Goal: Task Accomplishment & Management: Use online tool/utility

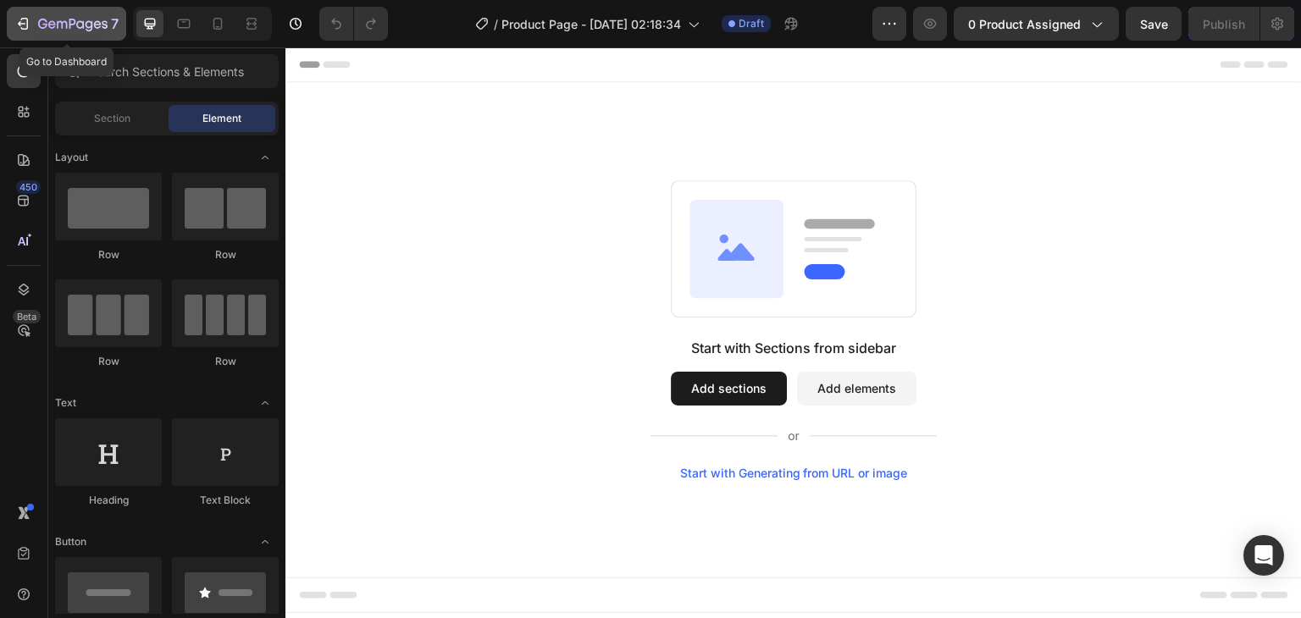
click at [22, 26] on icon "button" at bounding box center [22, 23] width 17 height 17
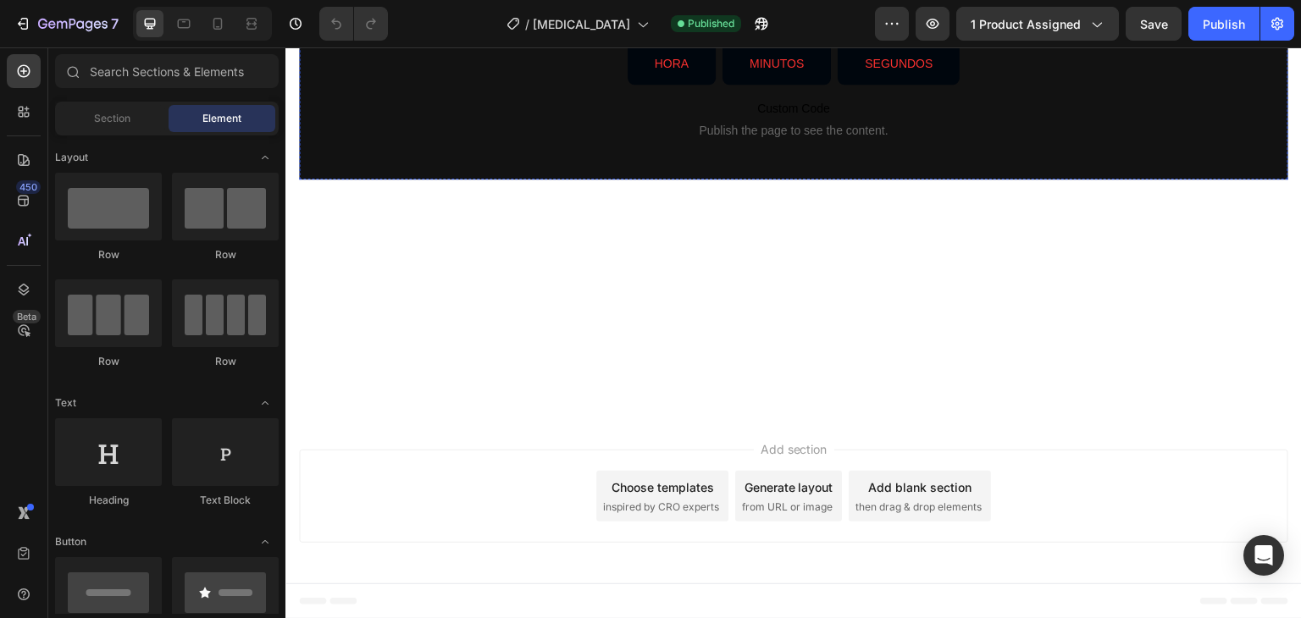
scroll to position [12683, 0]
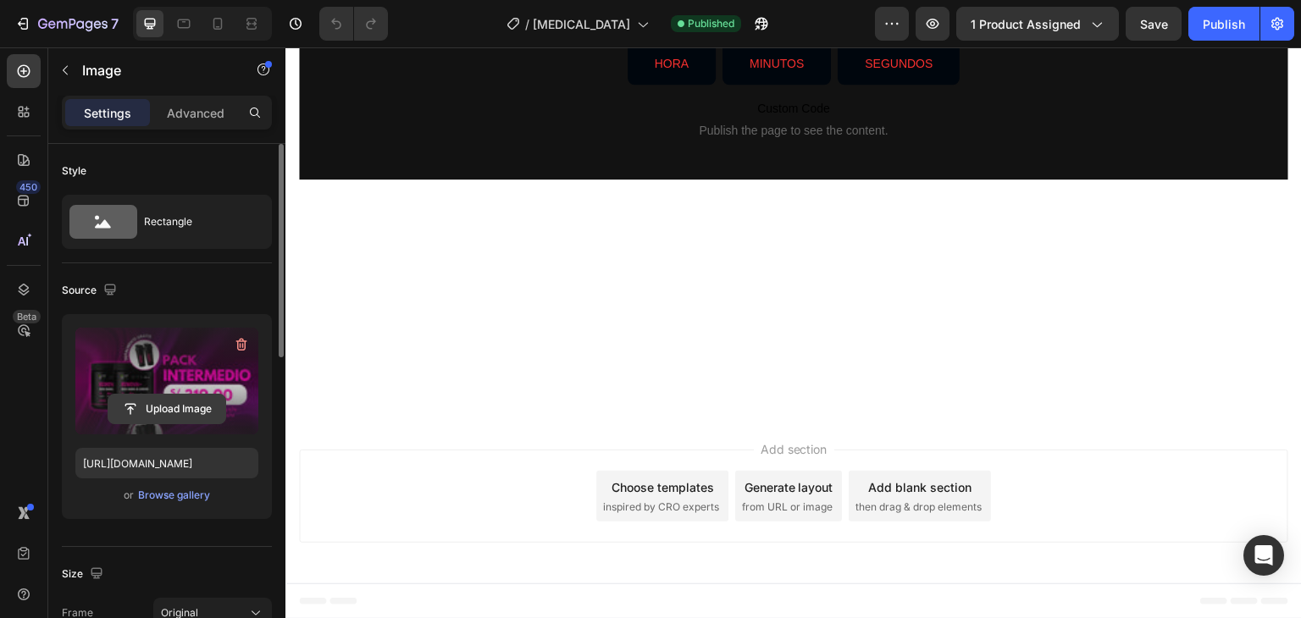
click at [196, 406] on input "file" at bounding box center [166, 409] width 117 height 29
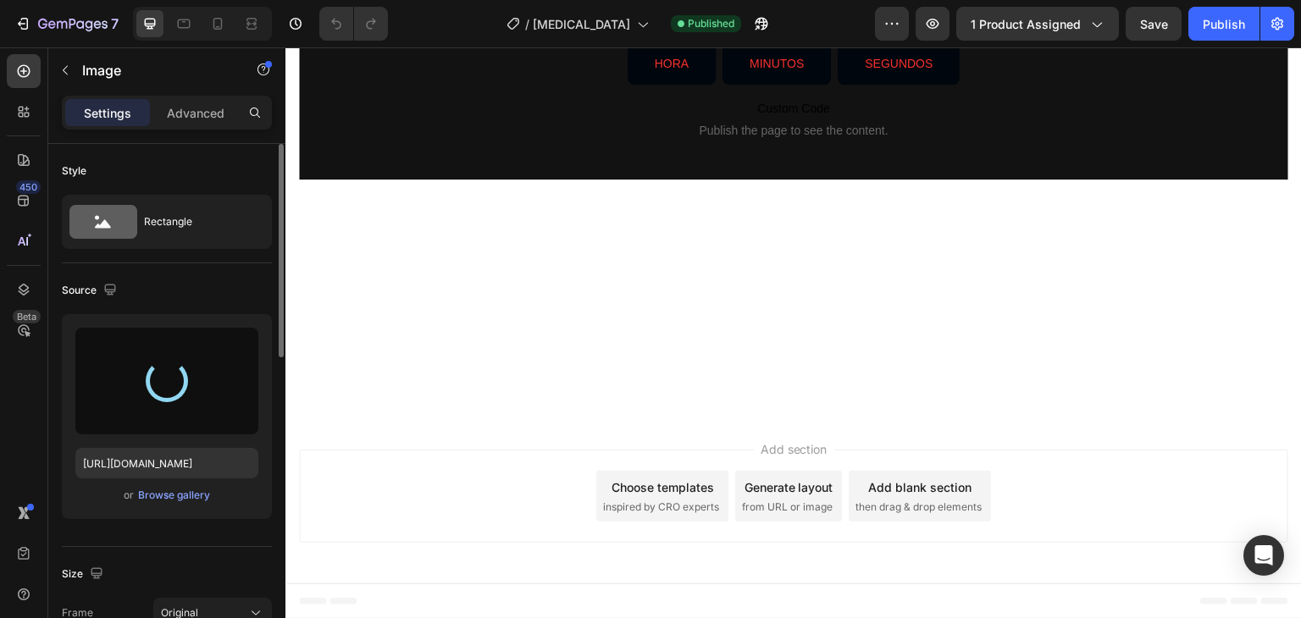
type input "https://cdn.shopify.com/s/files/1/0668/5199/5880/files/gempages_521221359460680…"
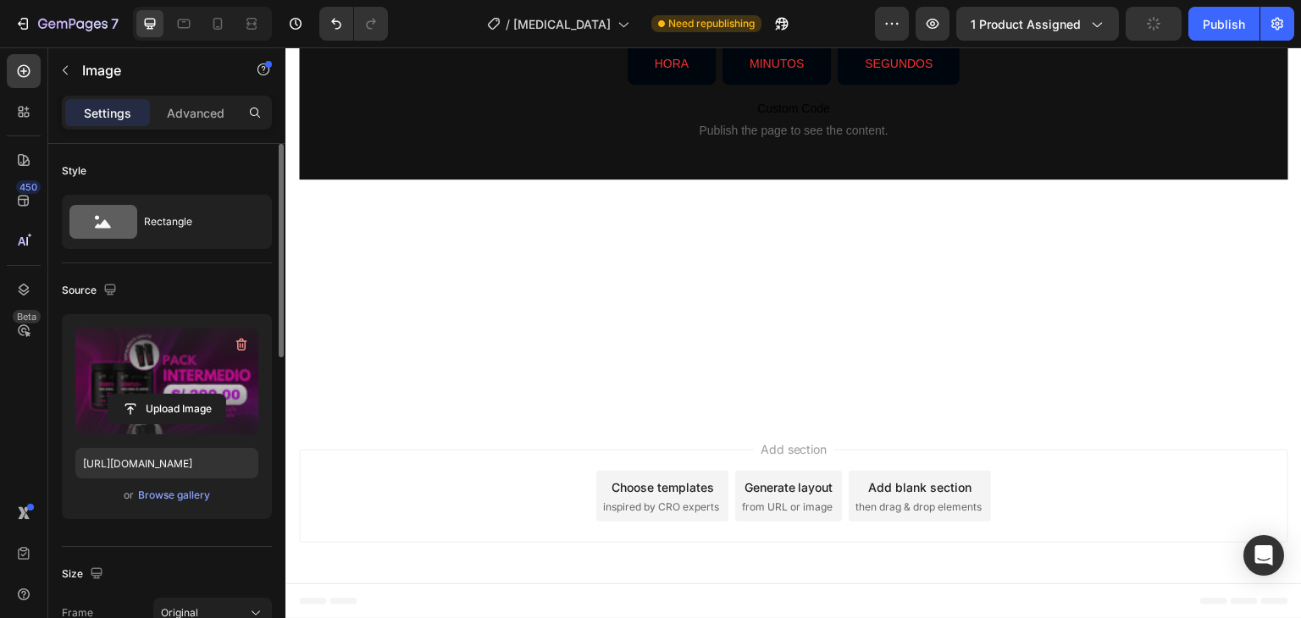
scroll to position [10668, 0]
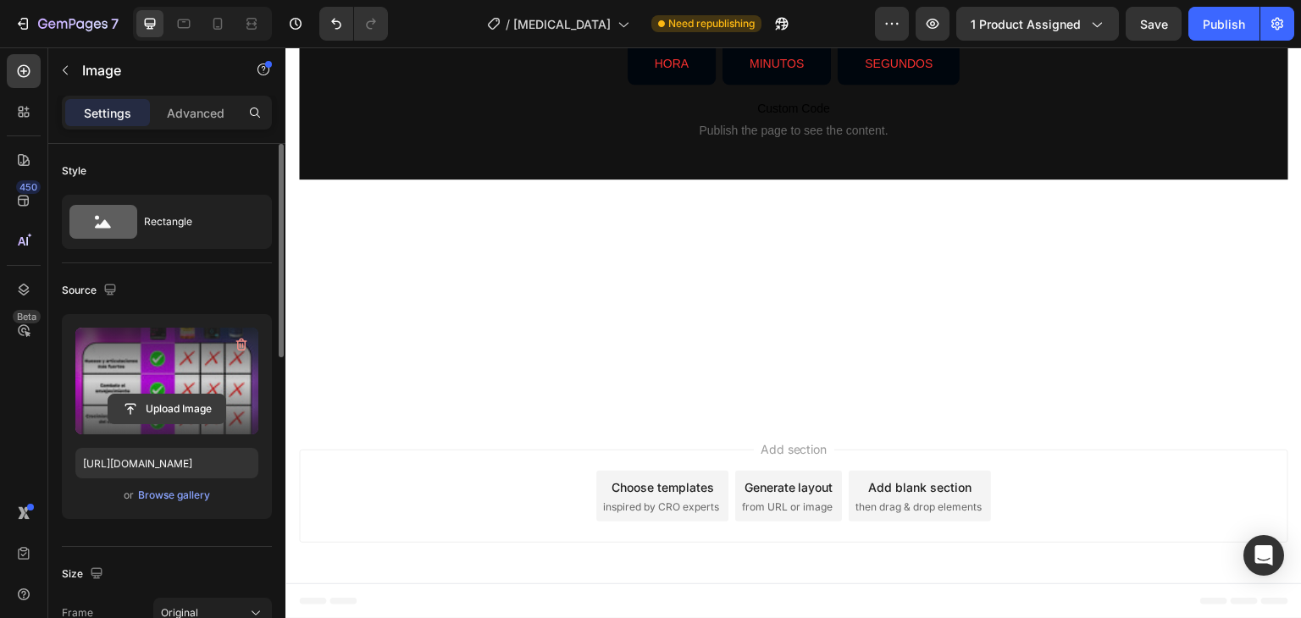
click at [199, 402] on input "file" at bounding box center [166, 409] width 117 height 29
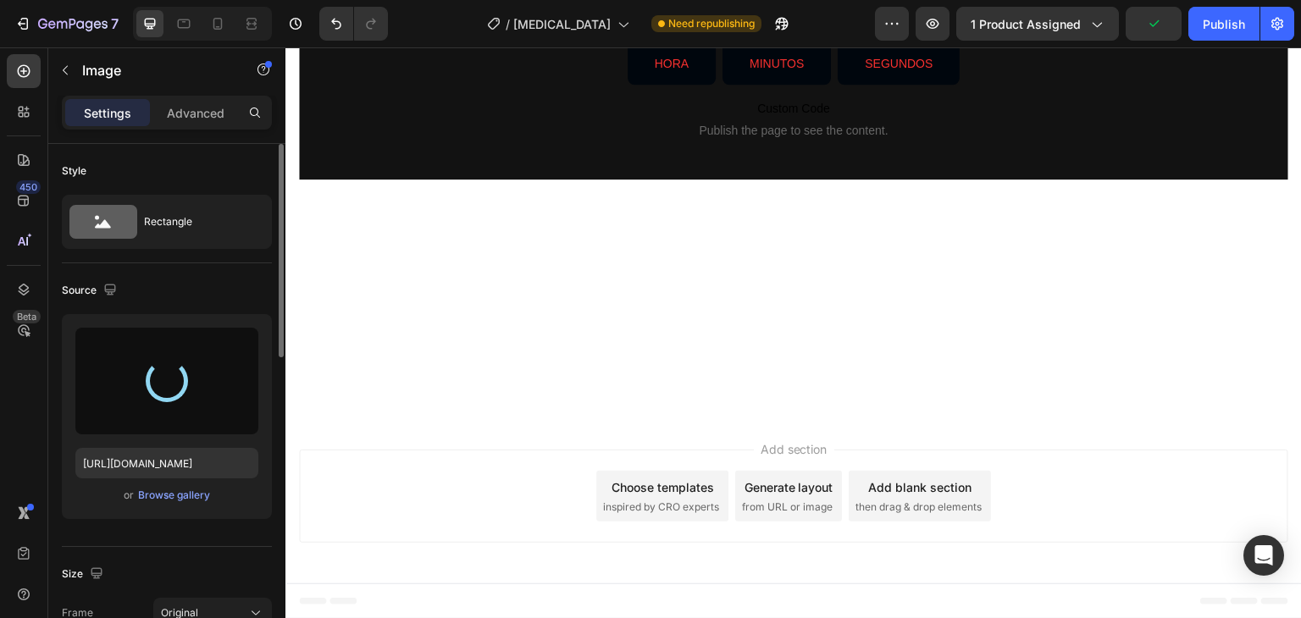
type input "https://cdn.shopify.com/s/files/1/0668/5199/5880/files/gempages_521221359460680…"
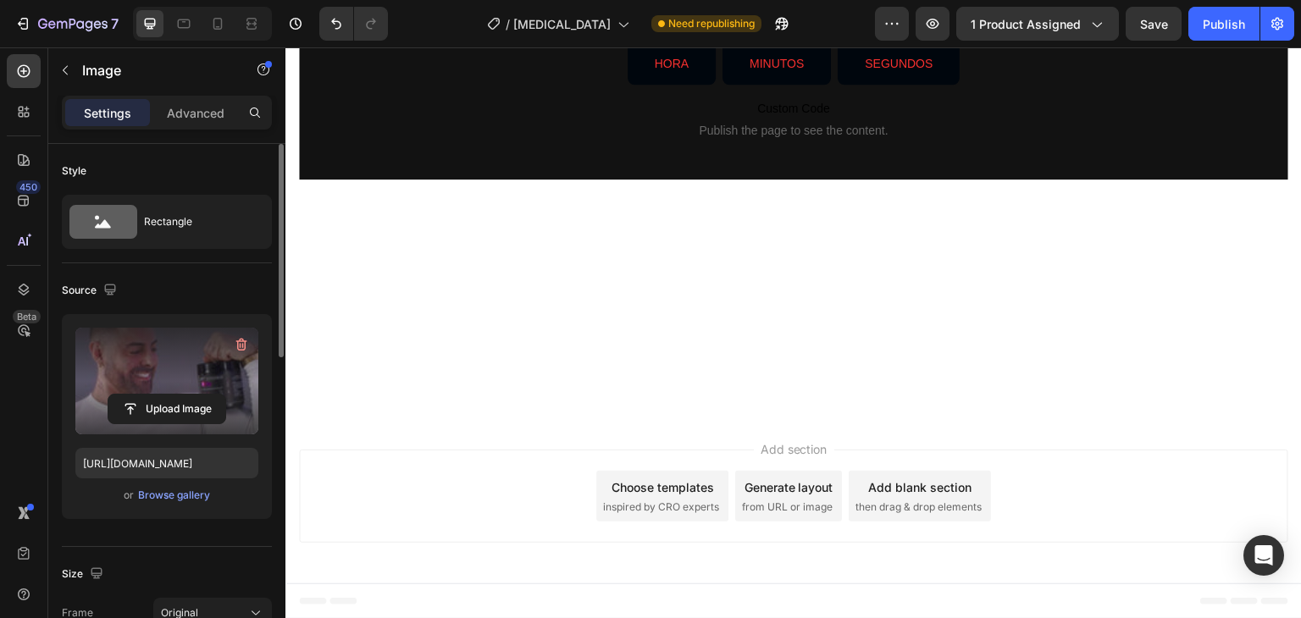
scroll to position [11905, 0]
drag, startPoint x: 786, startPoint y: 496, endPoint x: 768, endPoint y: 260, distance: 237.1
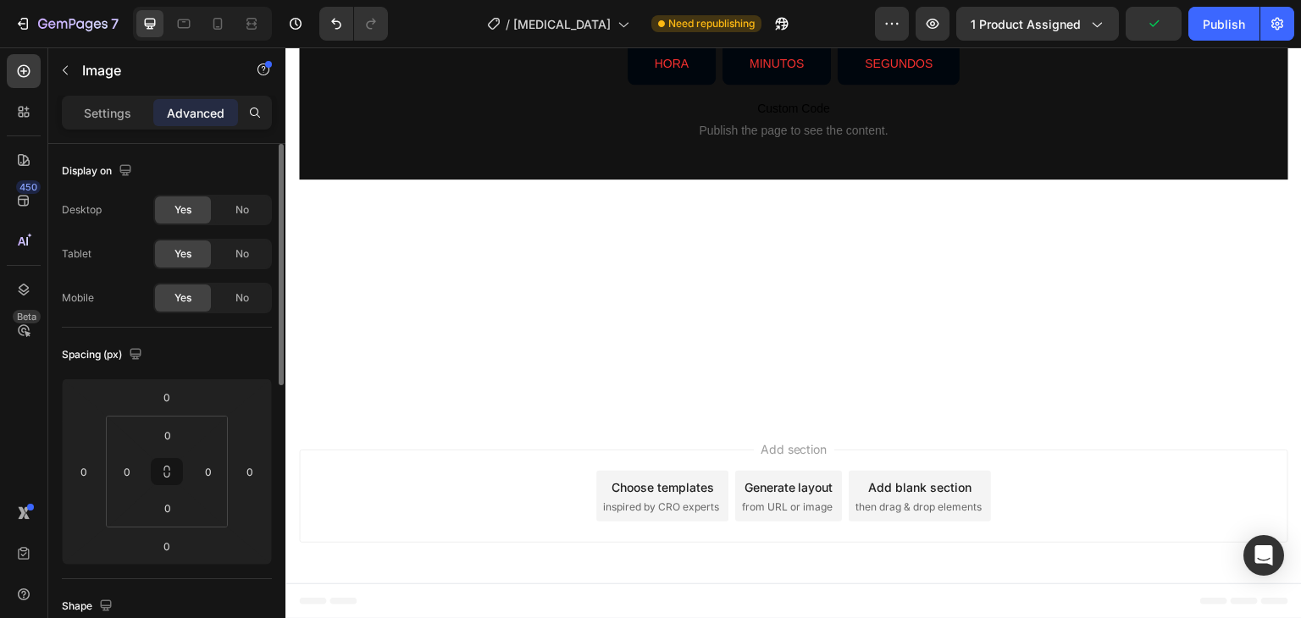
drag, startPoint x: 795, startPoint y: 494, endPoint x: 778, endPoint y: 266, distance: 228.5
click at [169, 509] on input "0" at bounding box center [168, 508] width 34 height 25
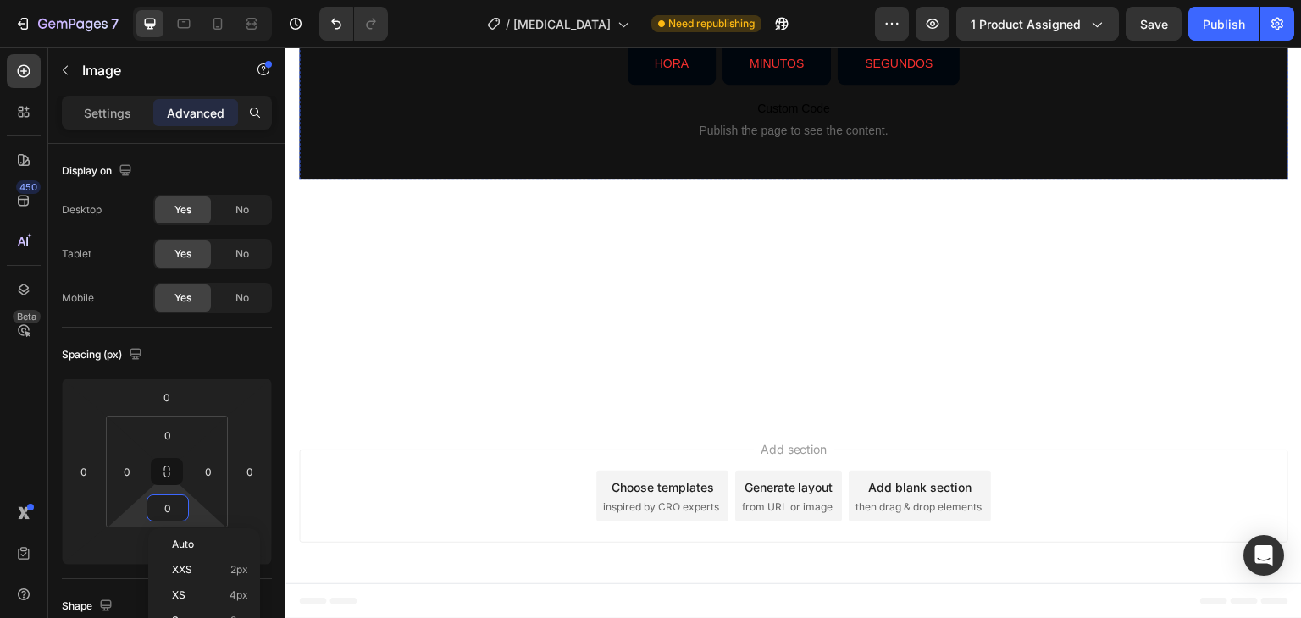
scroll to position [13547, 0]
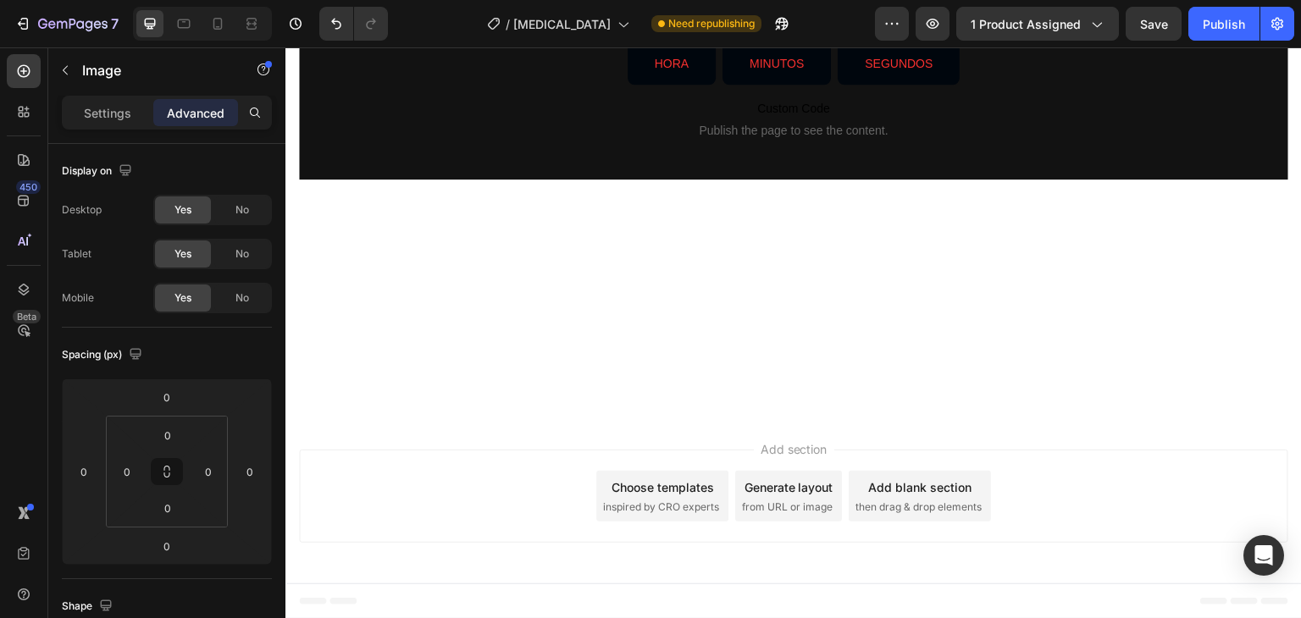
click at [63, 74] on icon "button" at bounding box center [65, 71] width 14 height 14
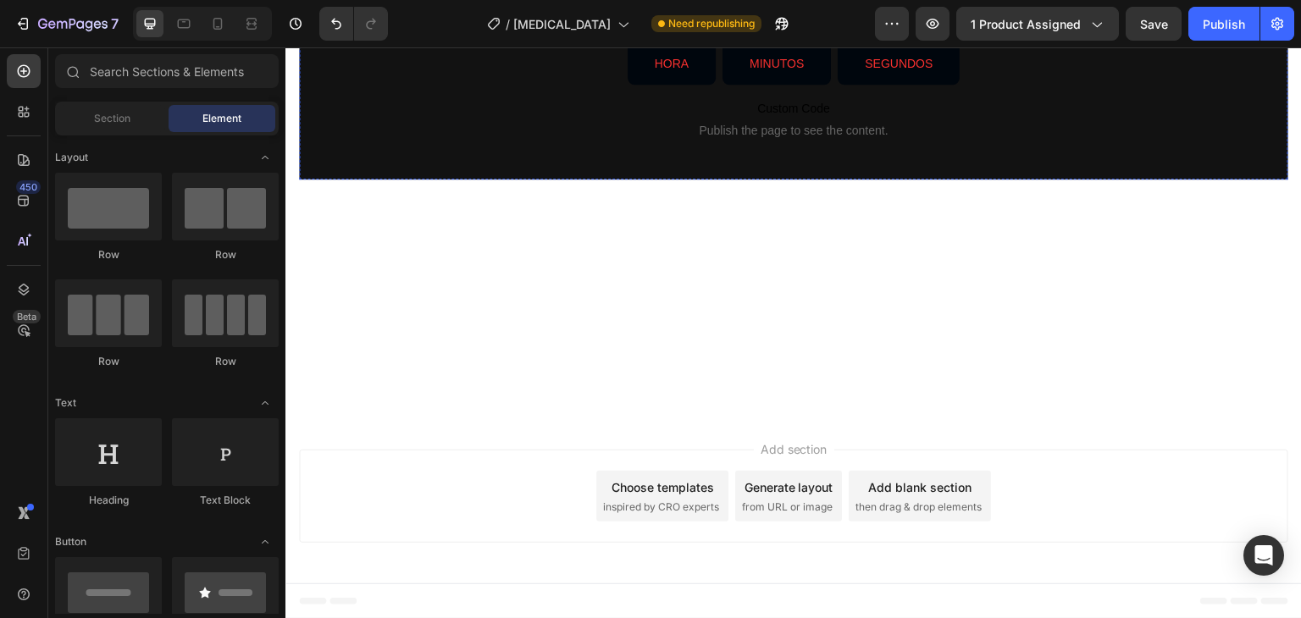
scroll to position [14264, 0]
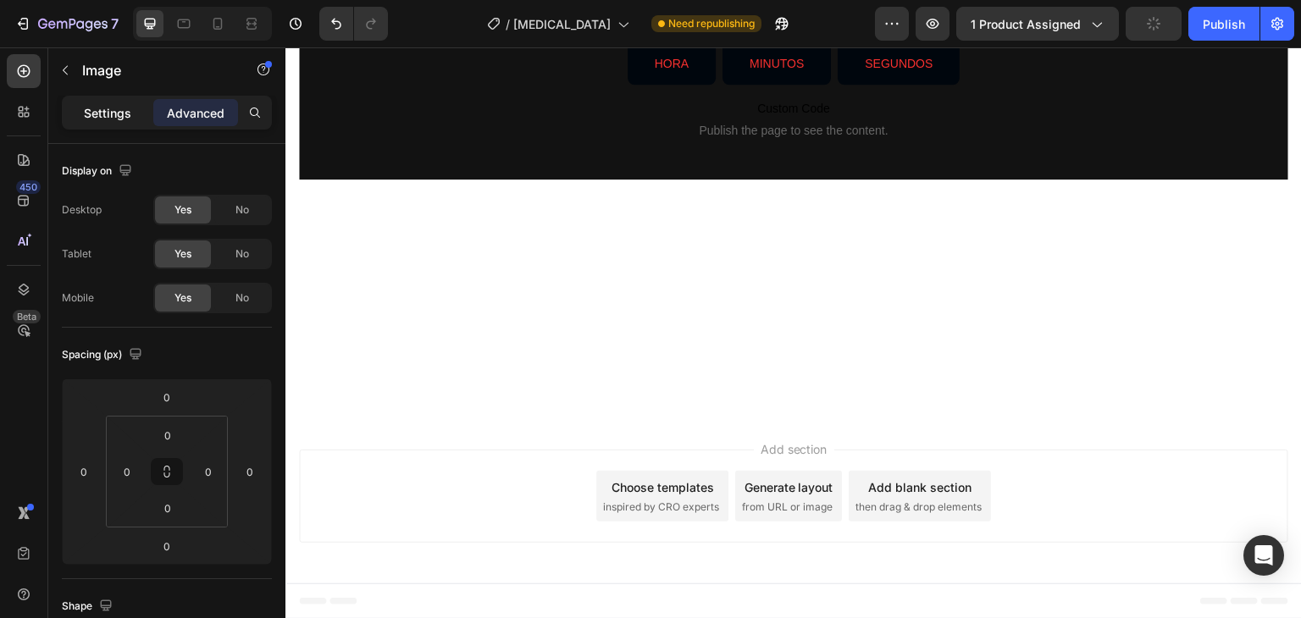
click at [125, 108] on p "Settings" at bounding box center [107, 113] width 47 height 18
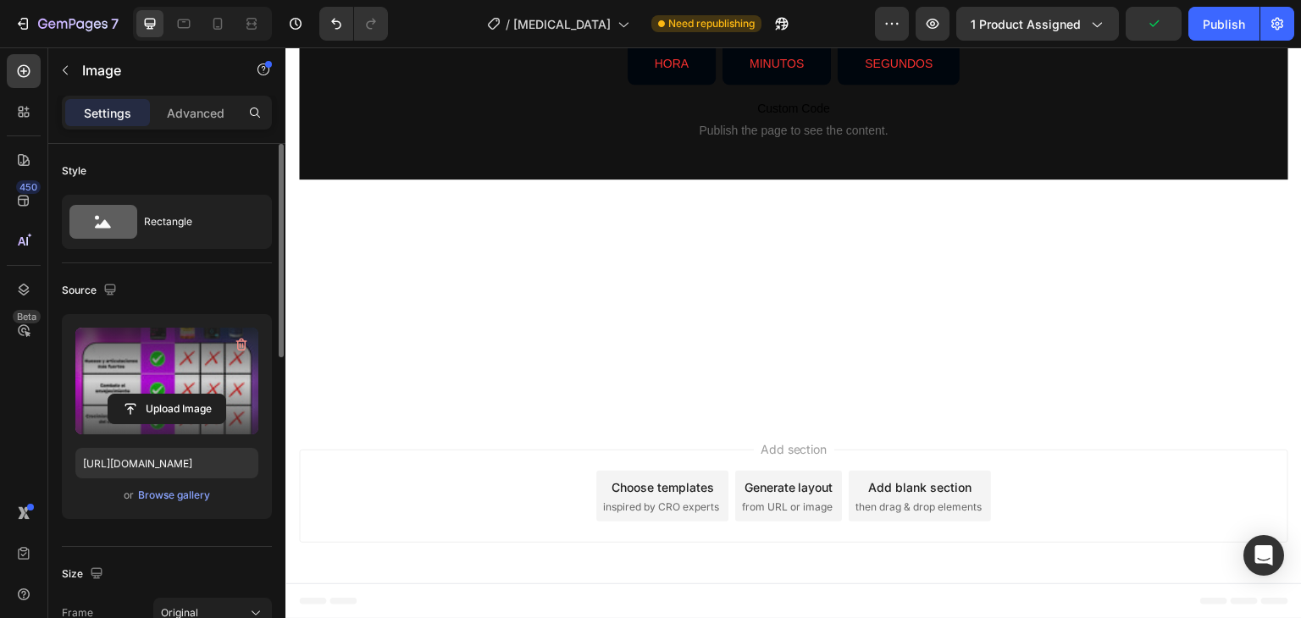
click at [183, 381] on label at bounding box center [166, 381] width 183 height 107
click at [183, 395] on input "file" at bounding box center [166, 409] width 117 height 29
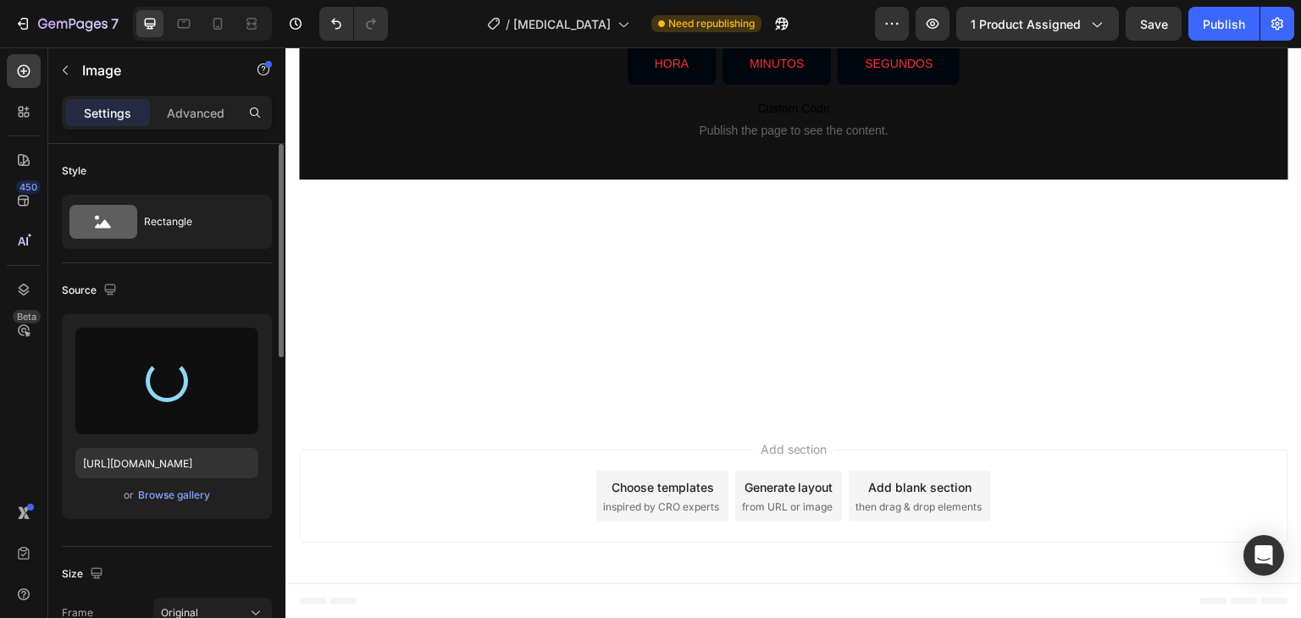
type input "https://cdn.shopify.com/s/files/1/0668/5199/5880/files/gempages_521221359460680…"
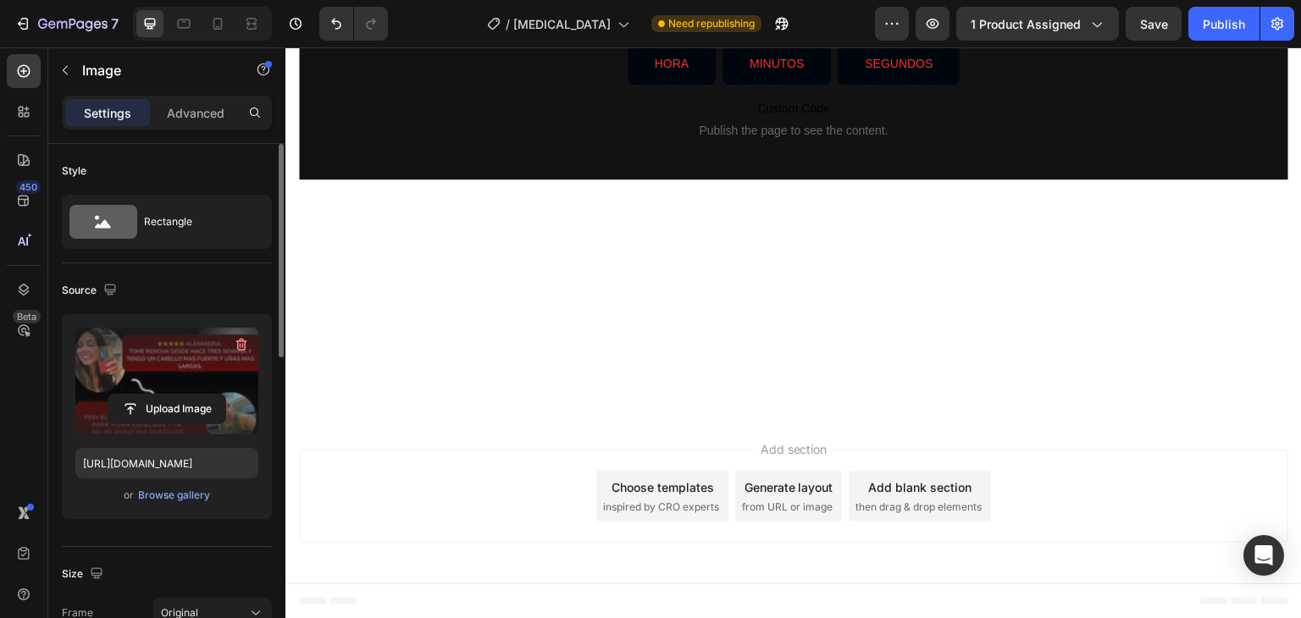
scroll to position [15026, 0]
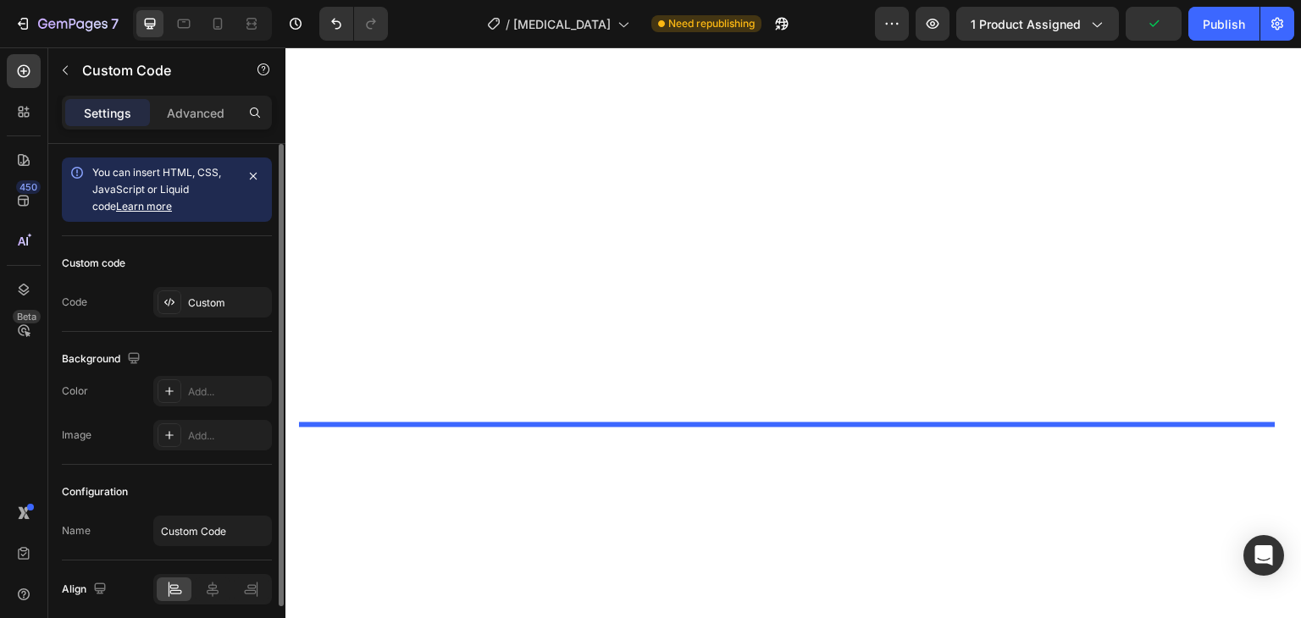
scroll to position [13496, 0]
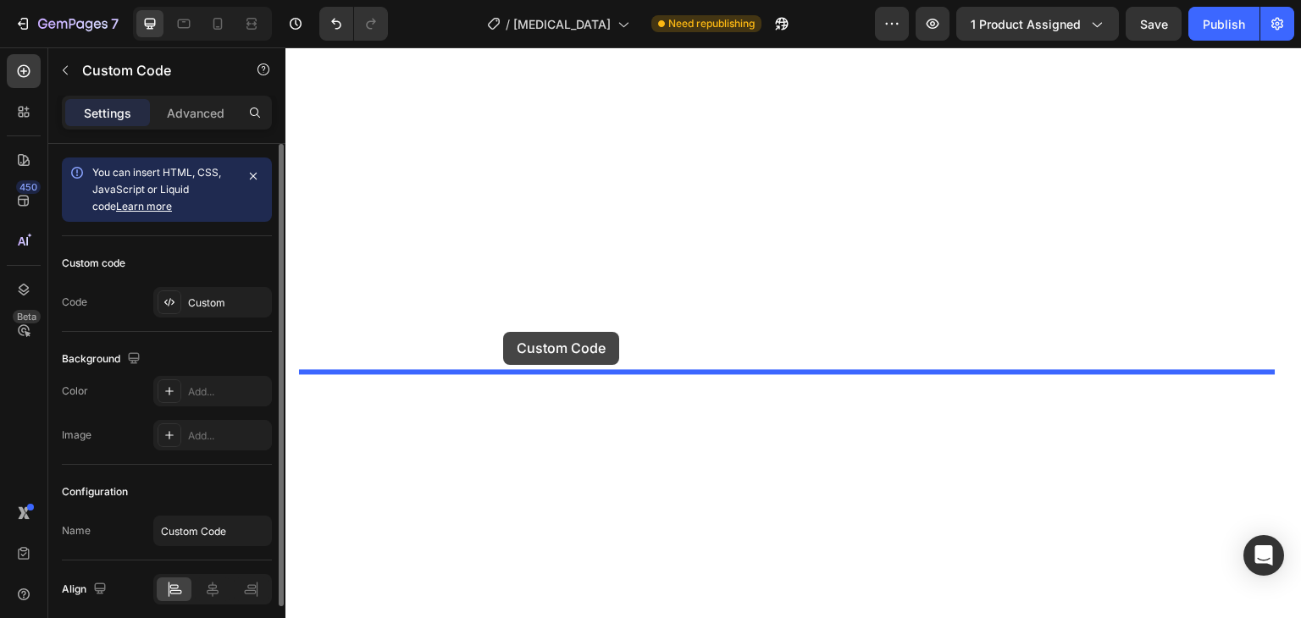
drag, startPoint x: 546, startPoint y: 407, endPoint x: 504, endPoint y: 330, distance: 87.2
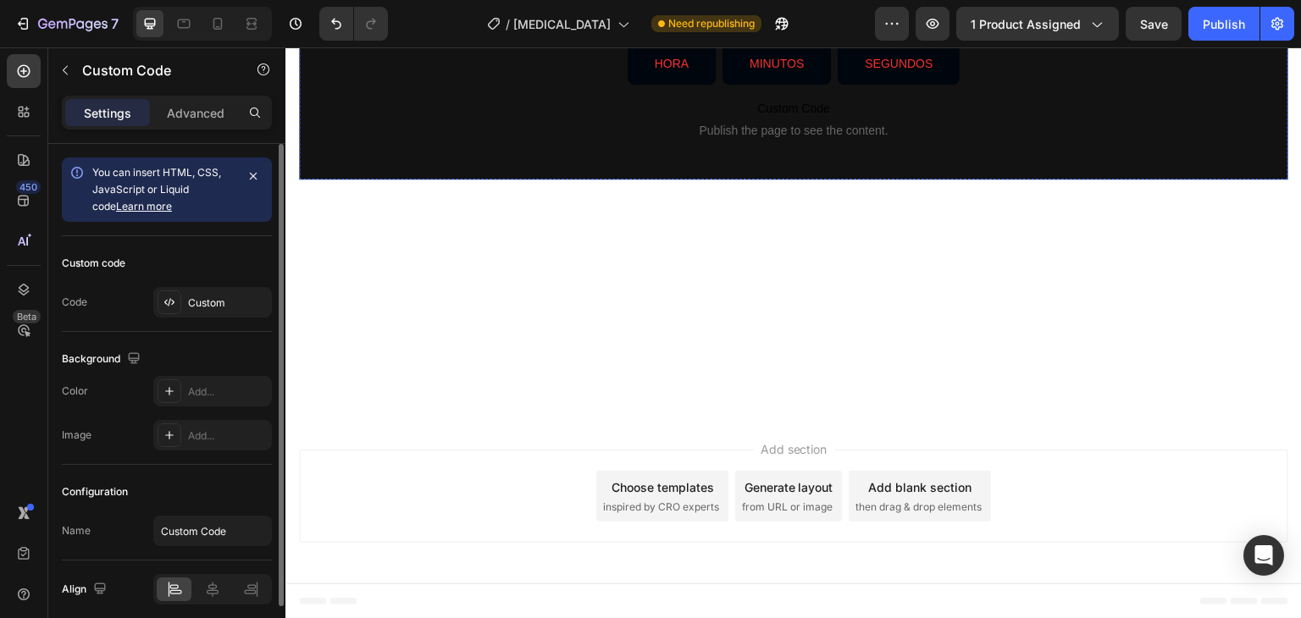
scroll to position [14858, 0]
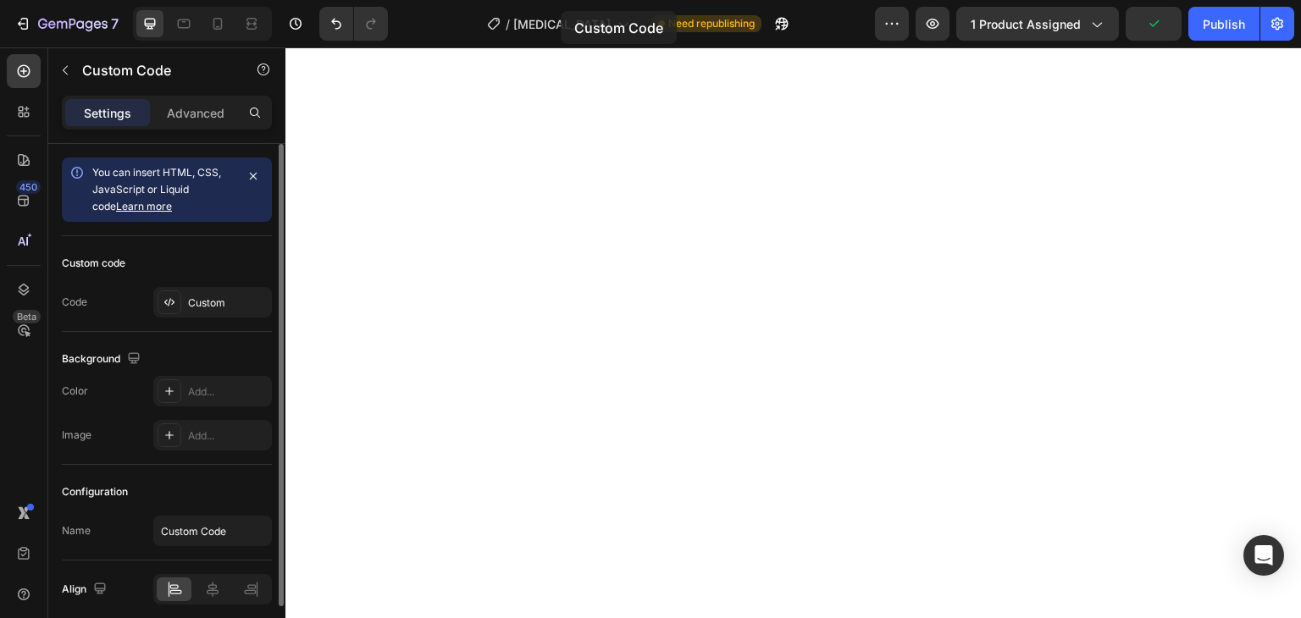
drag, startPoint x: 612, startPoint y: 291, endPoint x: 561, endPoint y: 11, distance: 285.0
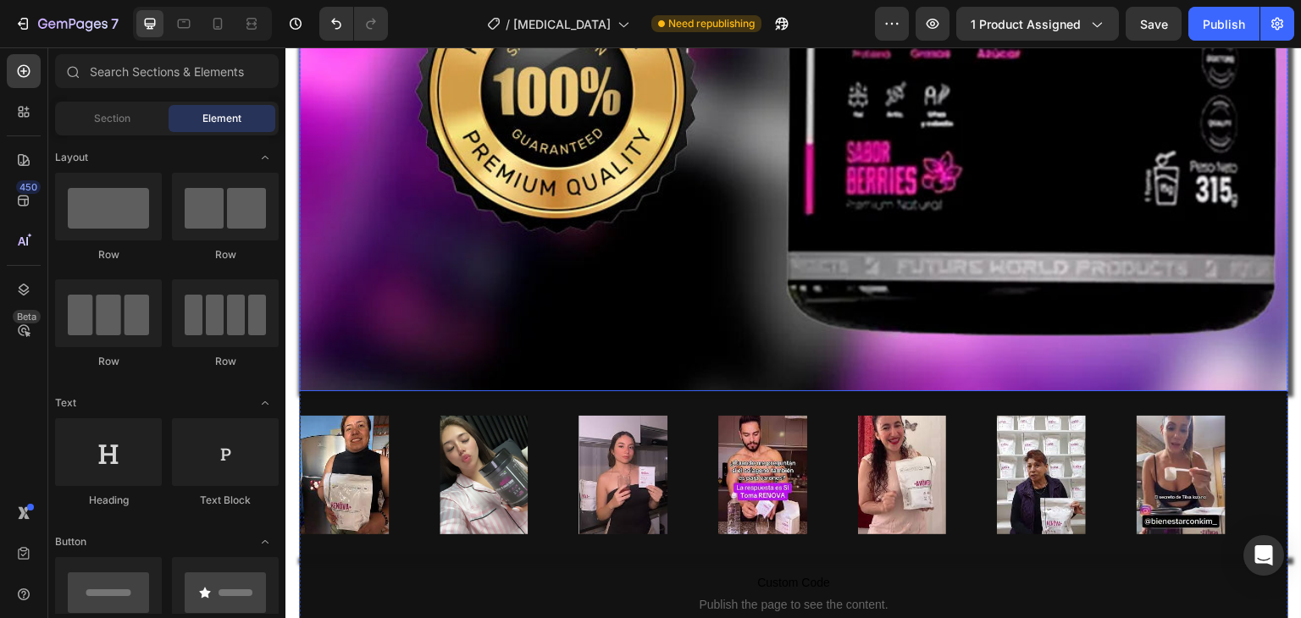
scroll to position [1356, 0]
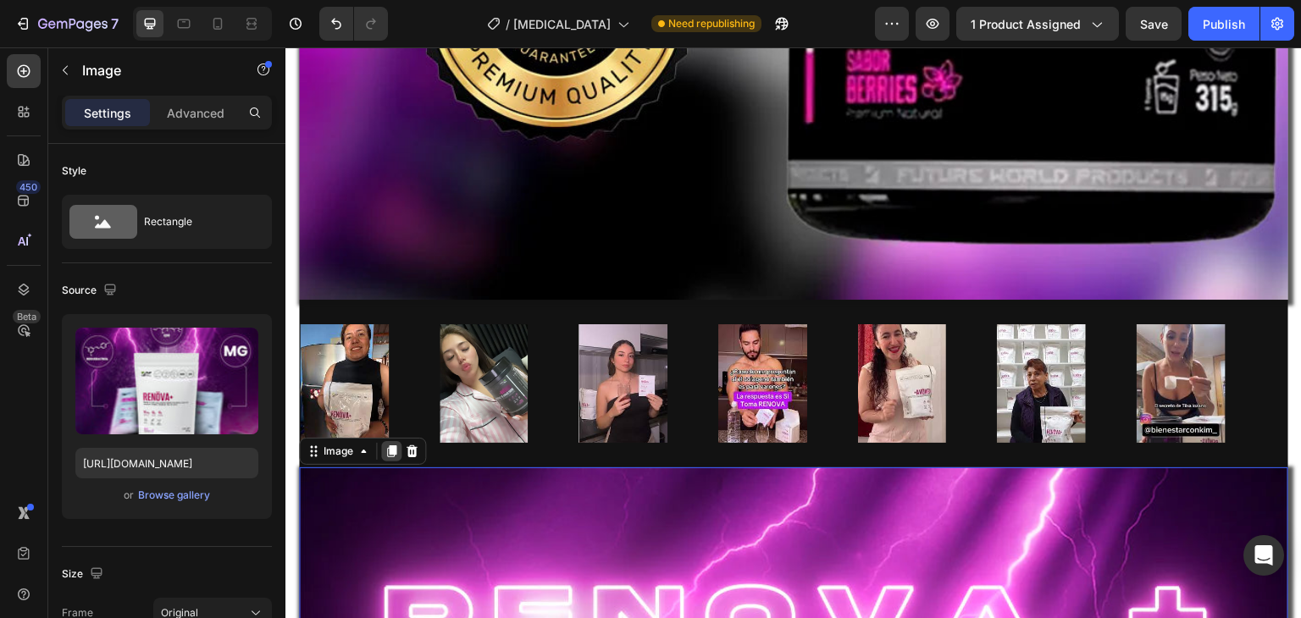
click at [396, 446] on icon at bounding box center [391, 452] width 9 height 12
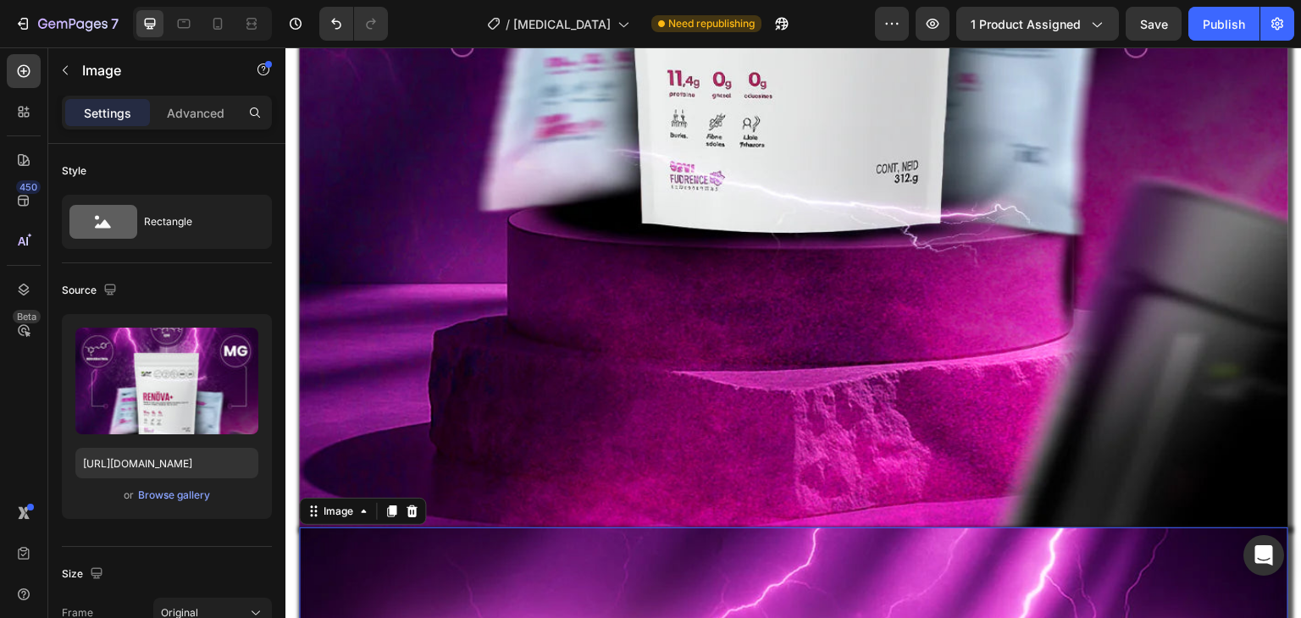
scroll to position [2531, 0]
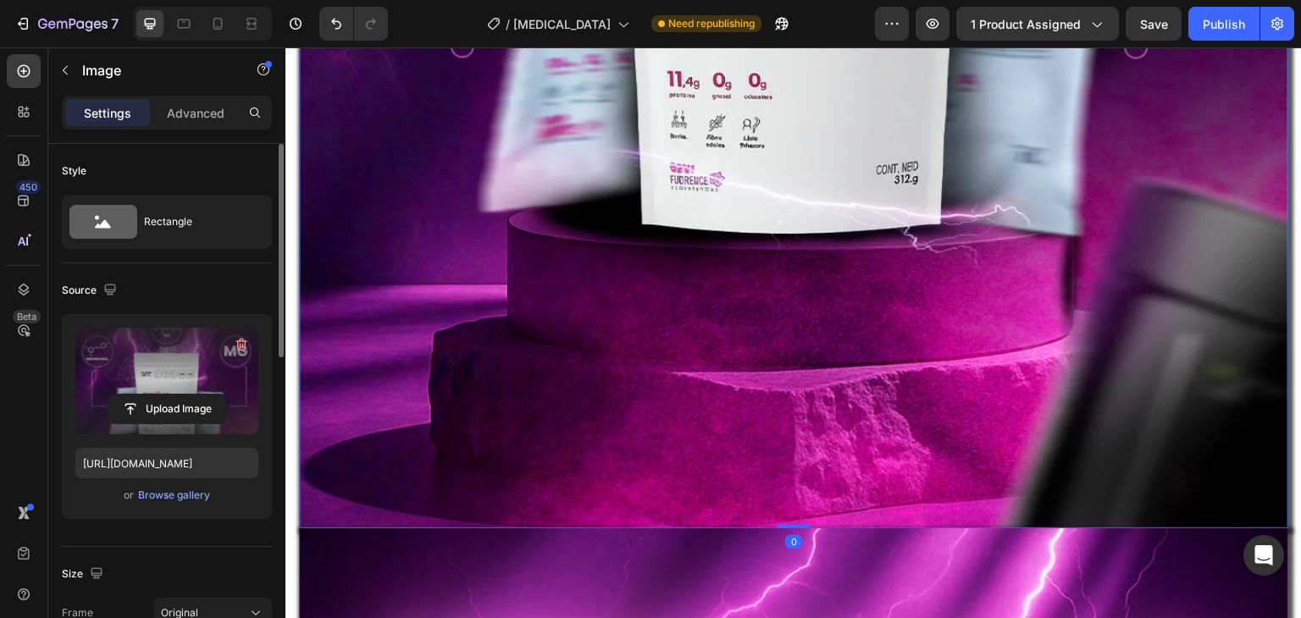
click at [217, 369] on label at bounding box center [166, 381] width 183 height 107
click at [217, 395] on input "file" at bounding box center [166, 409] width 117 height 29
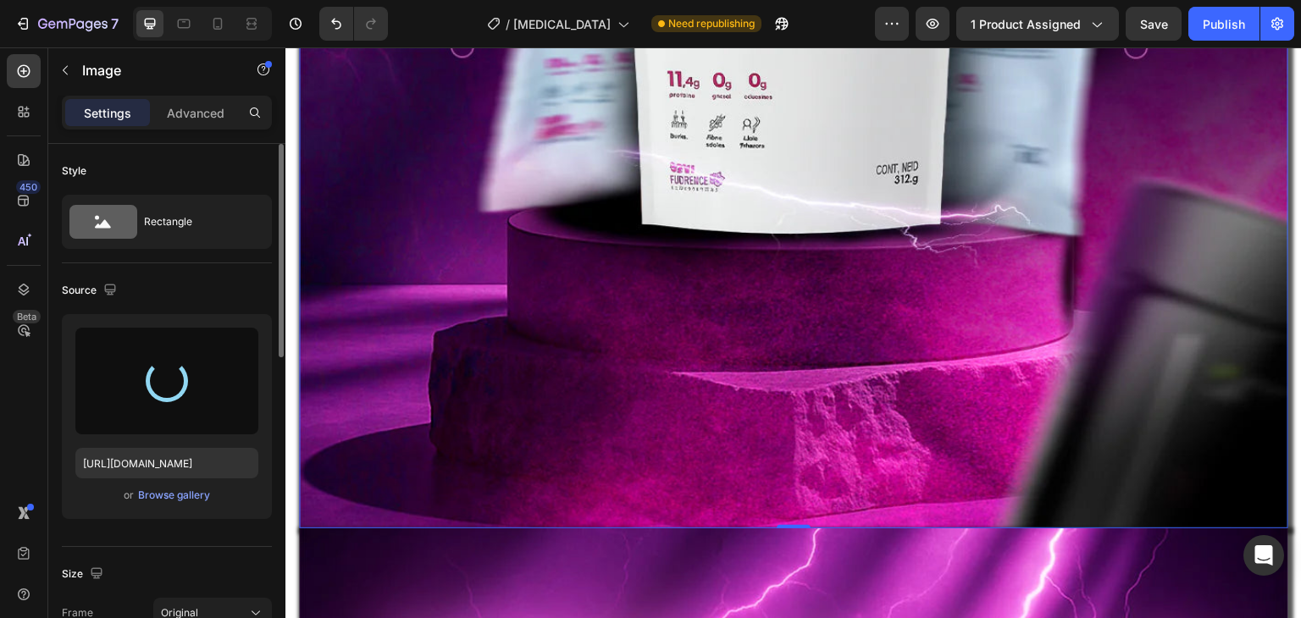
type input "https://cdn.shopify.com/s/files/1/0668/5199/5880/files/gempages_521221359460680…"
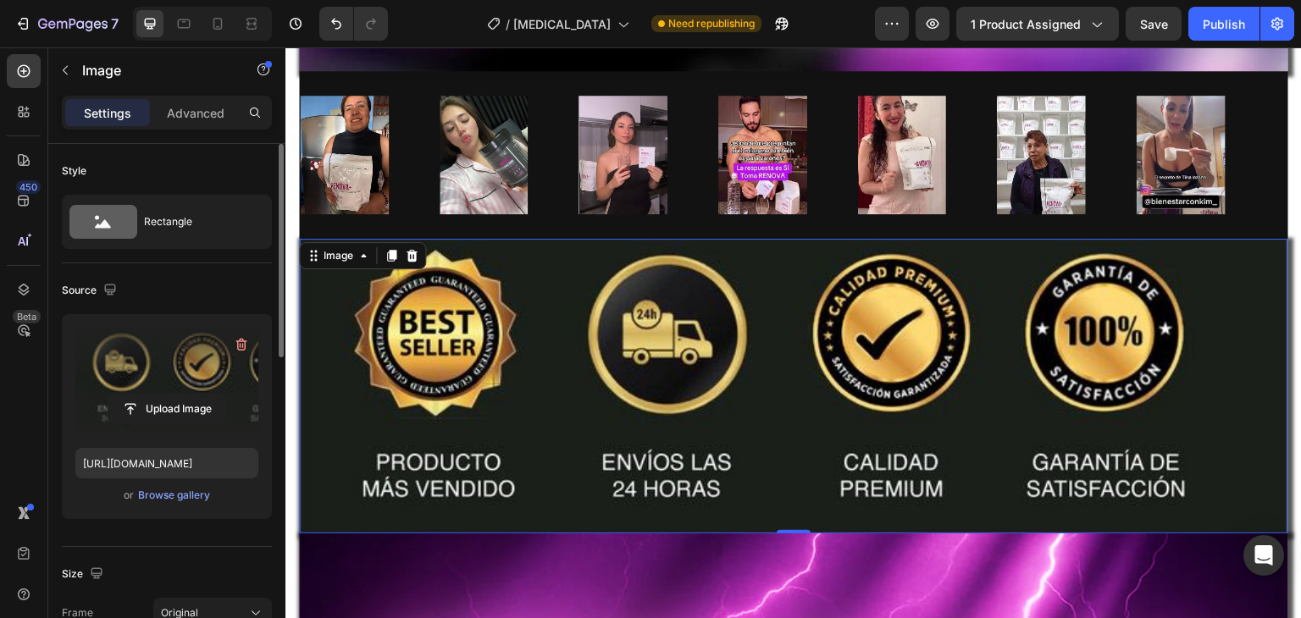
scroll to position [1586, 0]
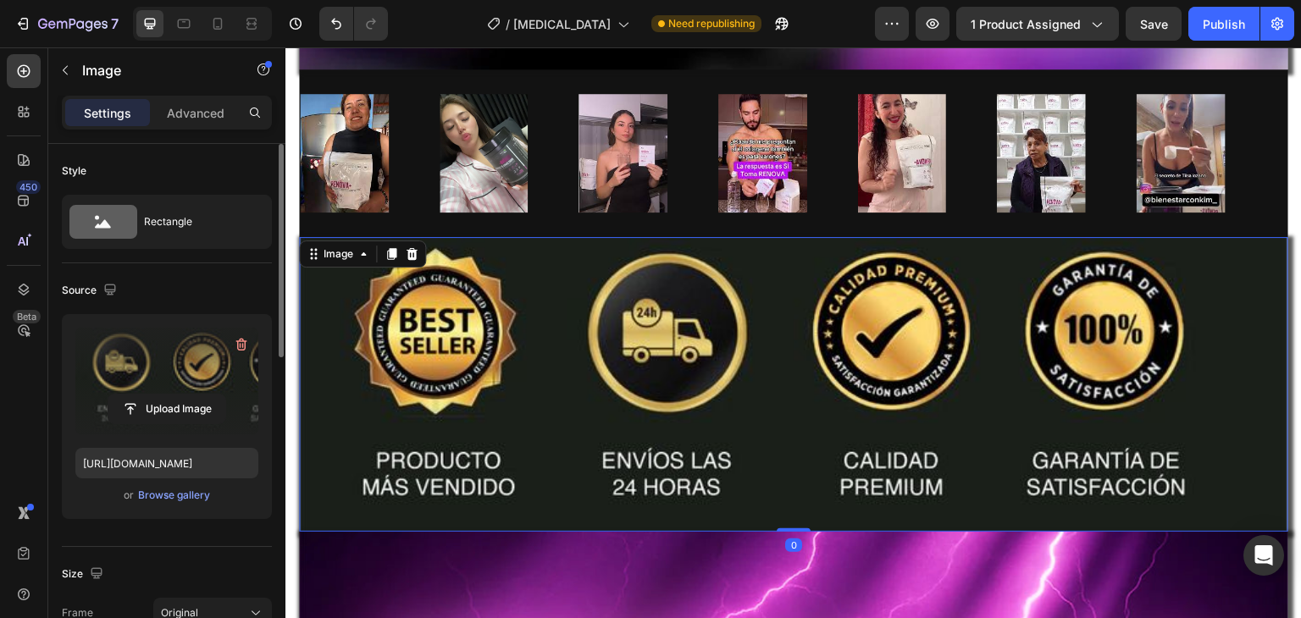
drag, startPoint x: 788, startPoint y: 504, endPoint x: 779, endPoint y: 396, distance: 108.8
click at [779, 396] on div "Image 0" at bounding box center [794, 384] width 990 height 295
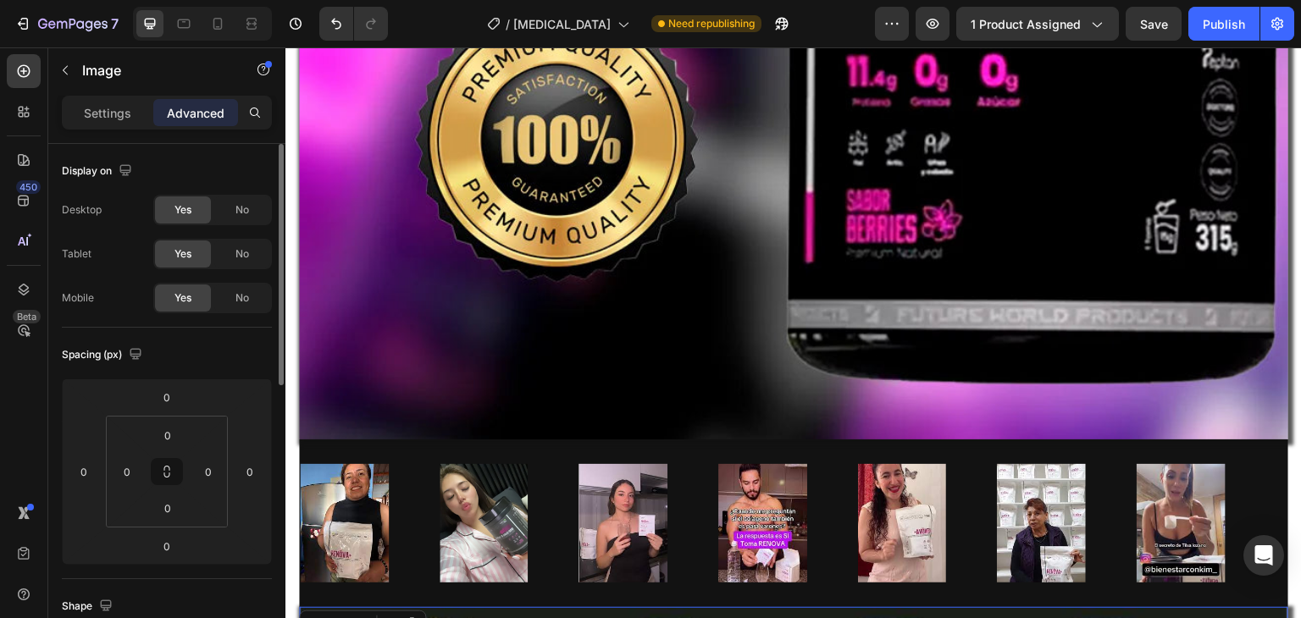
scroll to position [1189, 0]
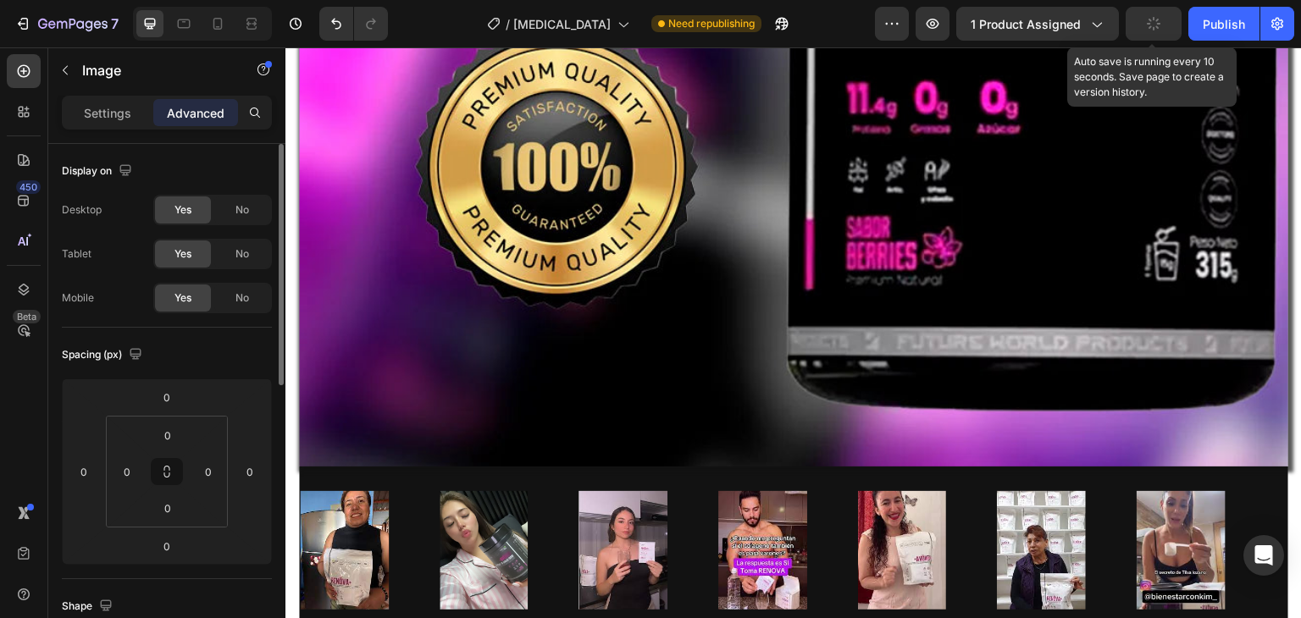
click at [1153, 35] on button "button" at bounding box center [1154, 24] width 56 height 34
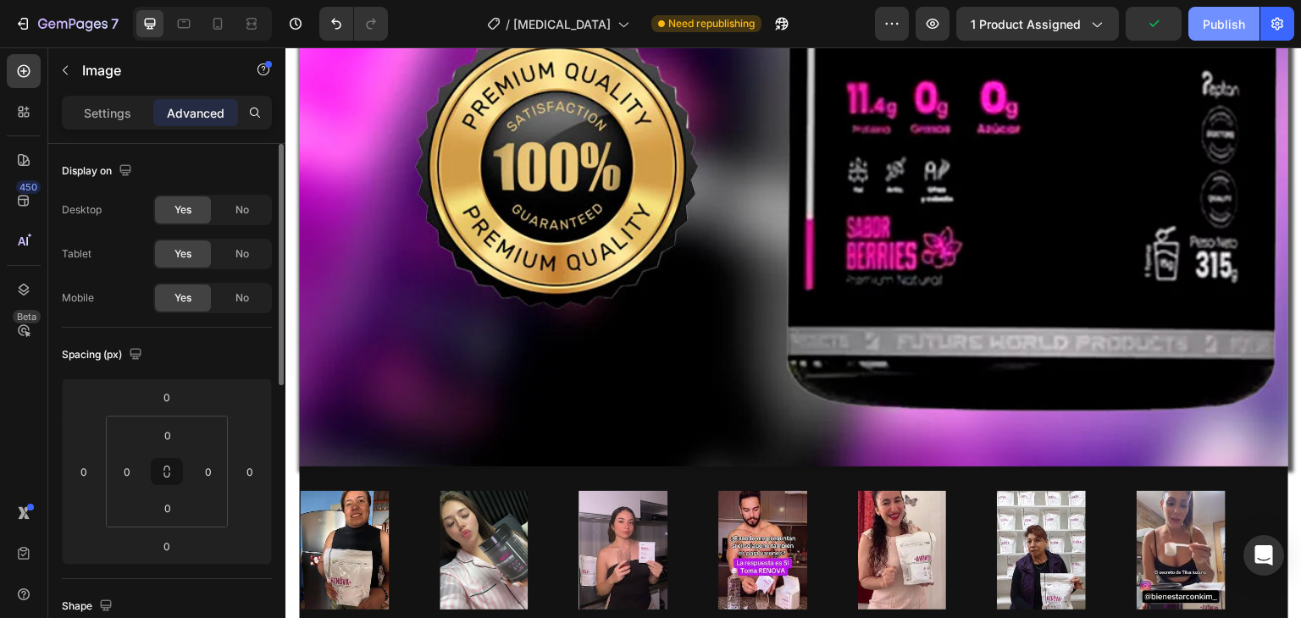
click at [1223, 16] on div "Publish" at bounding box center [1224, 24] width 42 height 18
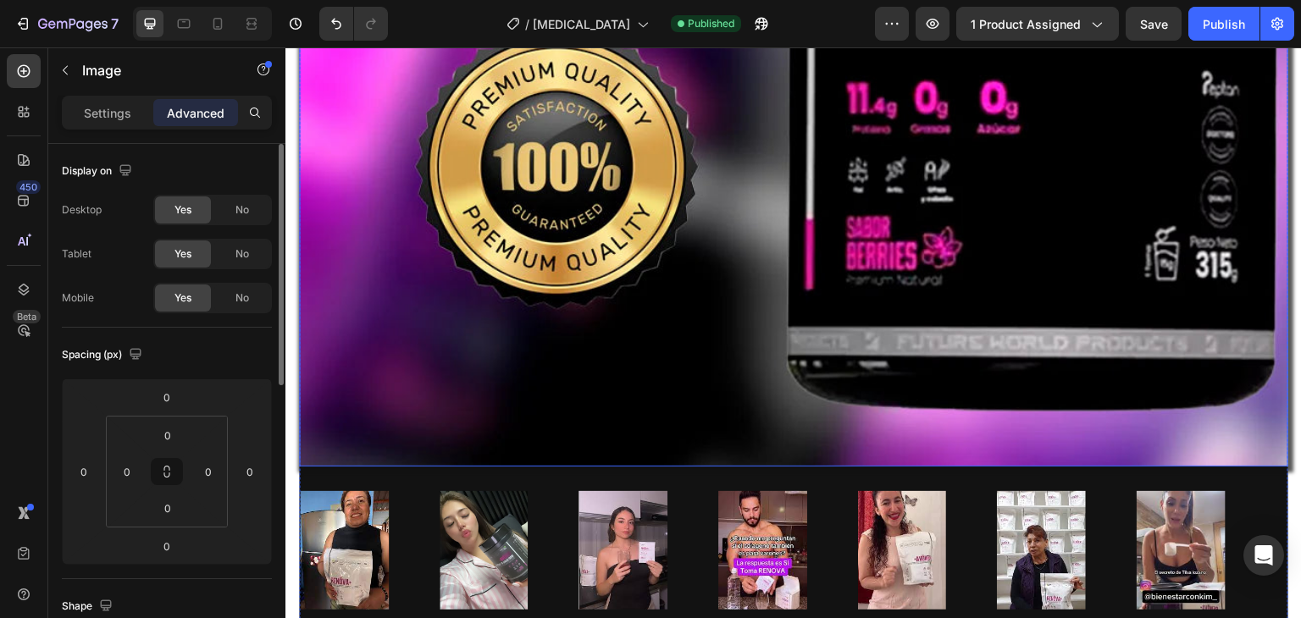
click at [1189, 7] on button "Publish" at bounding box center [1224, 24] width 71 height 34
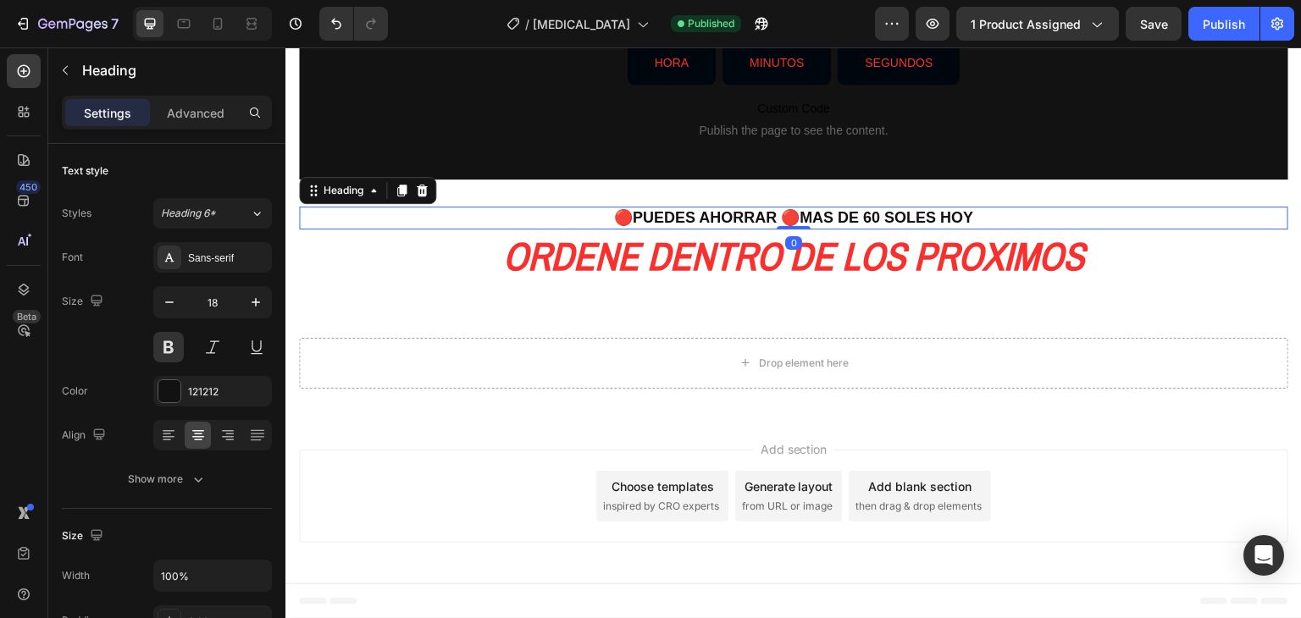
scroll to position [19052, 0]
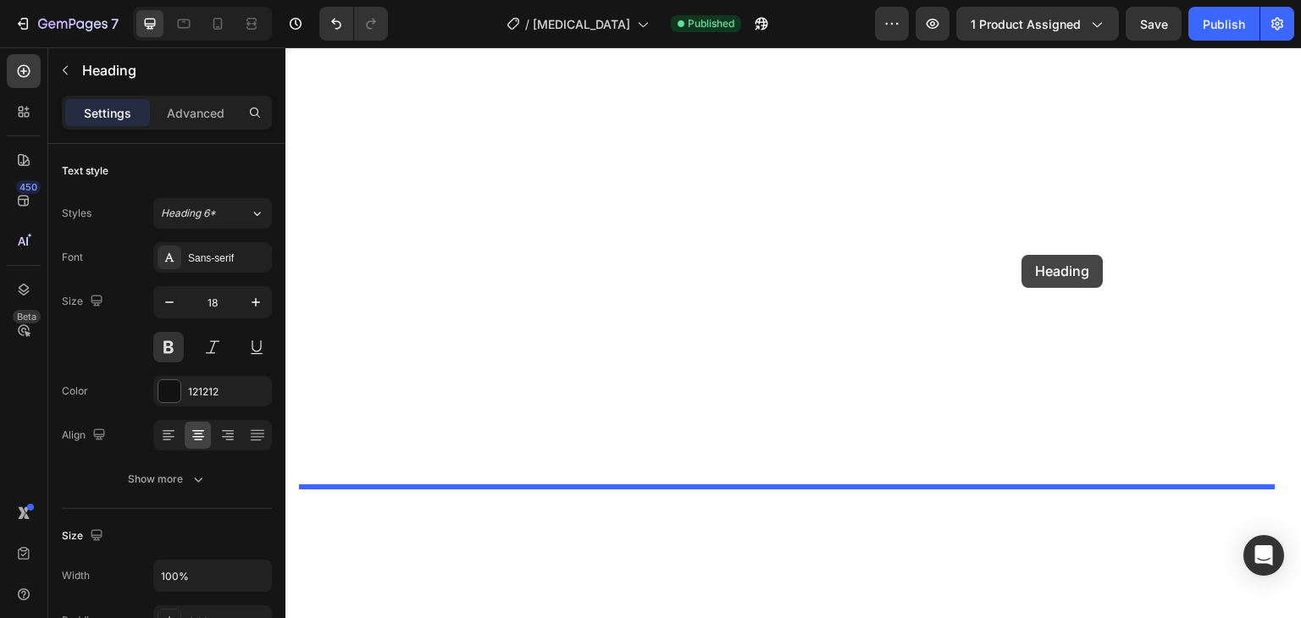
drag, startPoint x: 1037, startPoint y: 444, endPoint x: 1023, endPoint y: 255, distance: 189.5
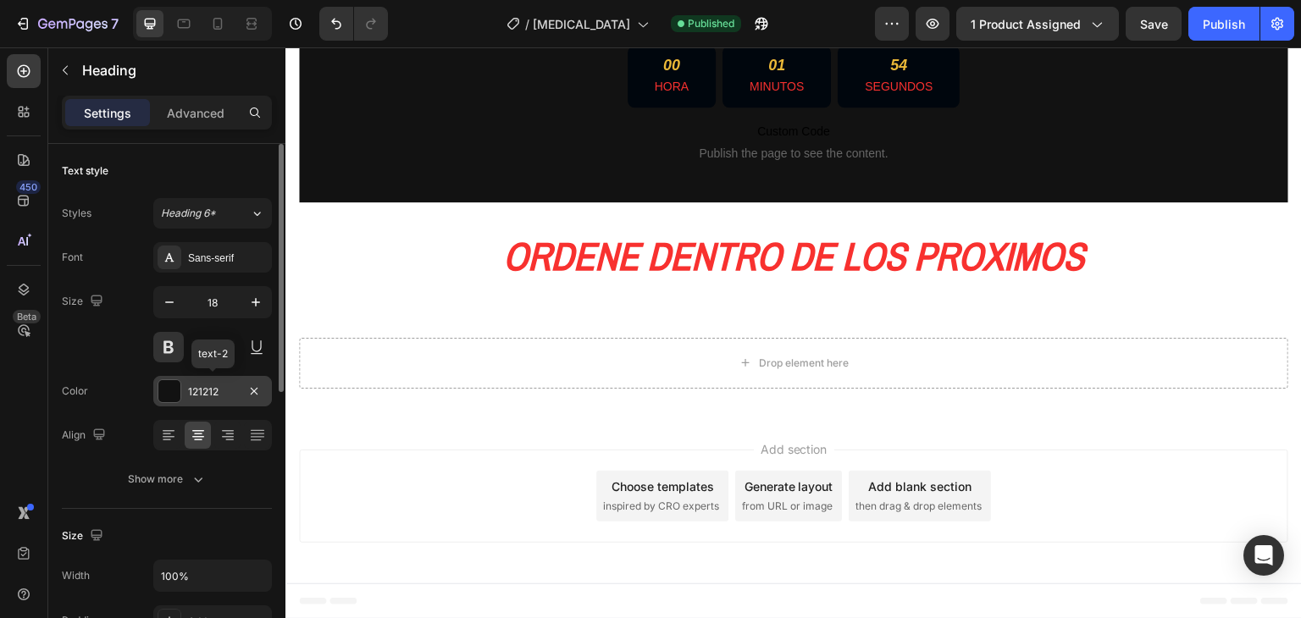
click at [176, 391] on div at bounding box center [169, 391] width 22 height 22
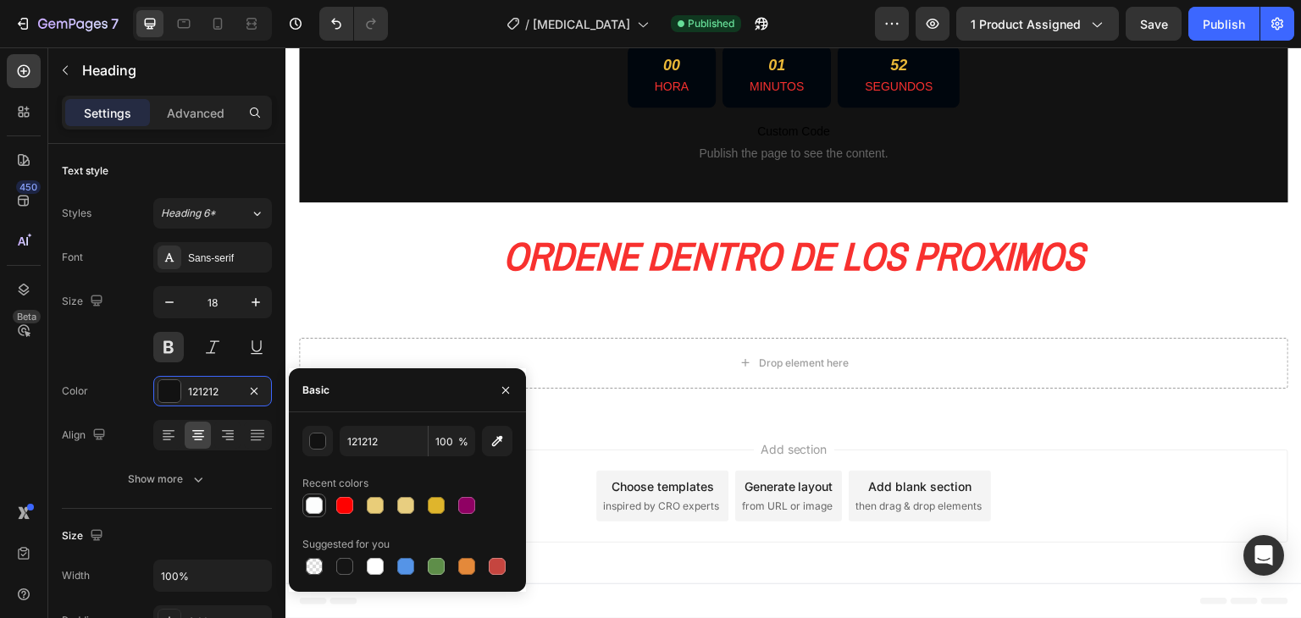
click at [313, 507] on div at bounding box center [314, 505] width 17 height 17
type input "FCFDFD"
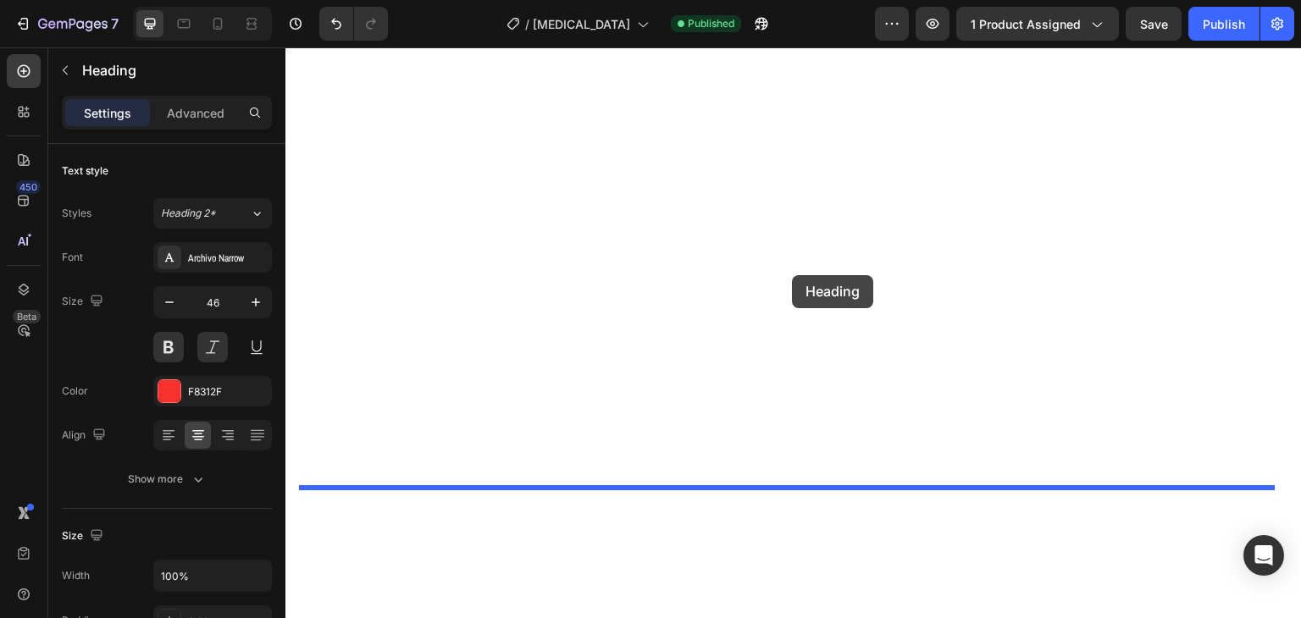
drag, startPoint x: 764, startPoint y: 491, endPoint x: 792, endPoint y: 275, distance: 217.0
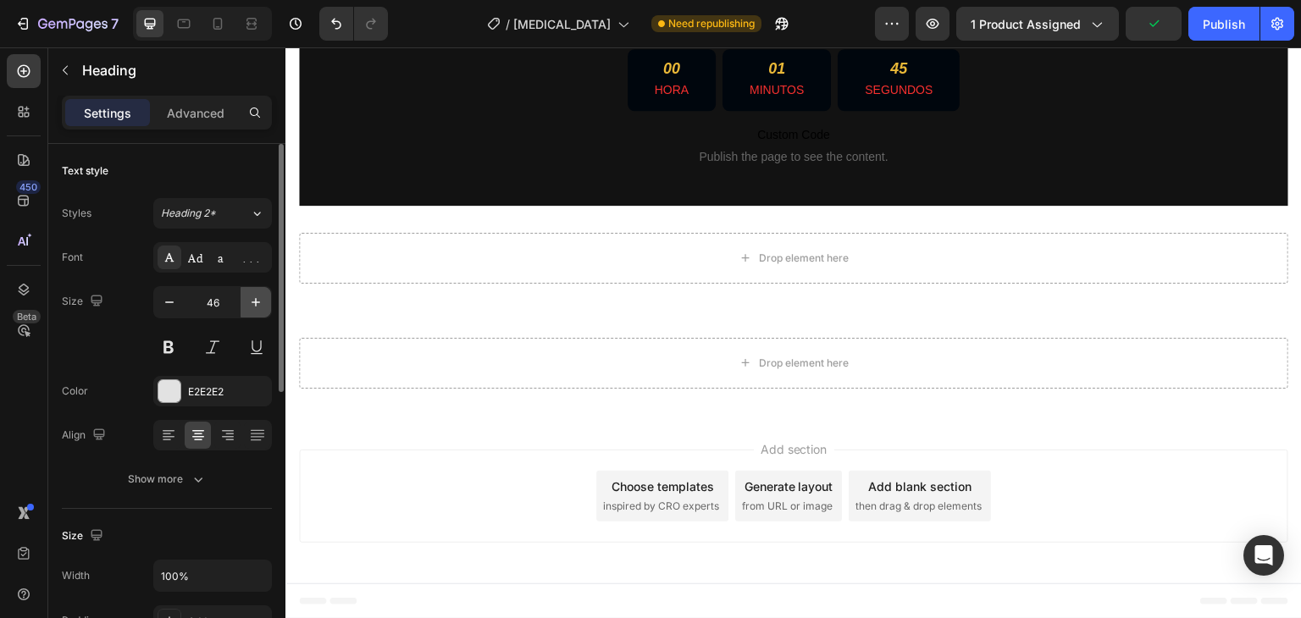
click at [261, 299] on icon "button" at bounding box center [255, 302] width 17 height 17
click at [173, 353] on button at bounding box center [168, 347] width 30 height 30
click at [198, 207] on span "Heading 2*" at bounding box center [188, 213] width 55 height 15
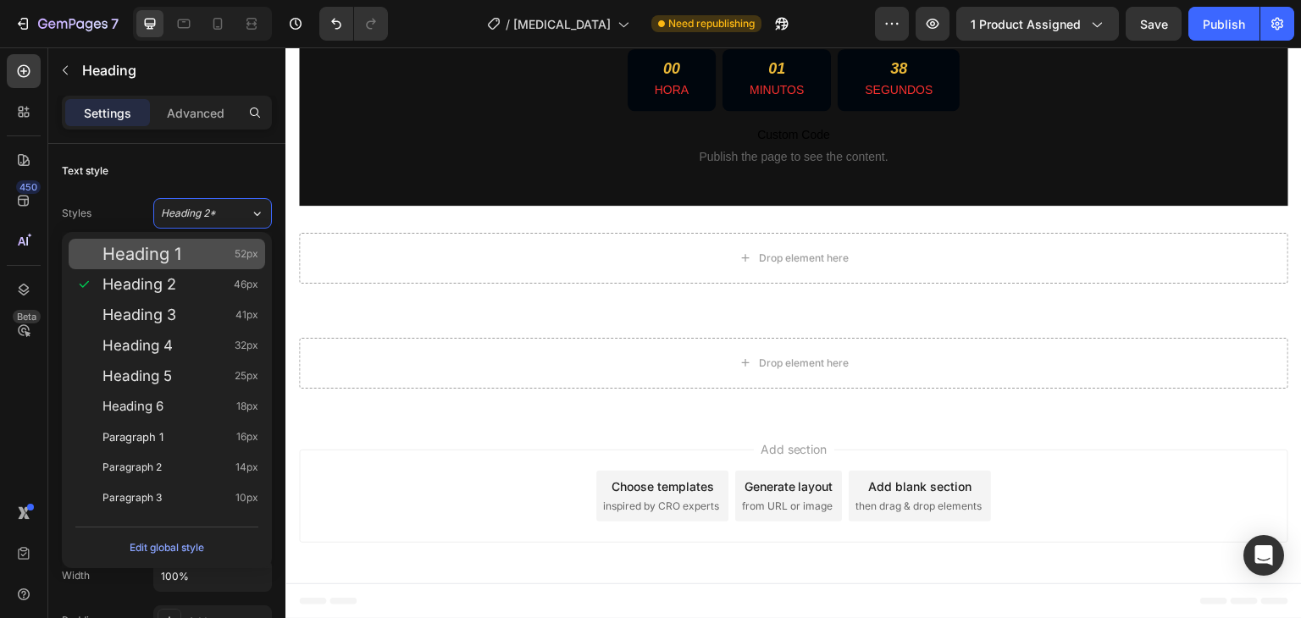
click at [181, 258] on div "Heading 1 52px" at bounding box center [181, 254] width 156 height 17
type input "52"
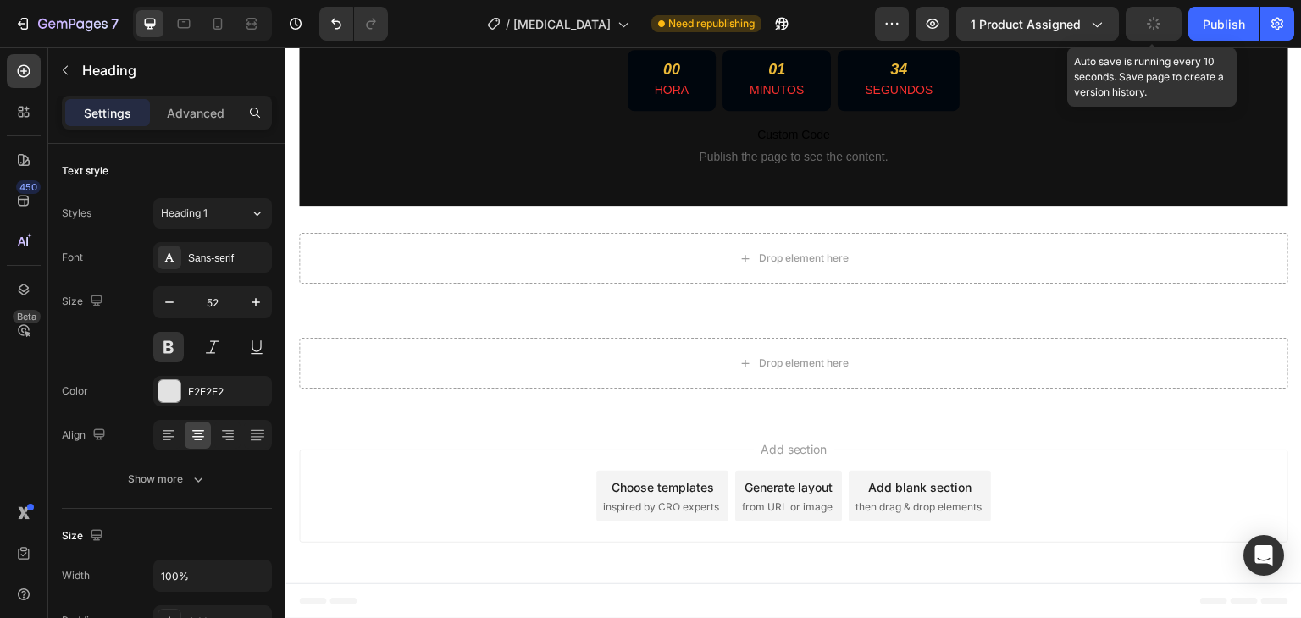
click at [1167, 21] on button "button" at bounding box center [1154, 24] width 56 height 34
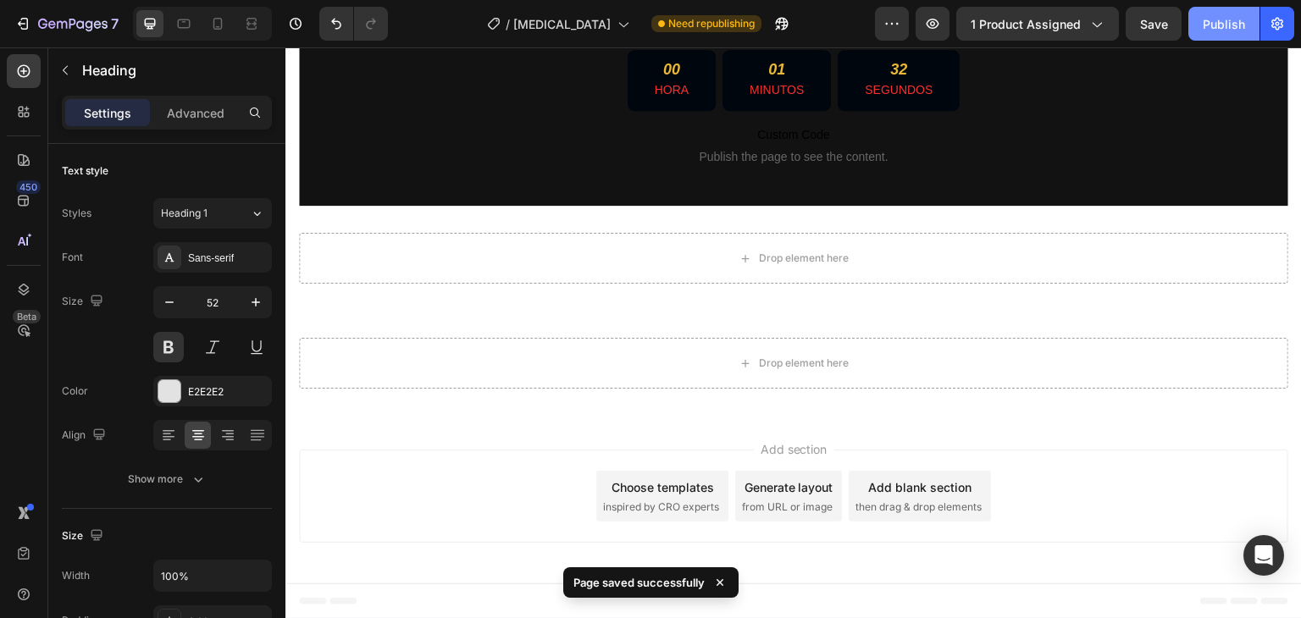
click at [1211, 38] on button "Publish" at bounding box center [1224, 24] width 71 height 34
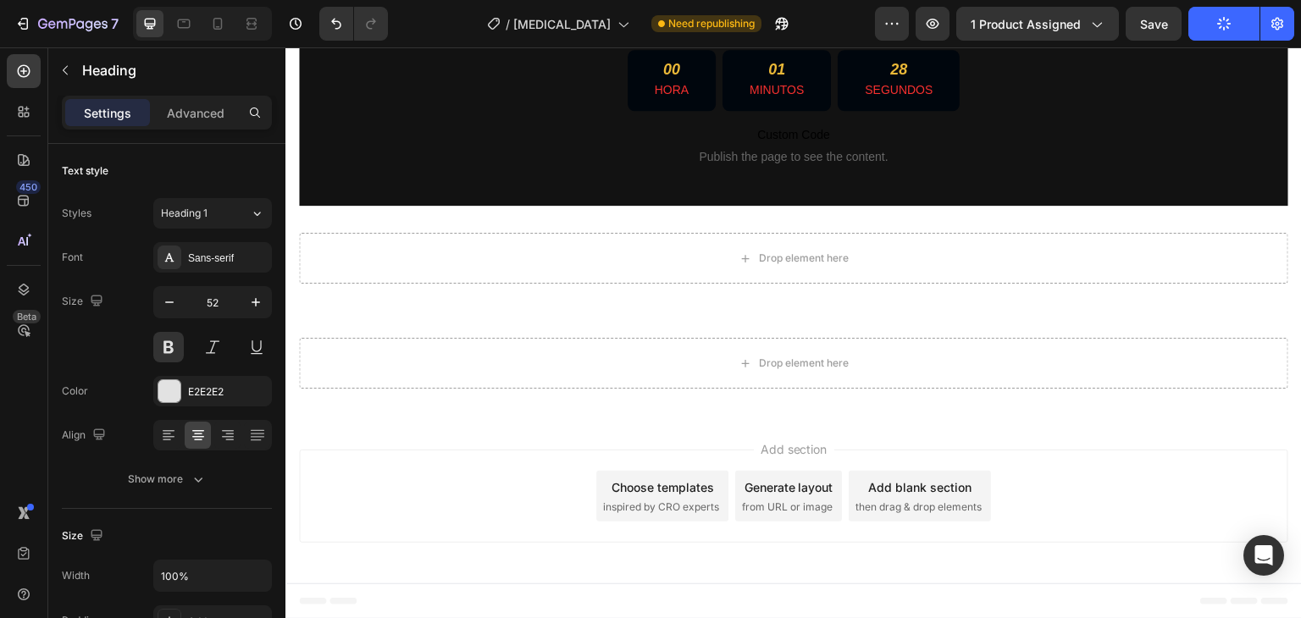
scroll to position [19057, 0]
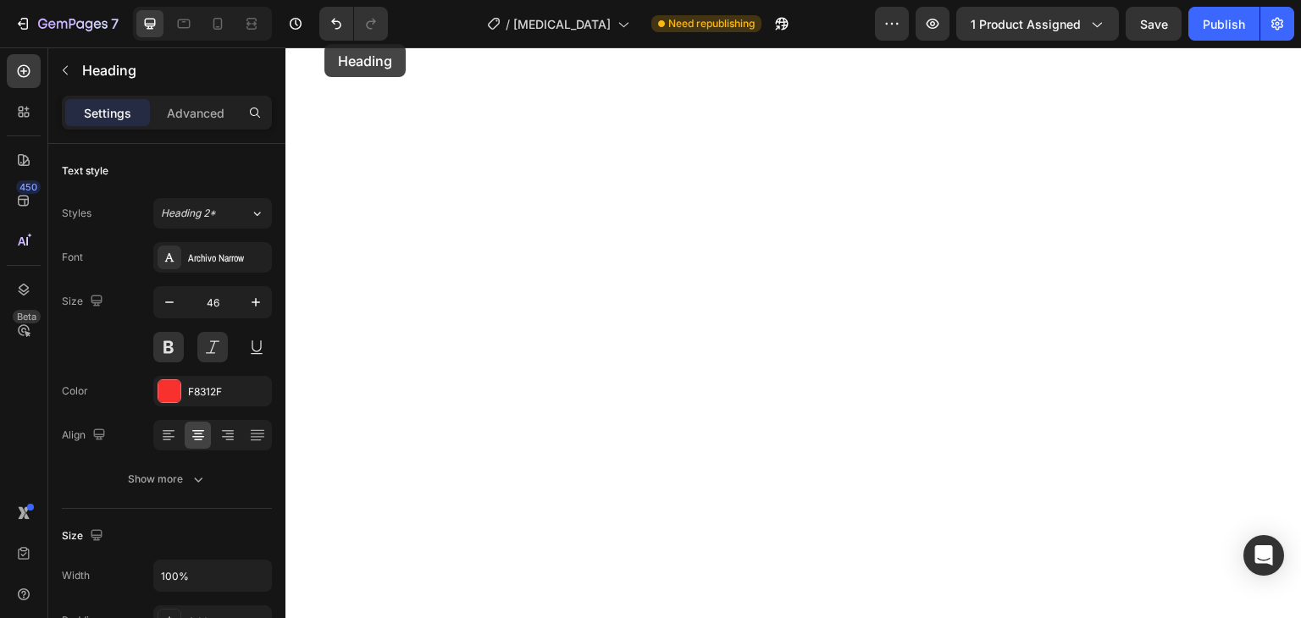
drag, startPoint x: 367, startPoint y: 357, endPoint x: 324, endPoint y: 44, distance: 315.5
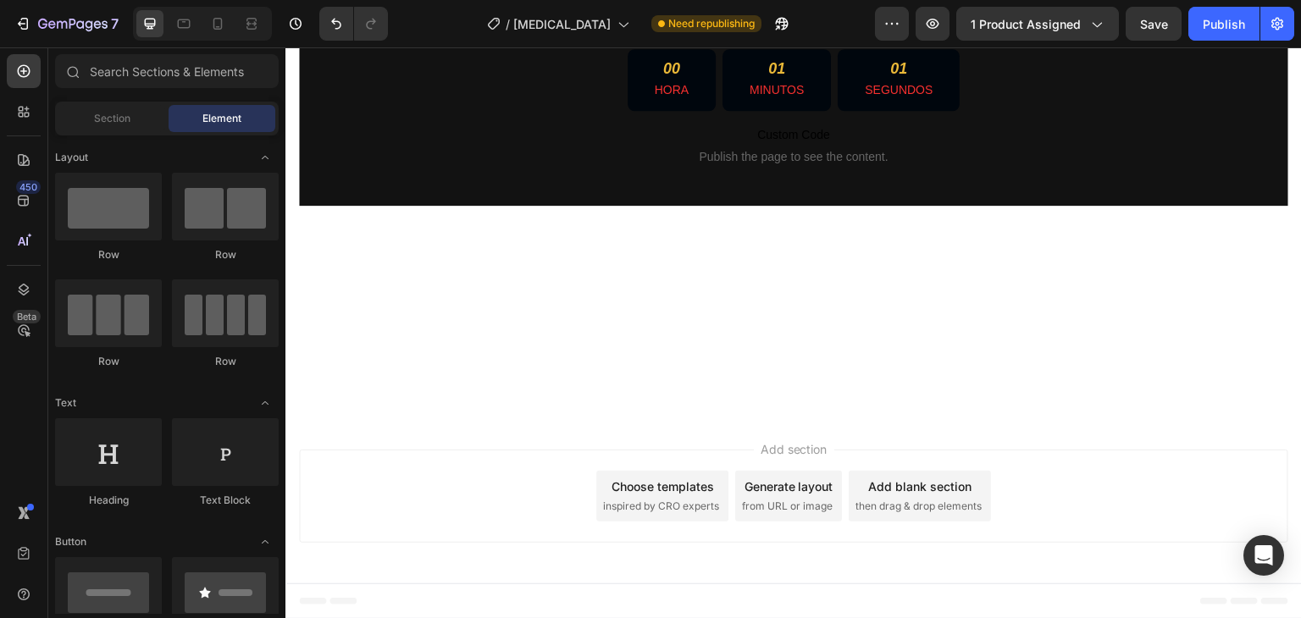
scroll to position [16968, 0]
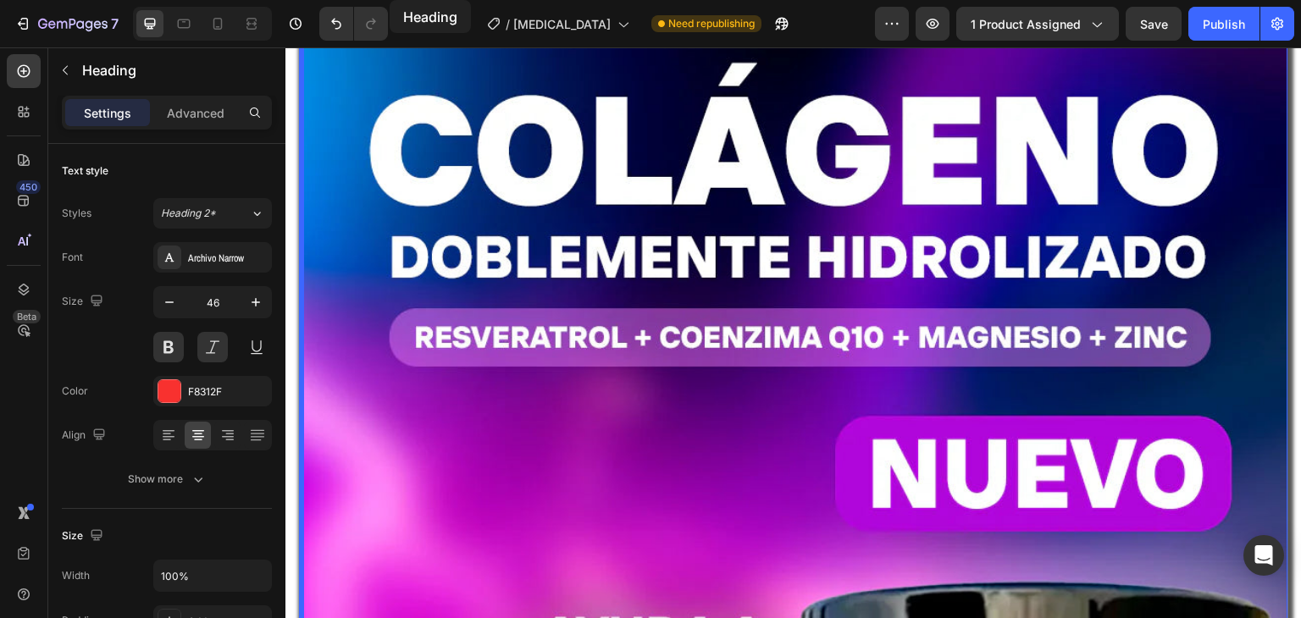
scroll to position [0, 0]
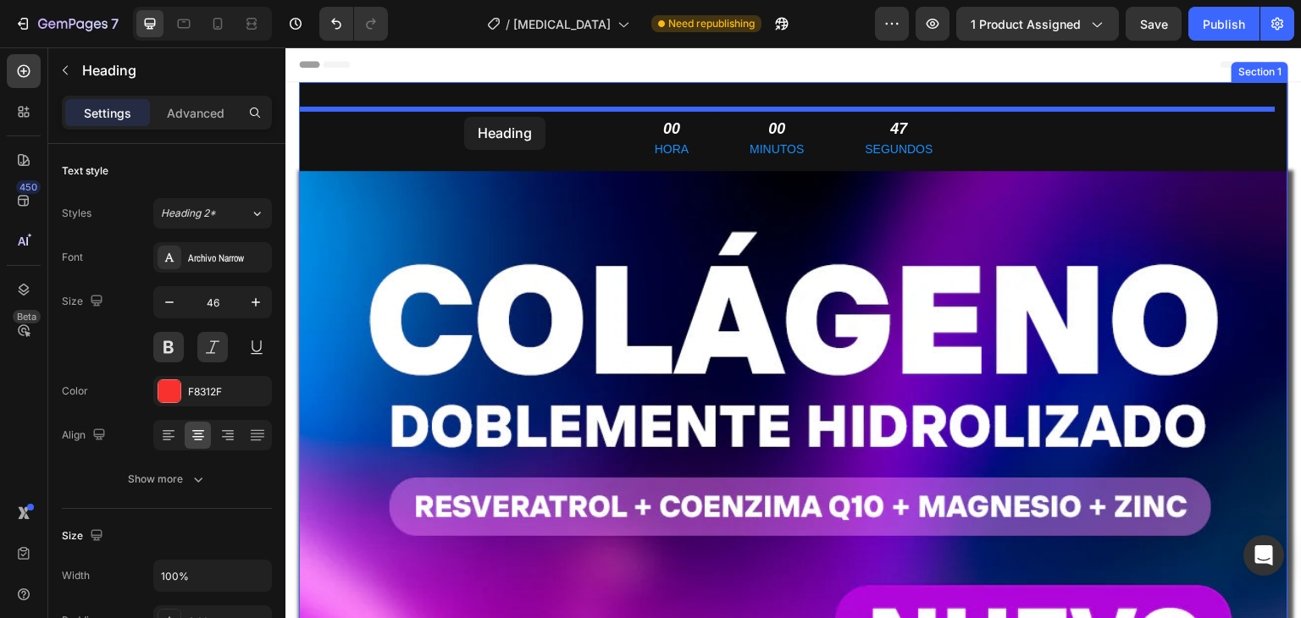
drag, startPoint x: 393, startPoint y: 502, endPoint x: 464, endPoint y: 117, distance: 391.2
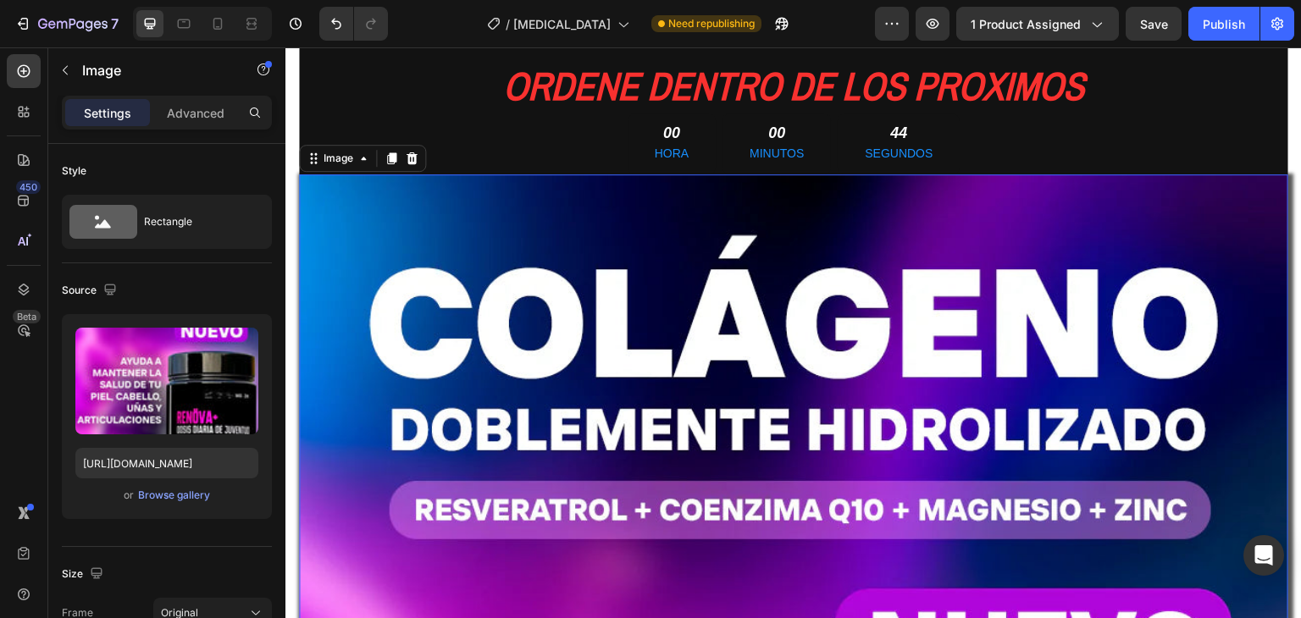
scroll to position [43, 0]
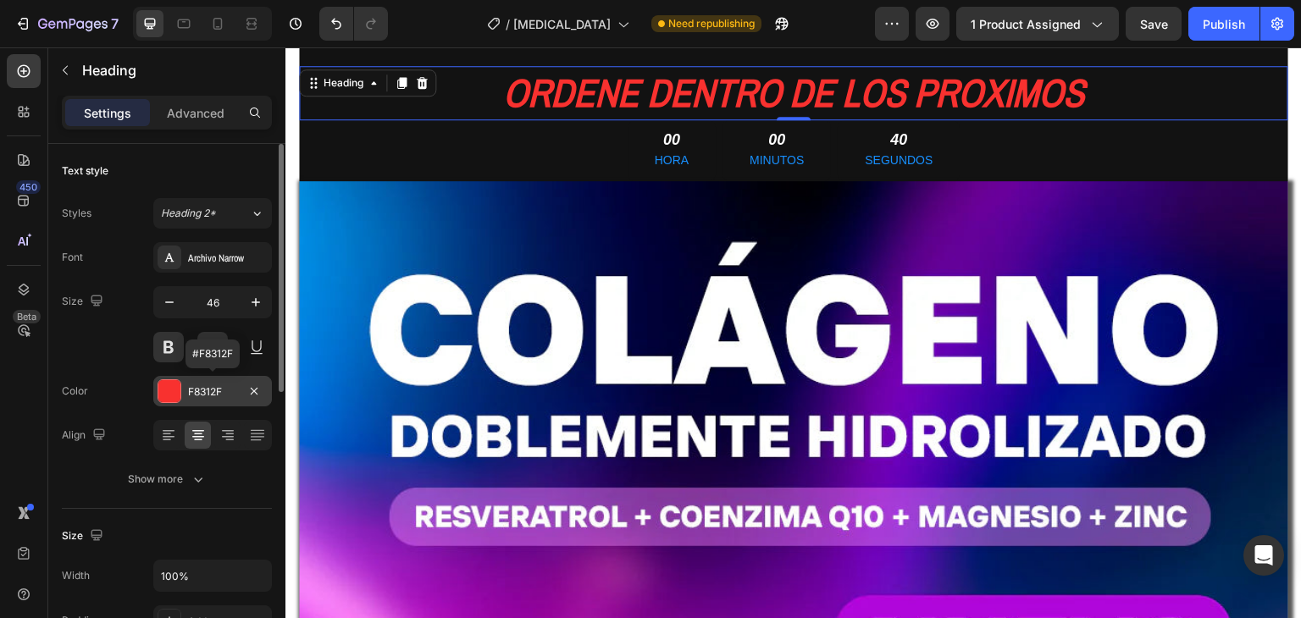
click at [166, 387] on div at bounding box center [169, 391] width 22 height 22
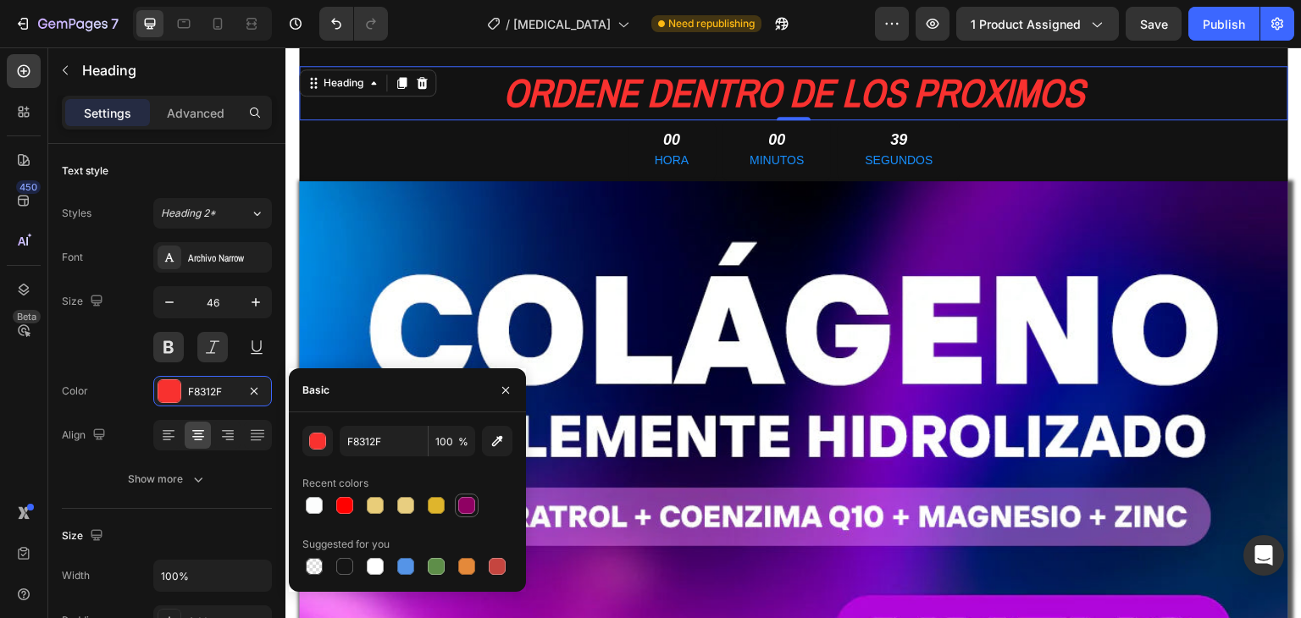
click at [474, 505] on div at bounding box center [466, 505] width 17 height 17
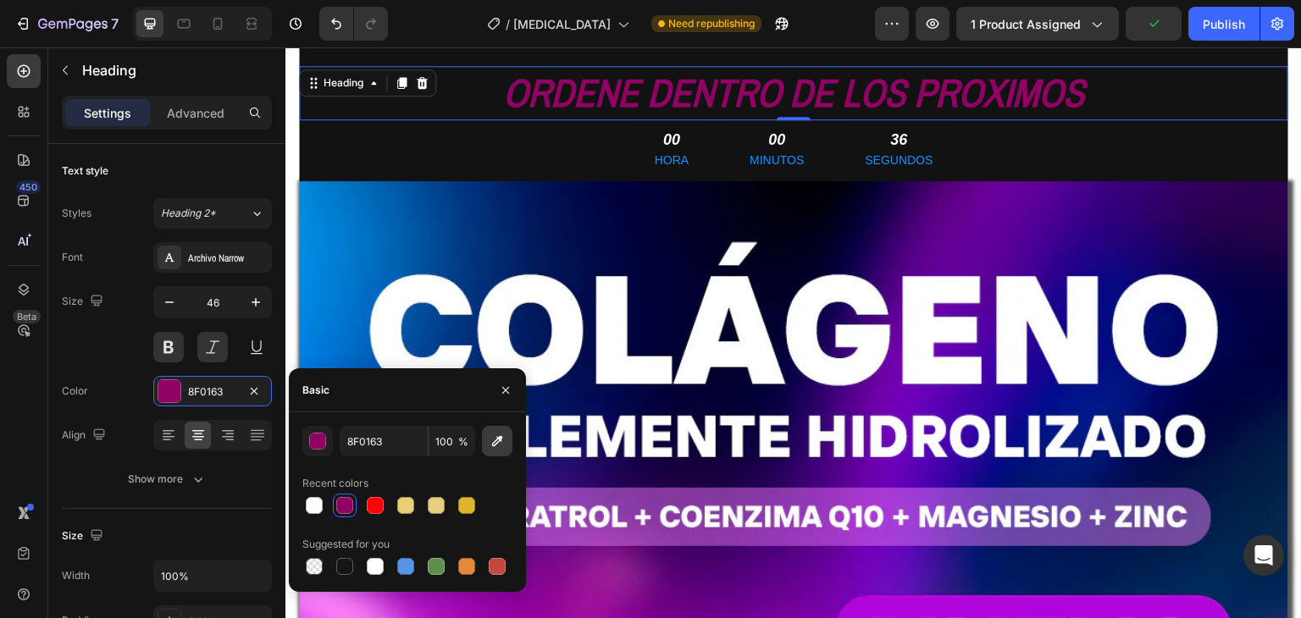
click at [502, 446] on icon "button" at bounding box center [497, 441] width 17 height 17
click at [496, 444] on icon "button" at bounding box center [497, 441] width 11 height 11
type input "B106DB"
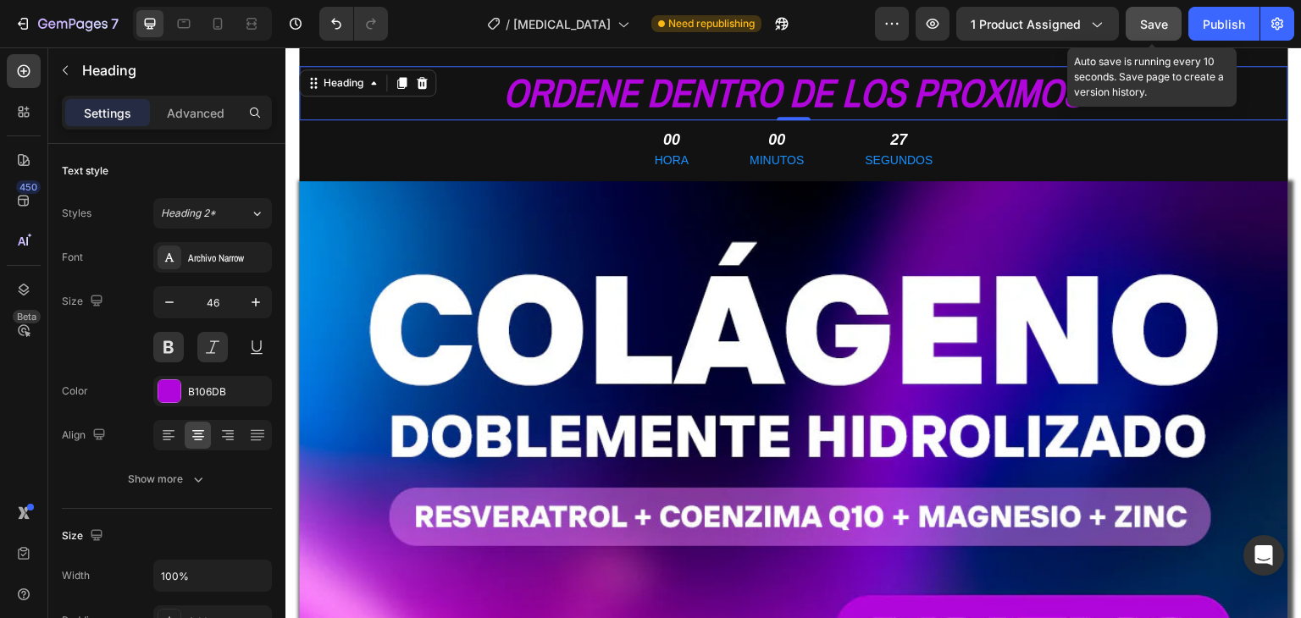
click at [1162, 20] on span "Save" at bounding box center [1154, 24] width 28 height 14
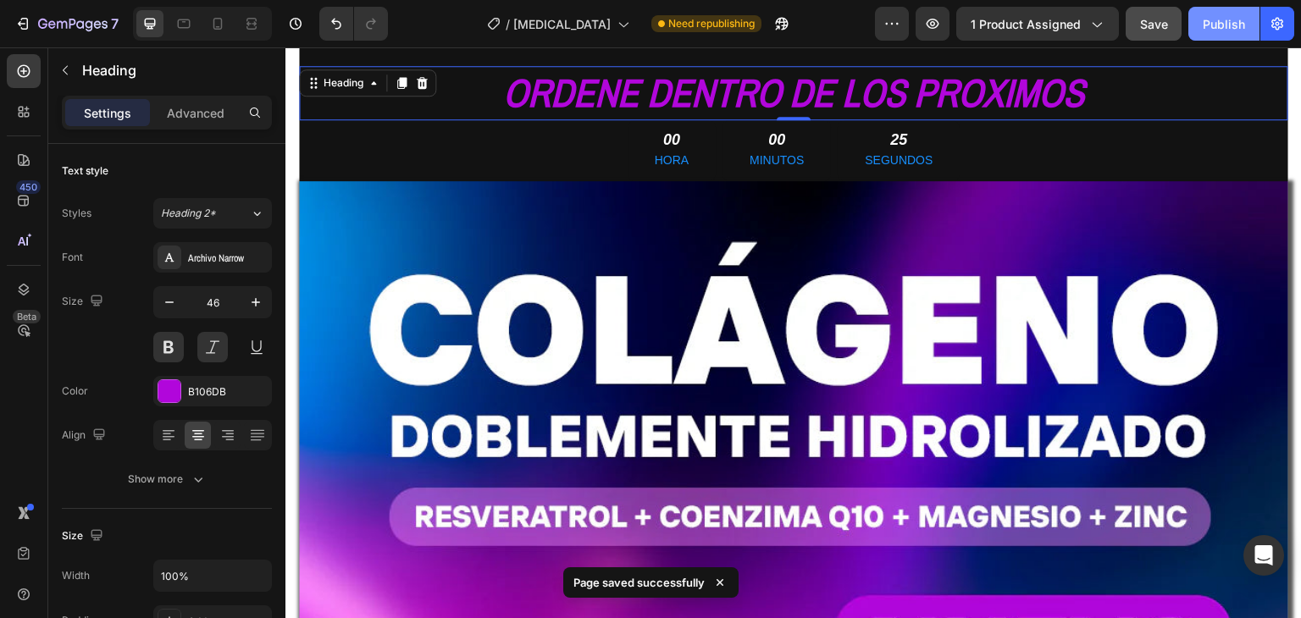
click at [1197, 21] on button "Publish" at bounding box center [1224, 24] width 71 height 34
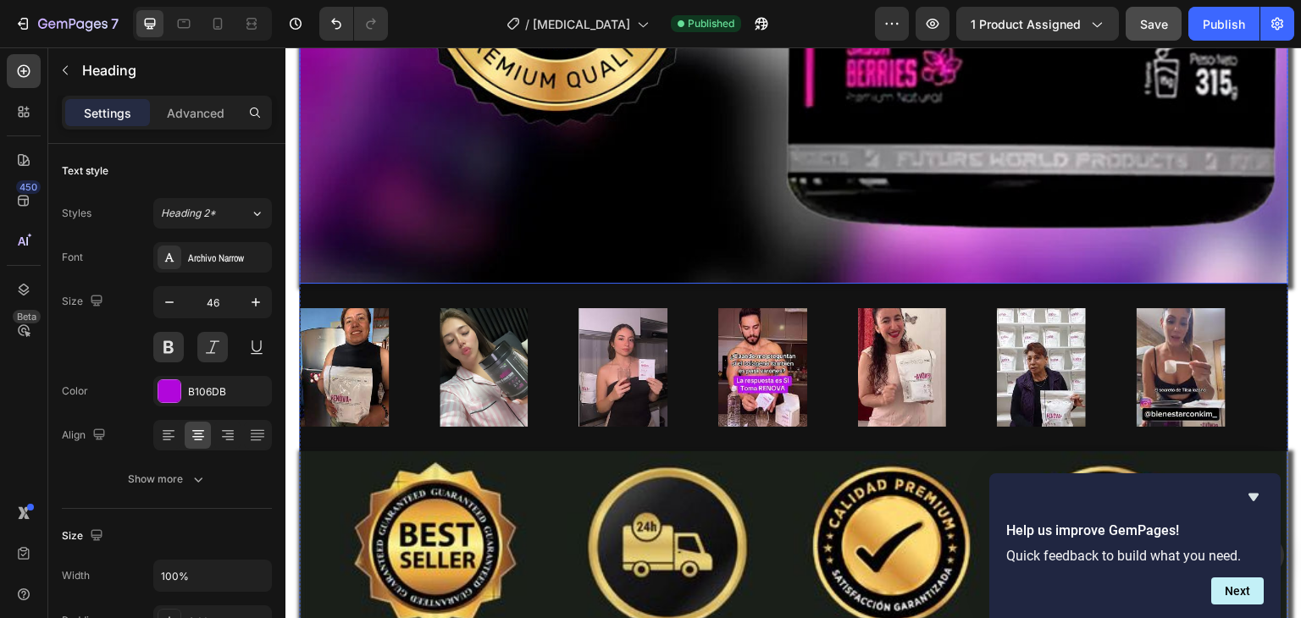
scroll to position [1406, 0]
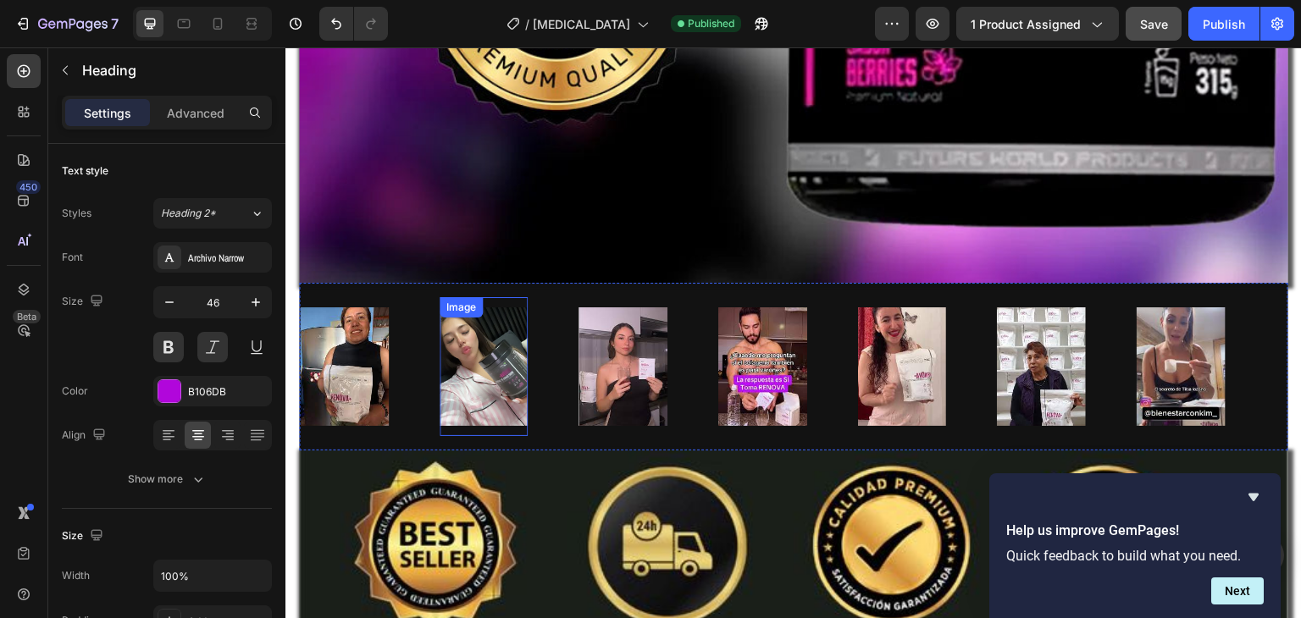
click at [476, 352] on img at bounding box center [484, 367] width 89 height 119
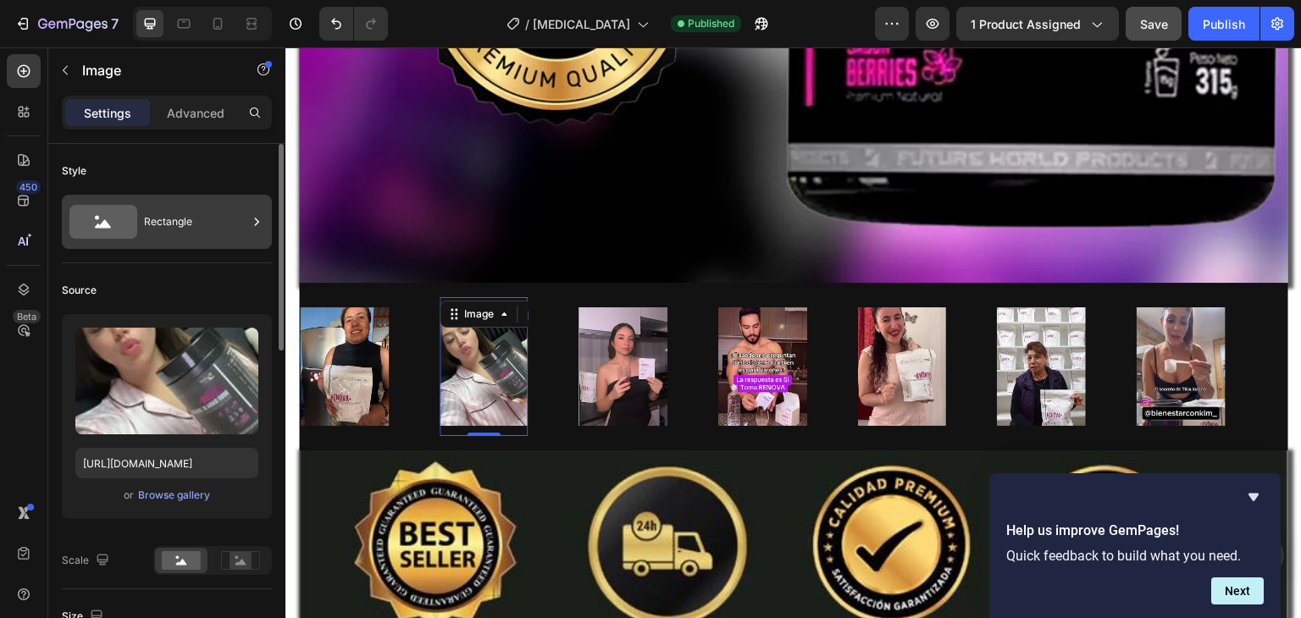
click at [163, 215] on div "Rectangle" at bounding box center [195, 221] width 103 height 39
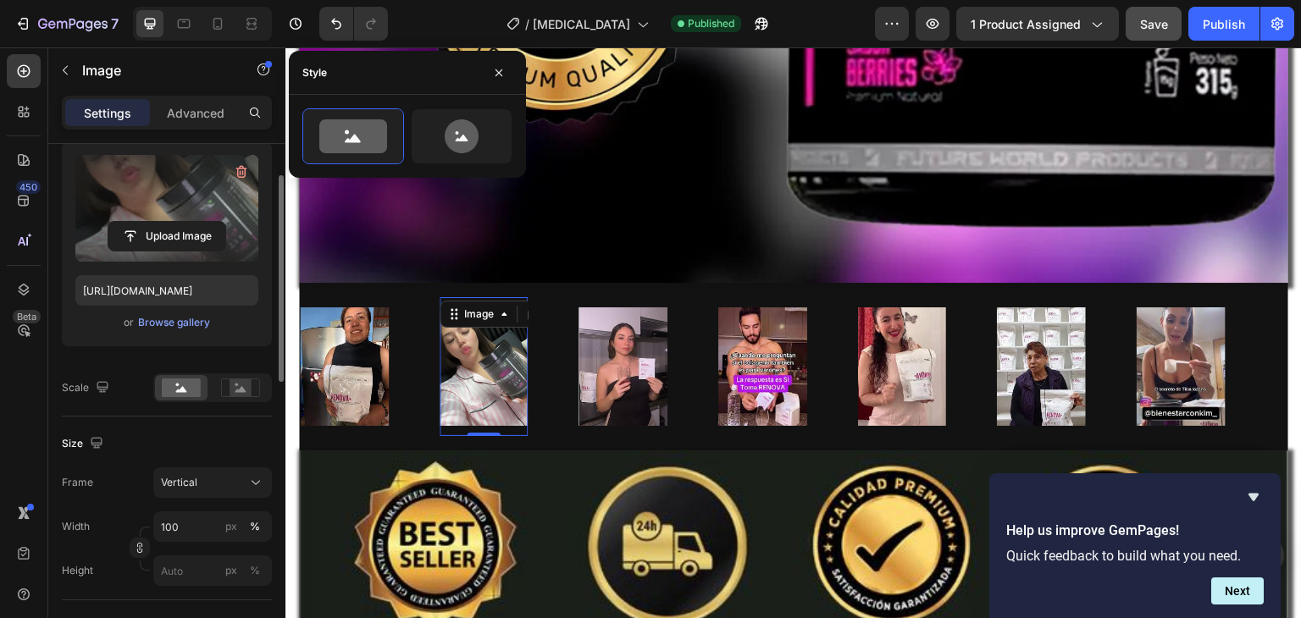
scroll to position [193, 0]
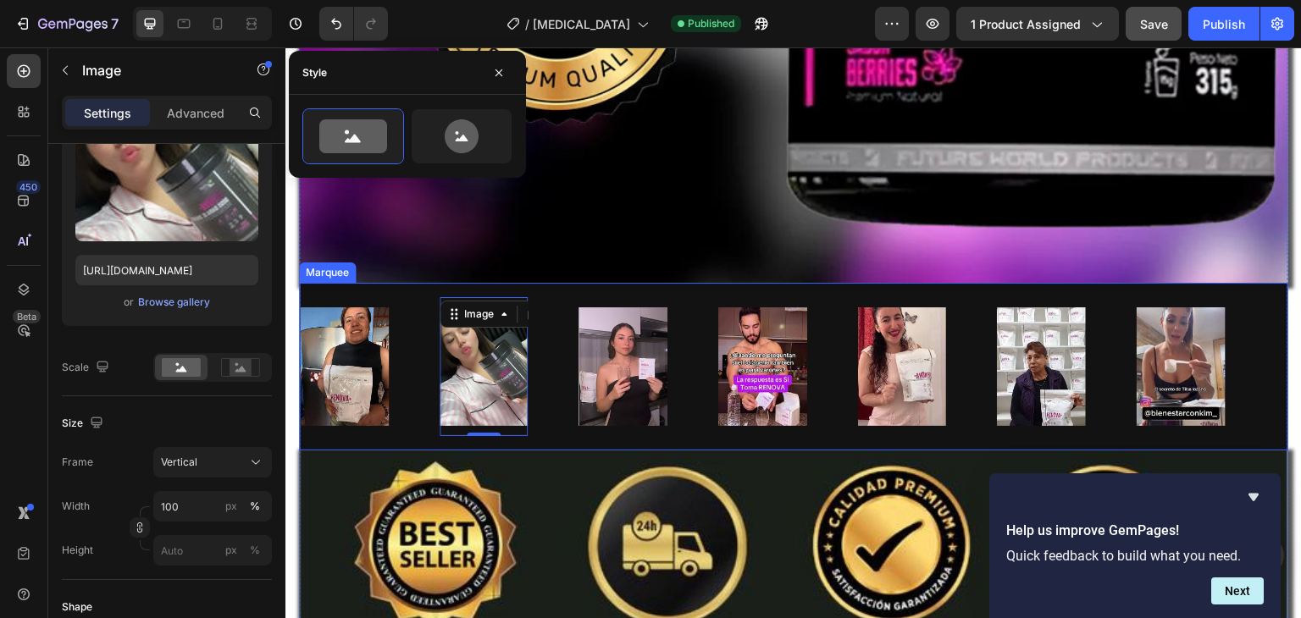
click at [574, 354] on div "Image 0" at bounding box center [510, 366] width 140 height 139
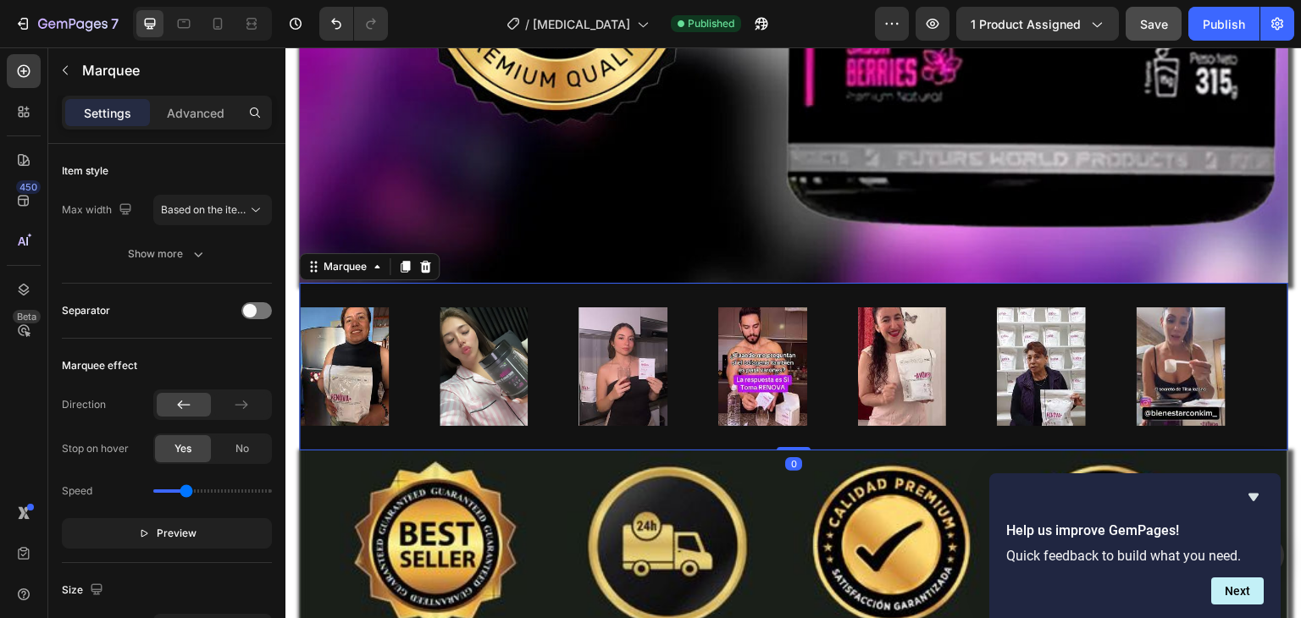
scroll to position [0, 0]
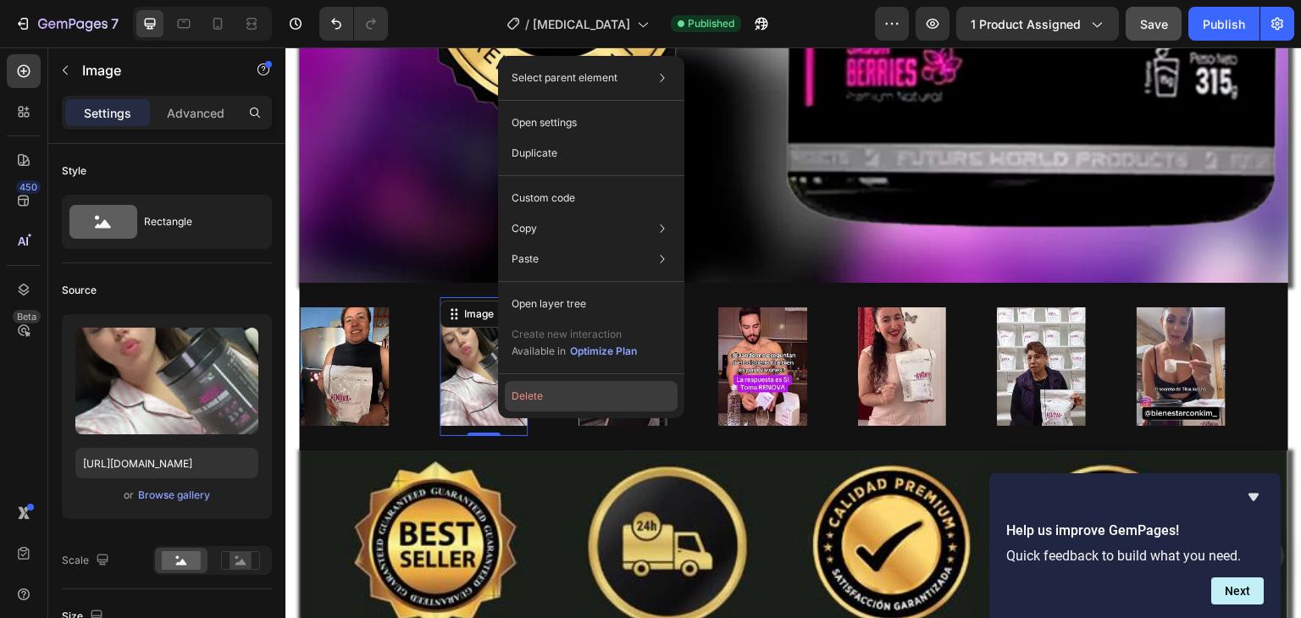
click at [524, 384] on button "Delete" at bounding box center [591, 396] width 173 height 30
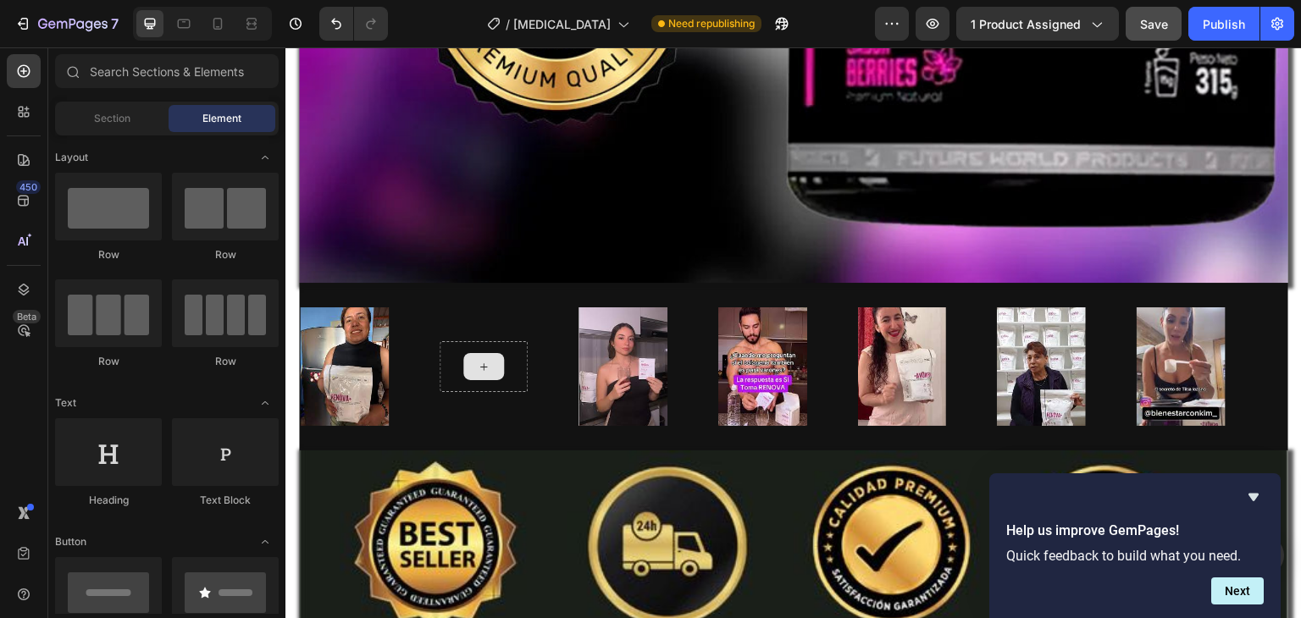
click at [468, 353] on div at bounding box center [483, 366] width 41 height 27
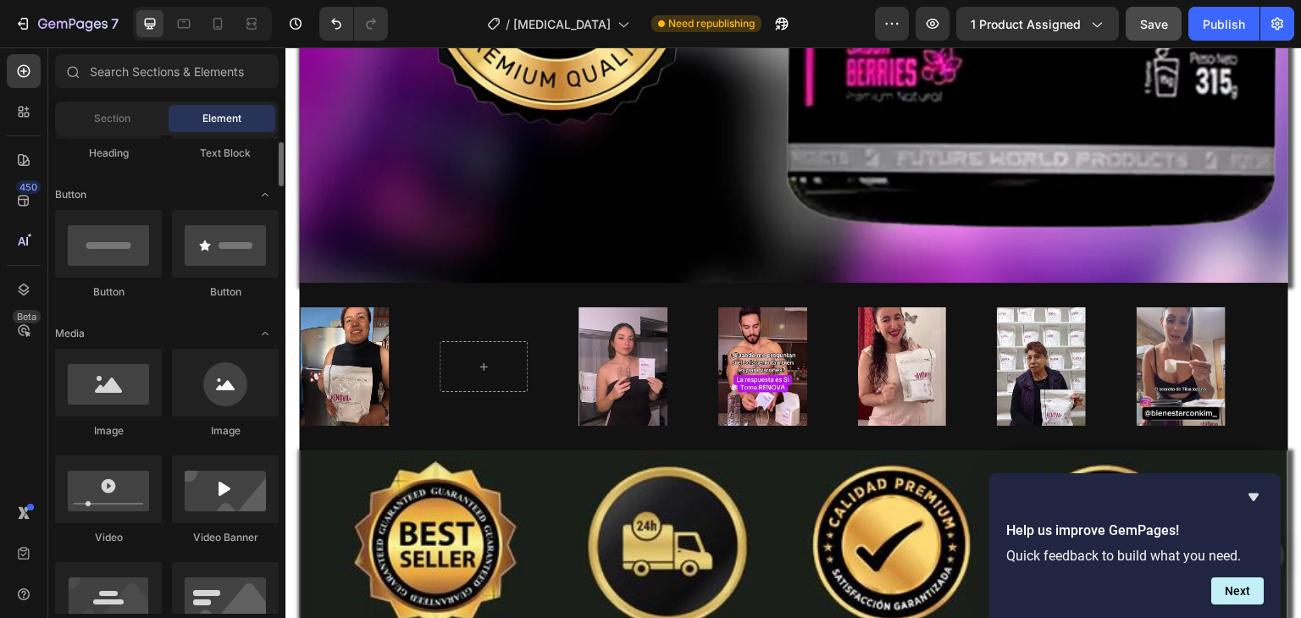
scroll to position [356, 0]
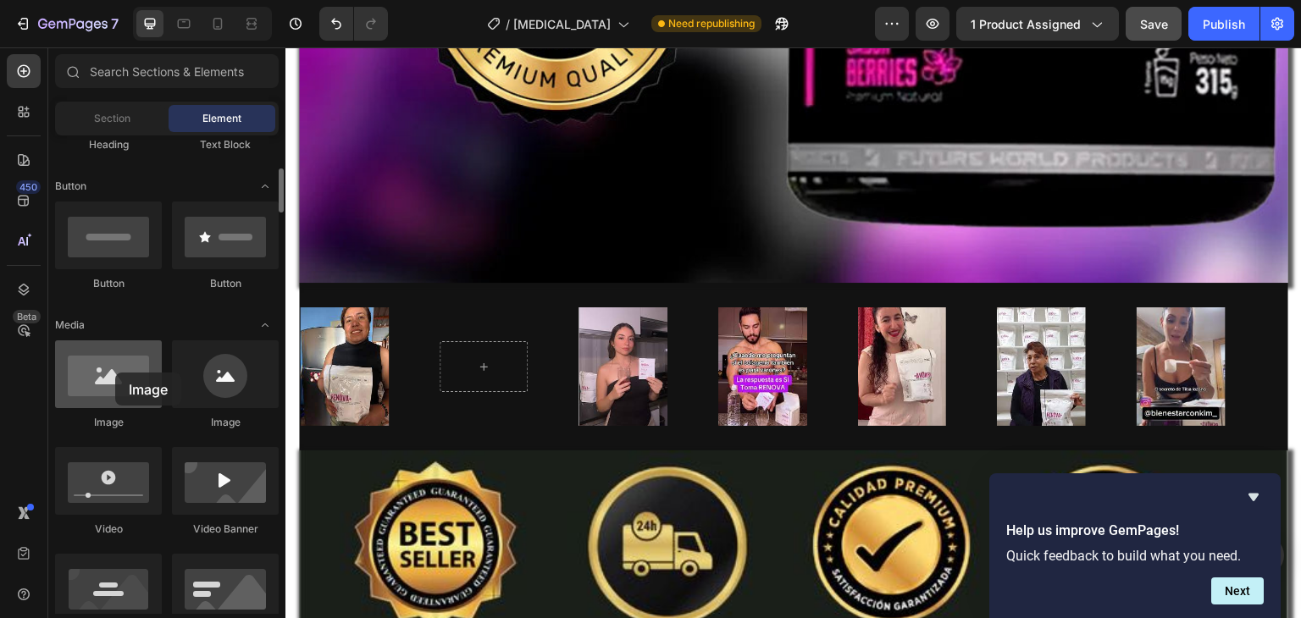
click at [115, 373] on div at bounding box center [108, 375] width 107 height 68
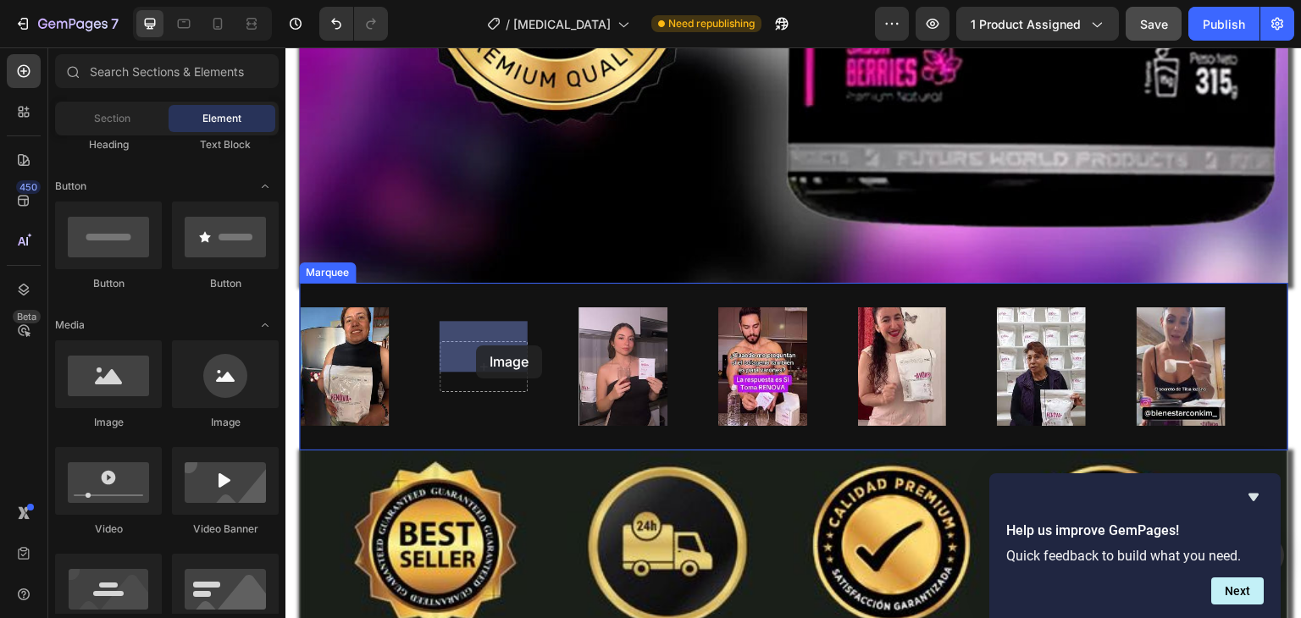
drag, startPoint x: 401, startPoint y: 420, endPoint x: 475, endPoint y: 347, distance: 104.8
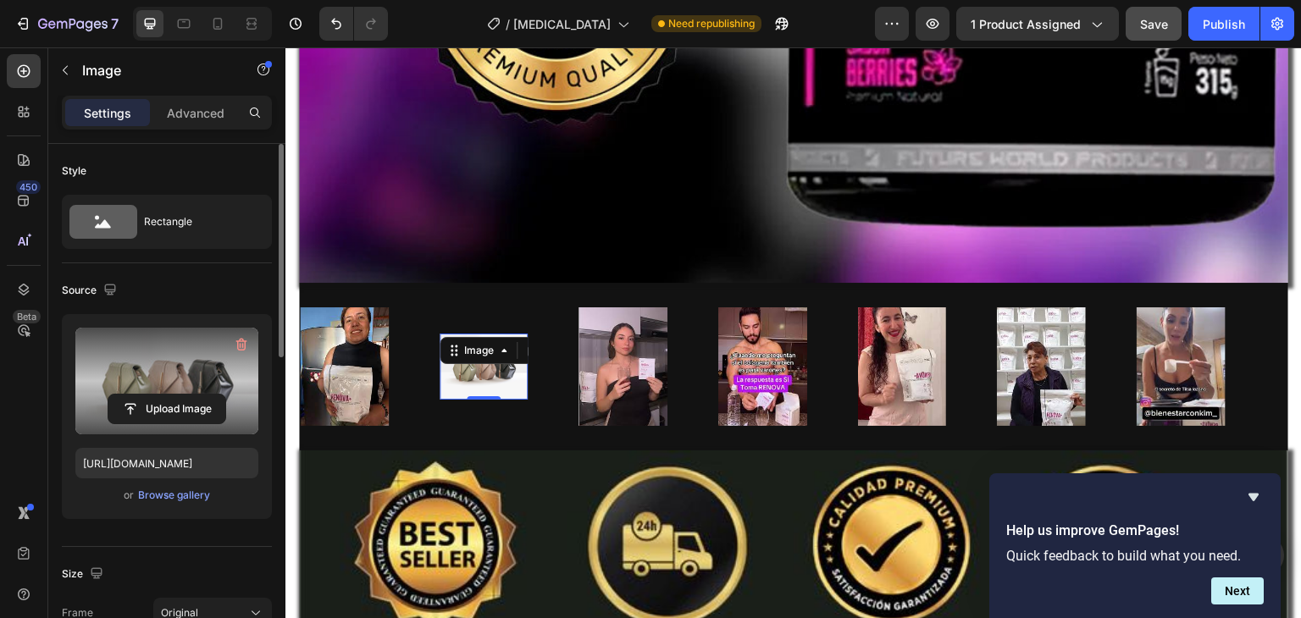
click at [188, 376] on label at bounding box center [166, 381] width 183 height 107
click at [188, 395] on input "file" at bounding box center [166, 409] width 117 height 29
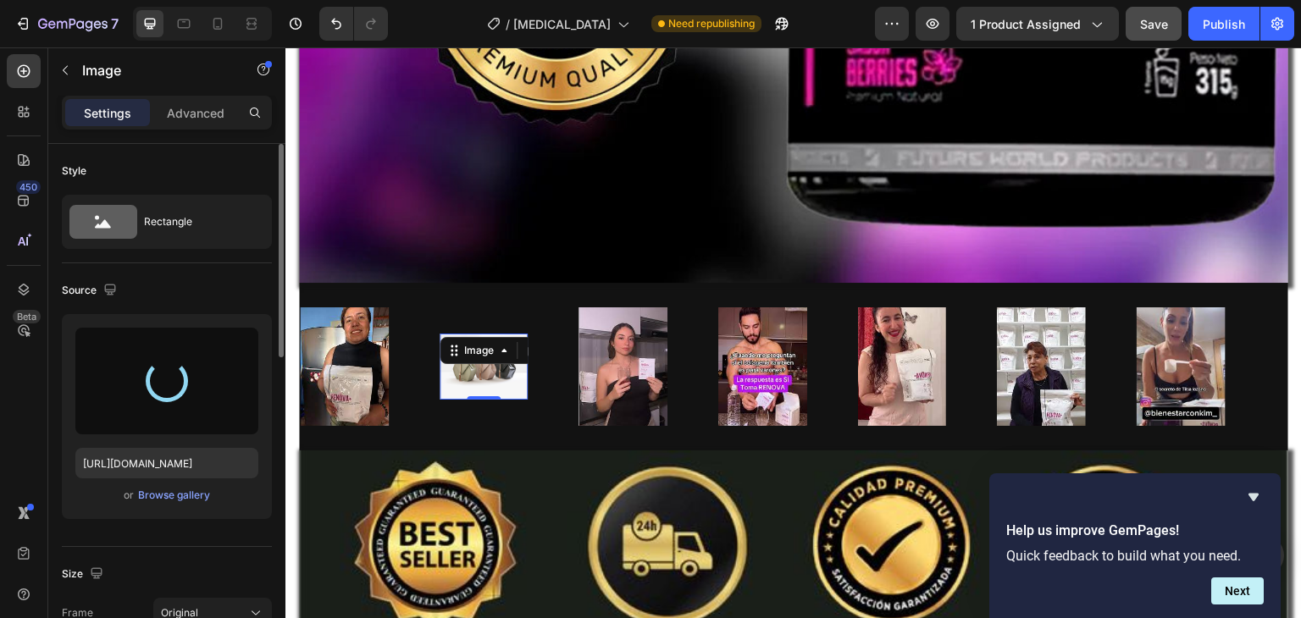
type input "https://cdn.shopify.com/s/files/1/0668/5199/5880/files/gempages_521221359460680…"
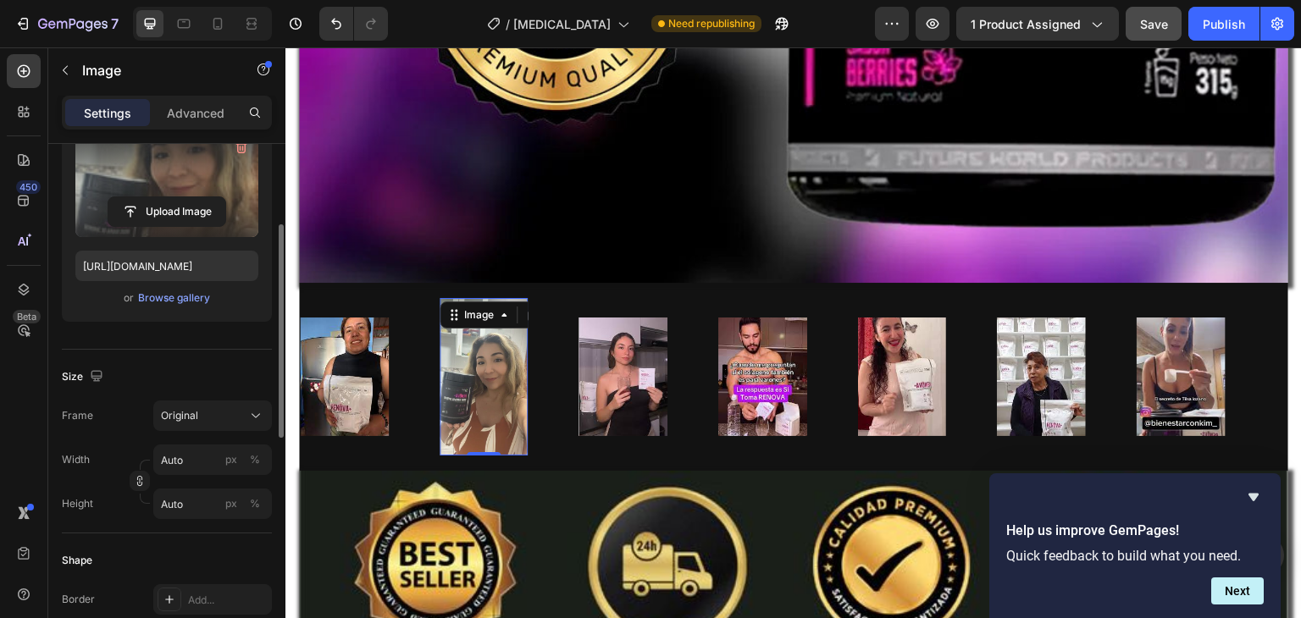
scroll to position [217, 0]
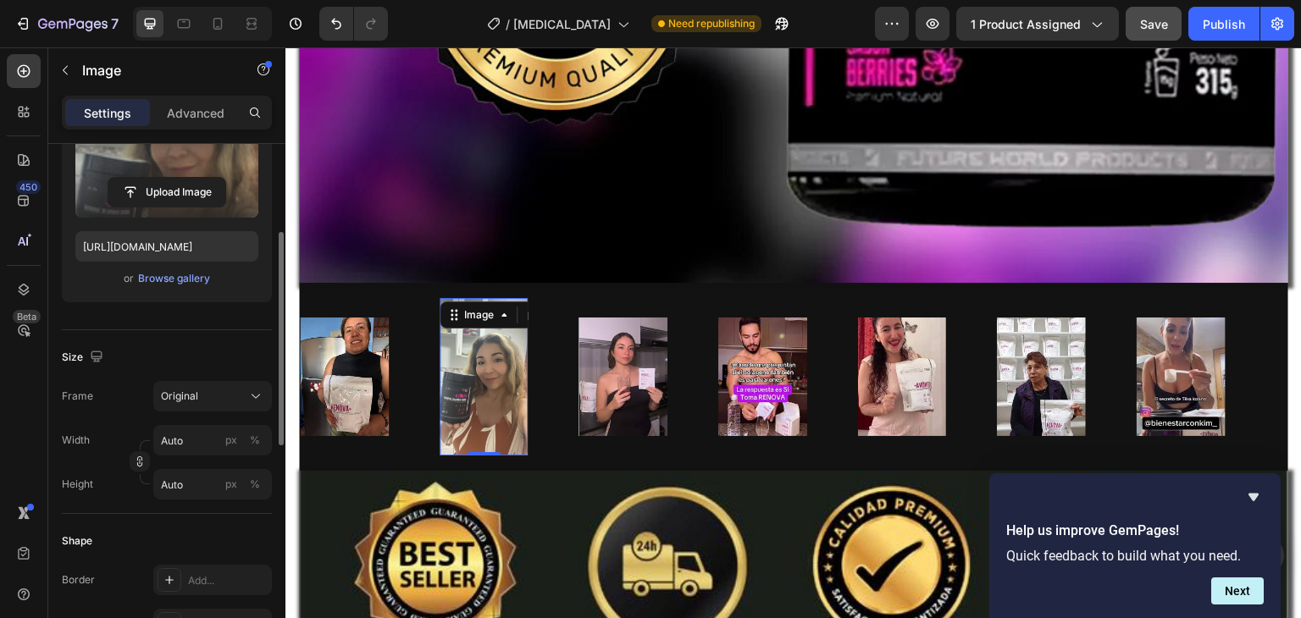
click at [229, 551] on div "Shape" at bounding box center [167, 541] width 210 height 27
click at [220, 381] on button "Original" at bounding box center [212, 396] width 119 height 30
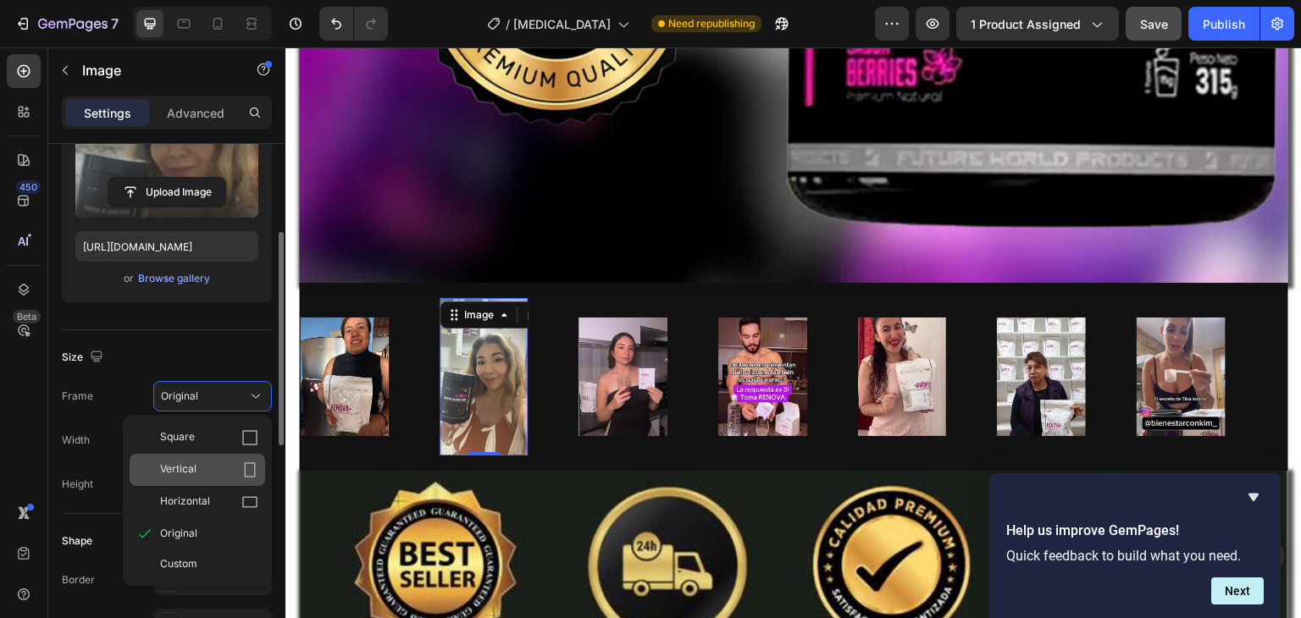
click at [190, 465] on span "Vertical" at bounding box center [178, 470] width 36 height 17
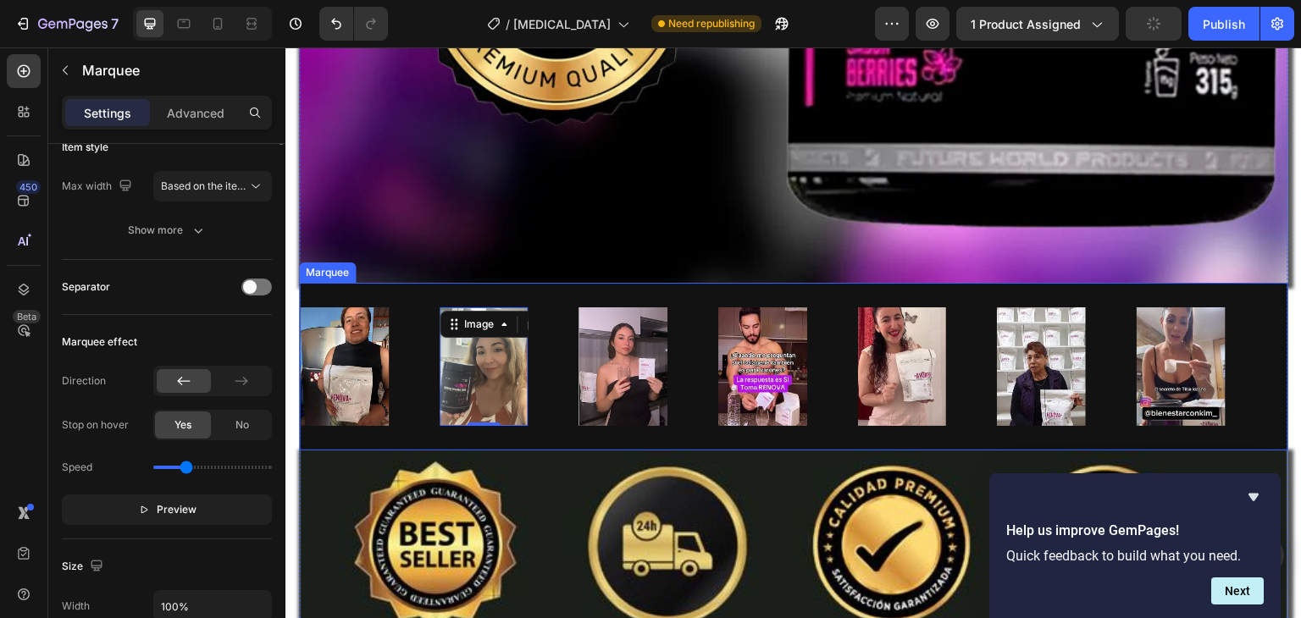
scroll to position [0, 0]
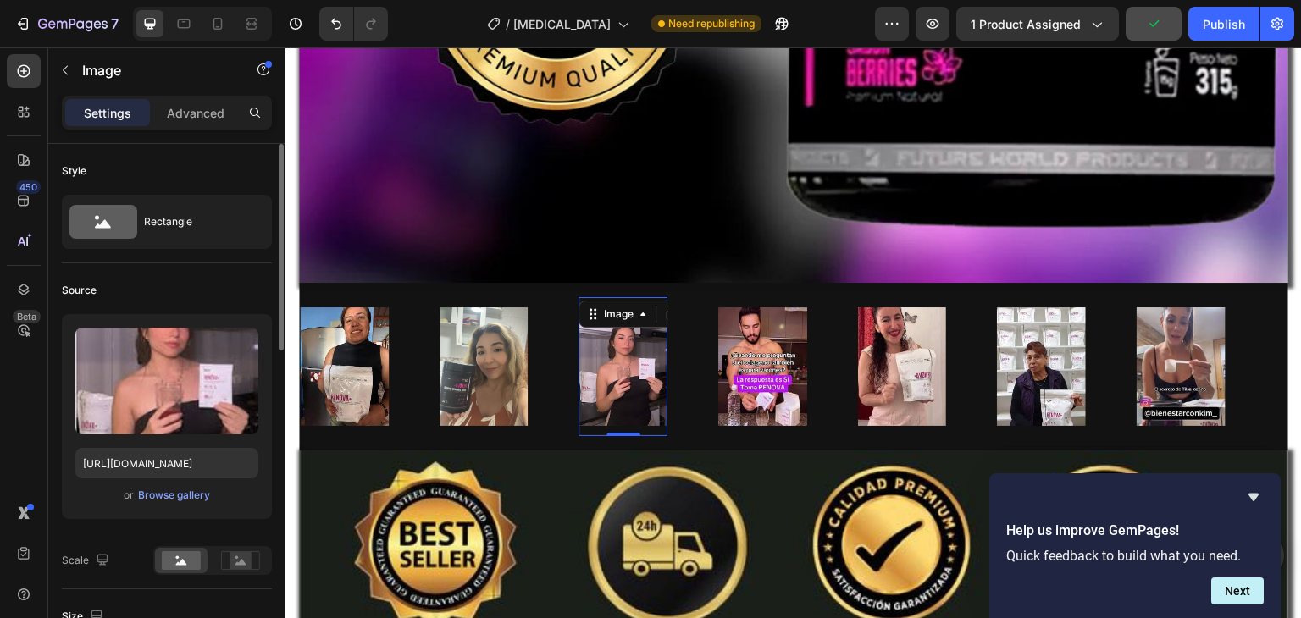
click at [619, 360] on img at bounding box center [623, 367] width 89 height 119
click at [662, 304] on div at bounding box center [671, 314] width 20 height 20
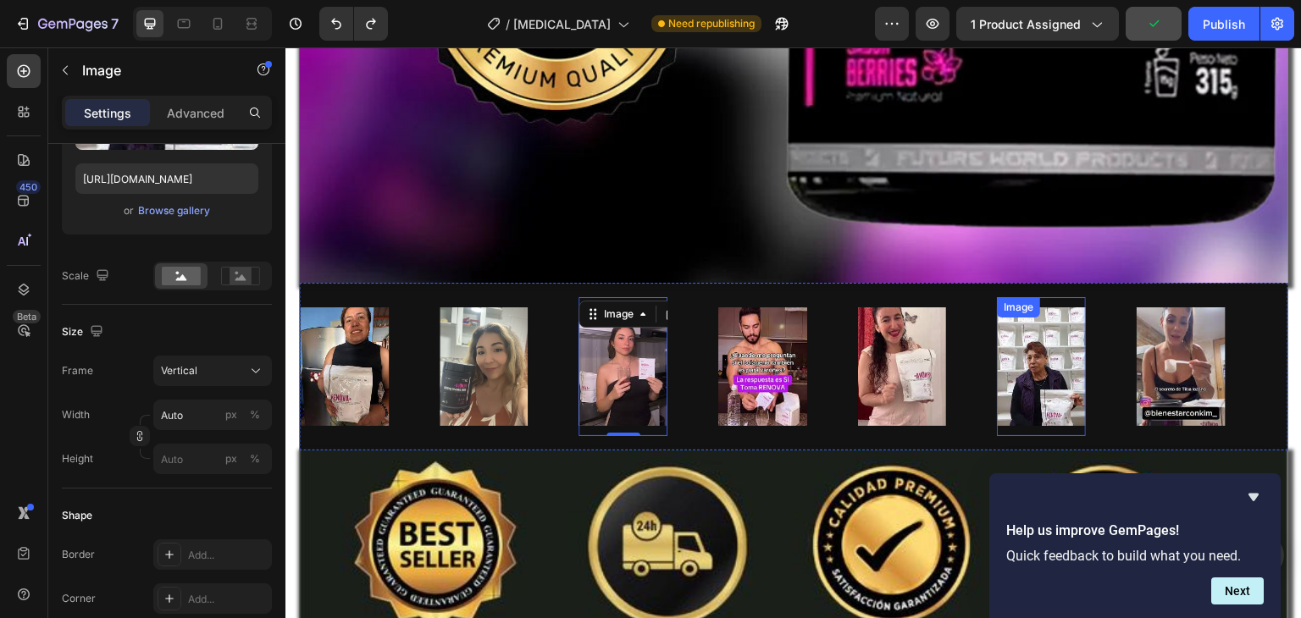
scroll to position [285, 0]
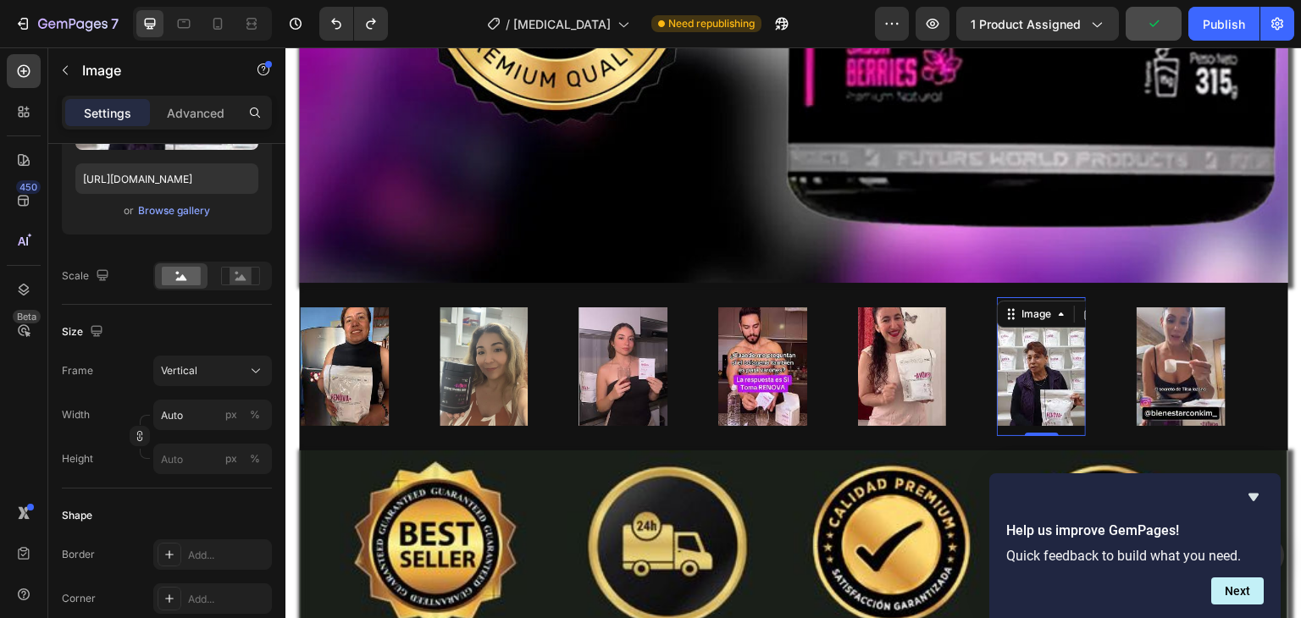
click at [1074, 325] on img at bounding box center [1041, 367] width 89 height 119
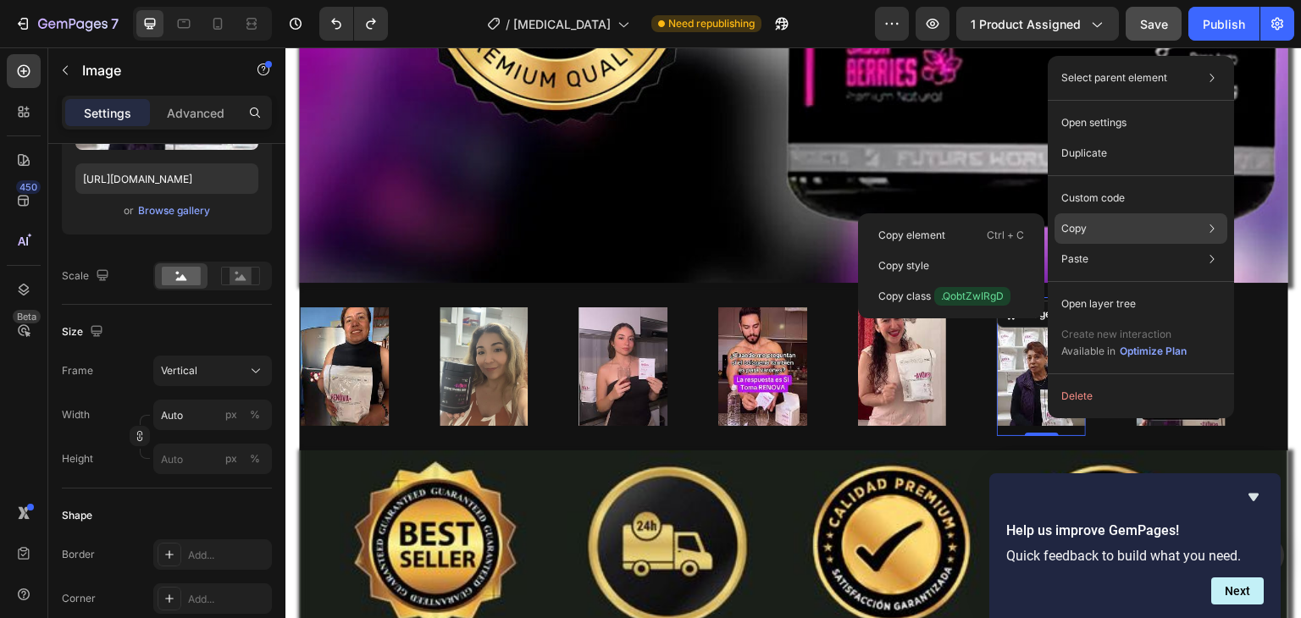
click at [1092, 221] on div "Copy Copy element Ctrl + C Copy style Copy class .QobtZwIRgD" at bounding box center [1141, 228] width 173 height 30
click at [940, 241] on p "Copy element" at bounding box center [912, 235] width 67 height 15
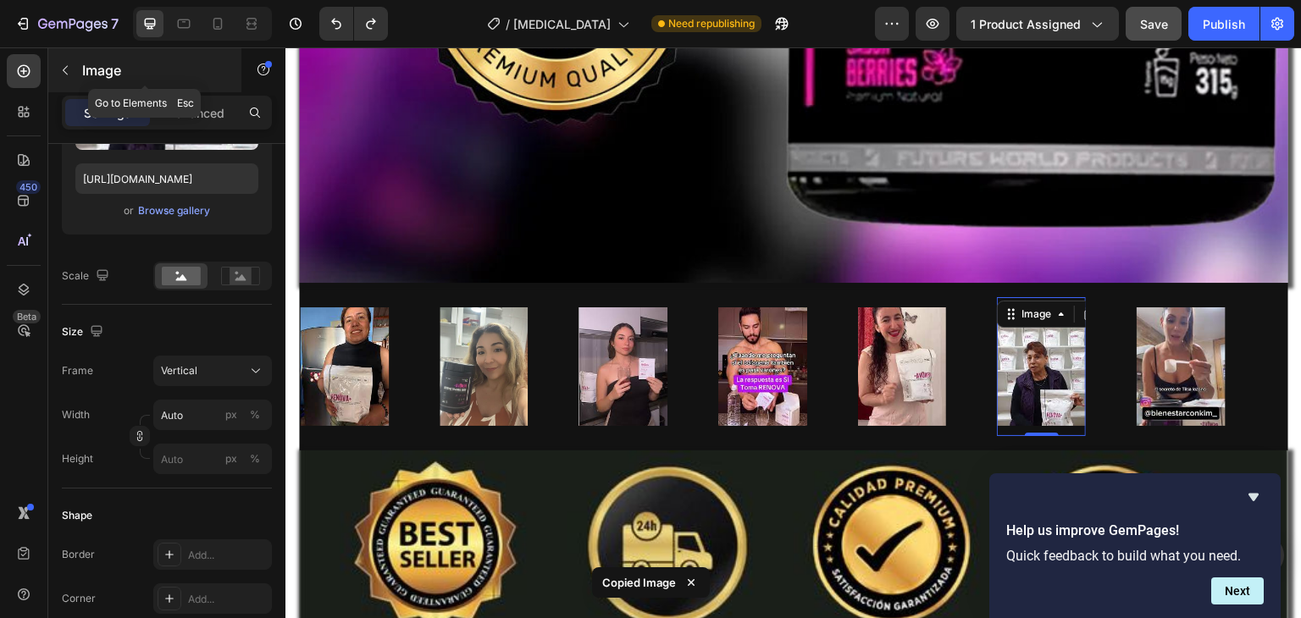
click at [63, 67] on icon "button" at bounding box center [65, 71] width 14 height 14
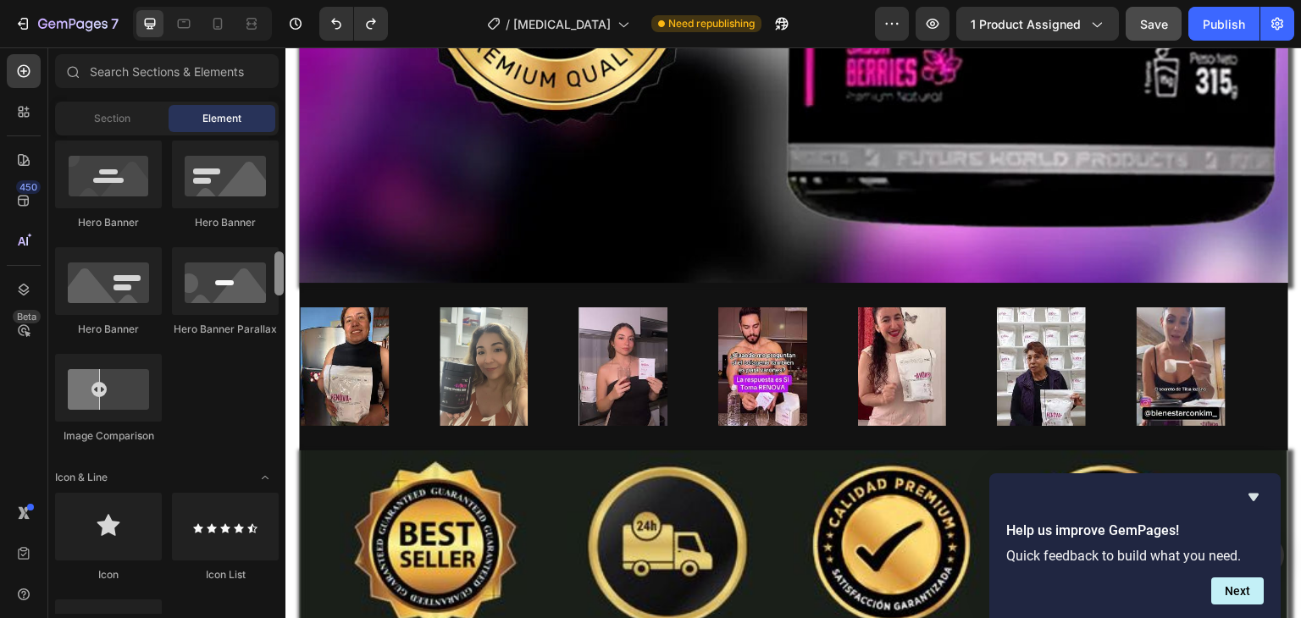
scroll to position [836, 0]
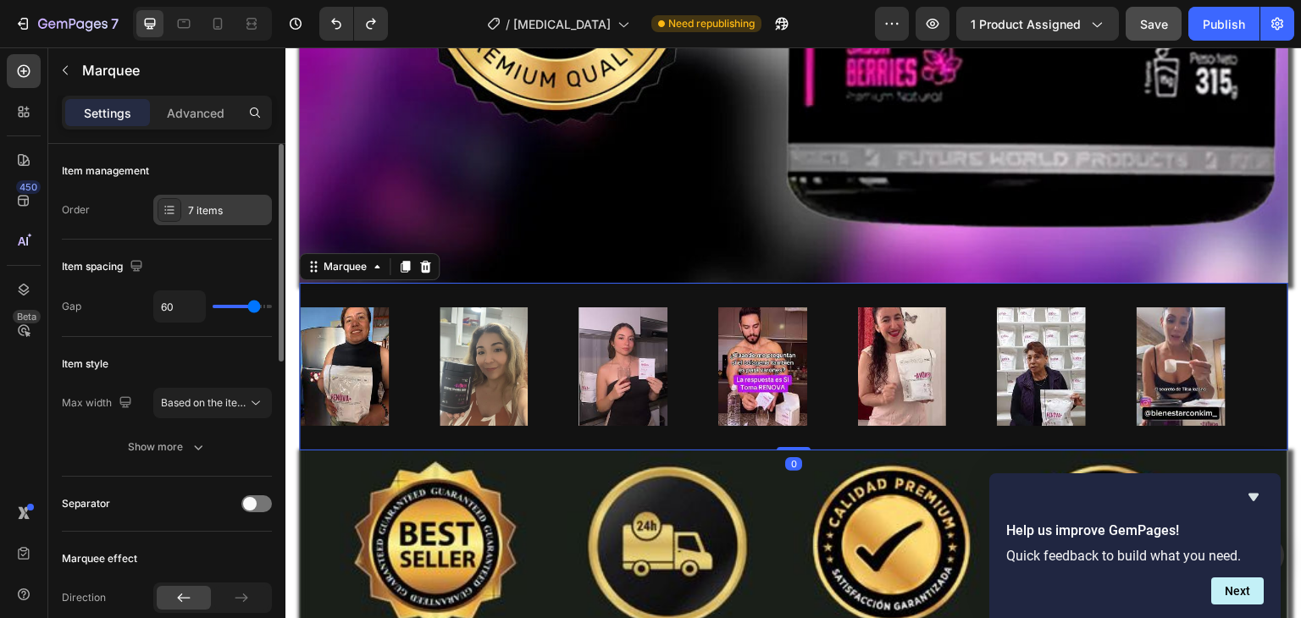
click at [211, 212] on div "7 items" at bounding box center [228, 210] width 80 height 15
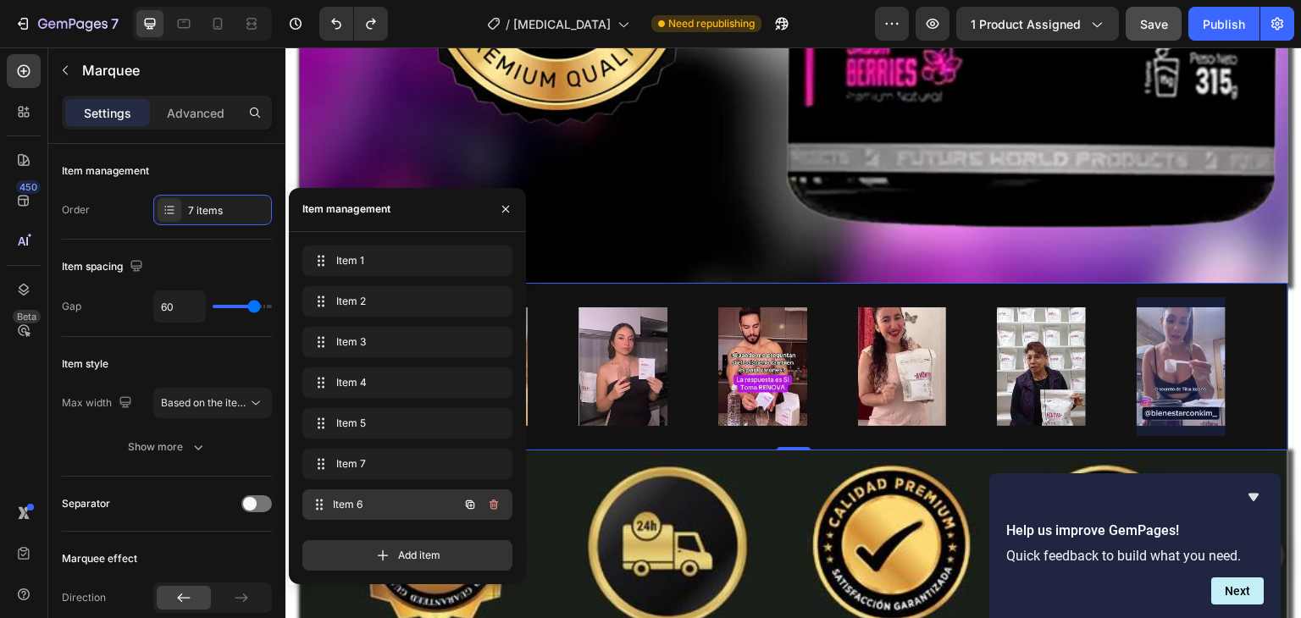
click at [369, 490] on div "Item 6 Item 6" at bounding box center [407, 505] width 210 height 30
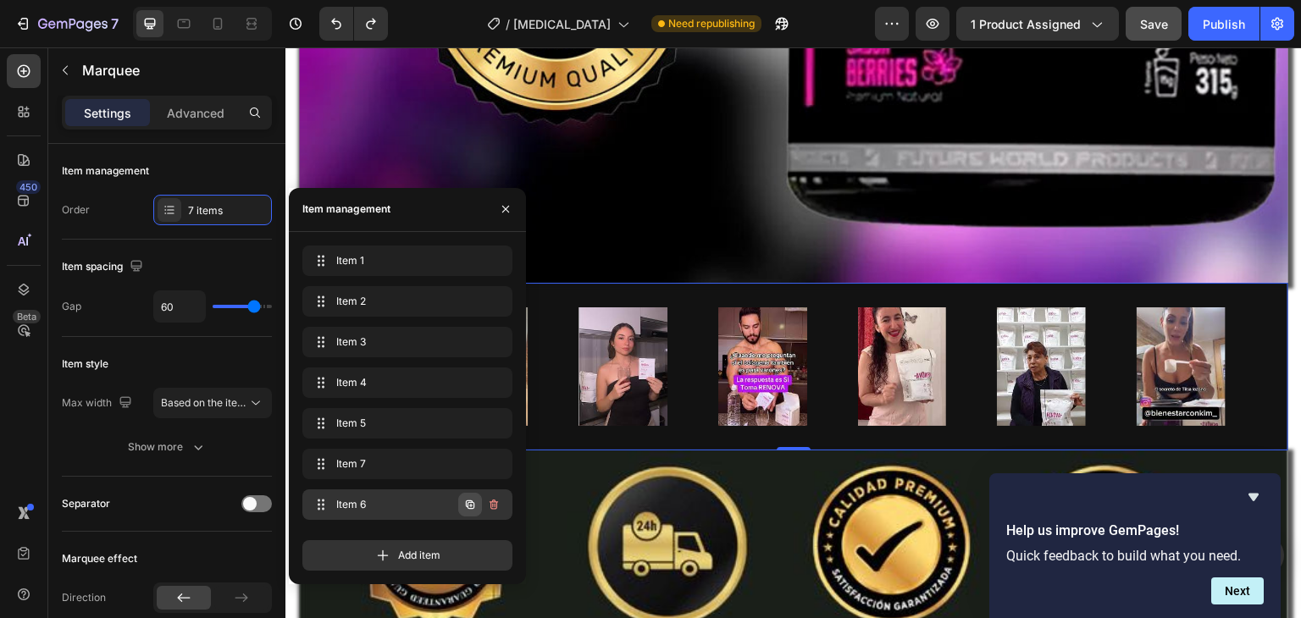
click at [473, 506] on icon "button" at bounding box center [470, 505] width 14 height 14
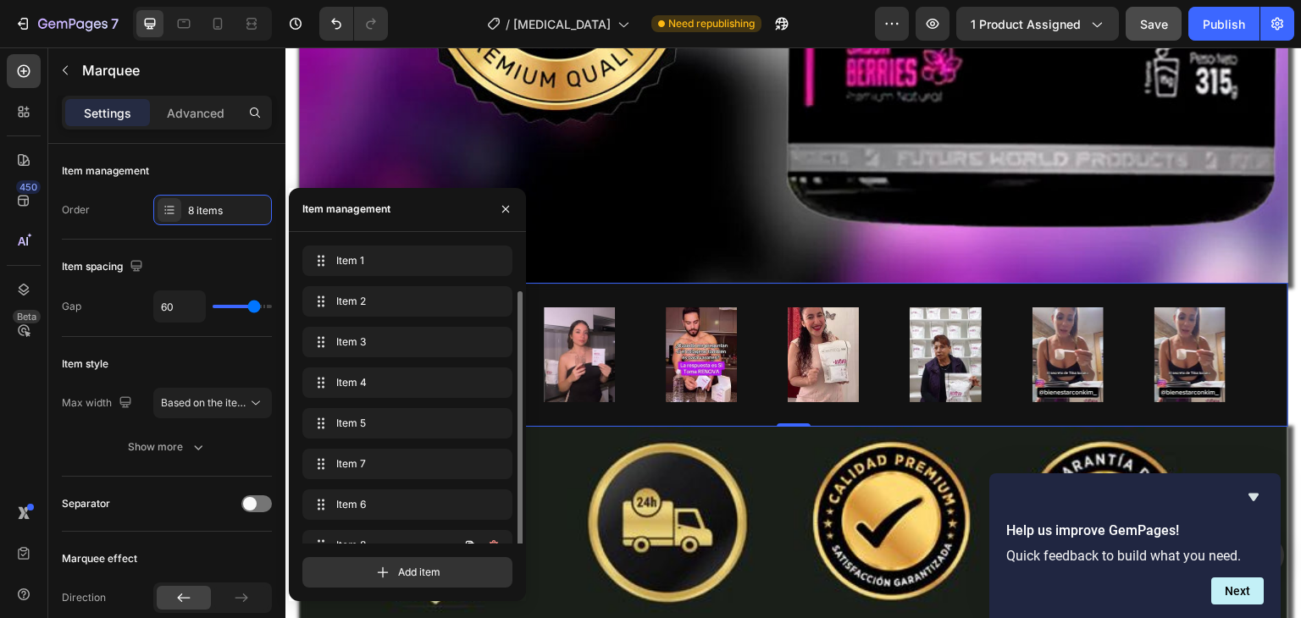
scroll to position [24, 0]
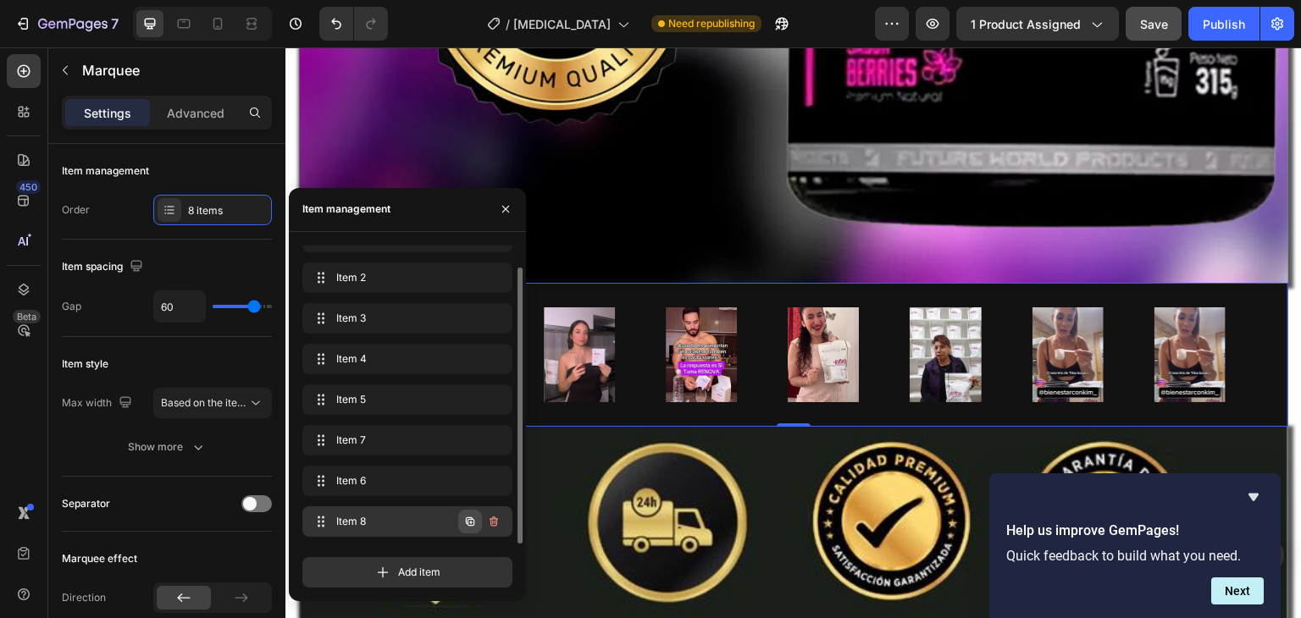
click at [474, 523] on icon "button" at bounding box center [470, 521] width 8 height 8
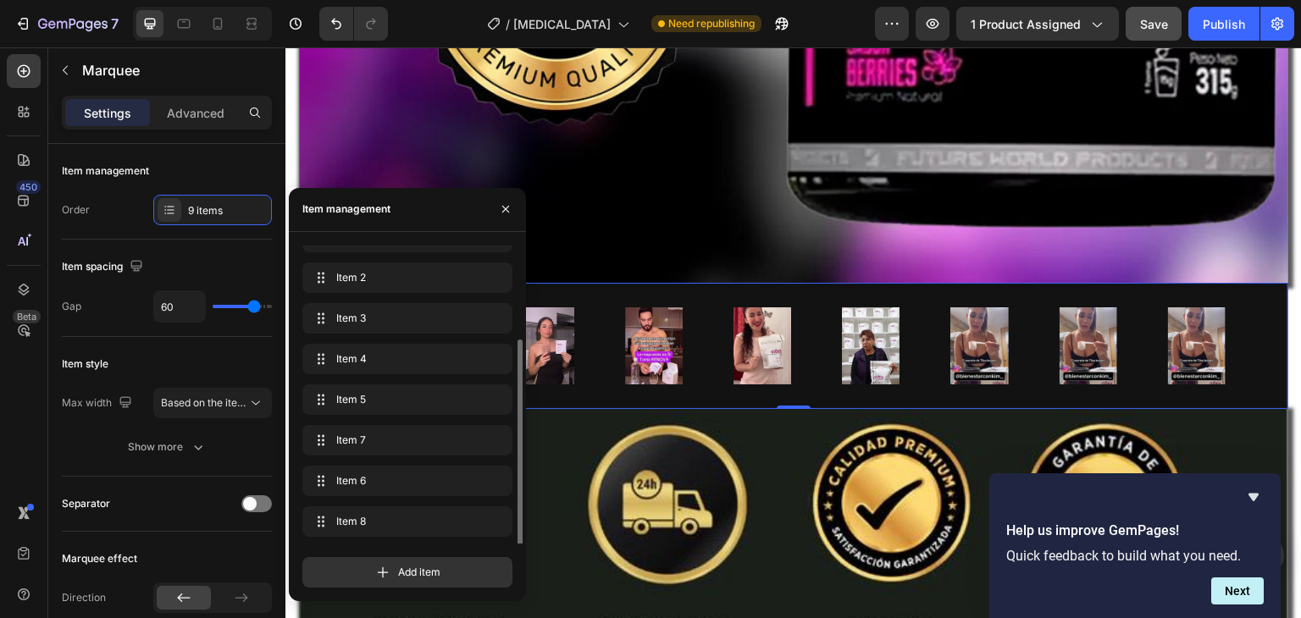
scroll to position [64, 0]
click at [474, 523] on icon "button" at bounding box center [470, 521] width 8 height 8
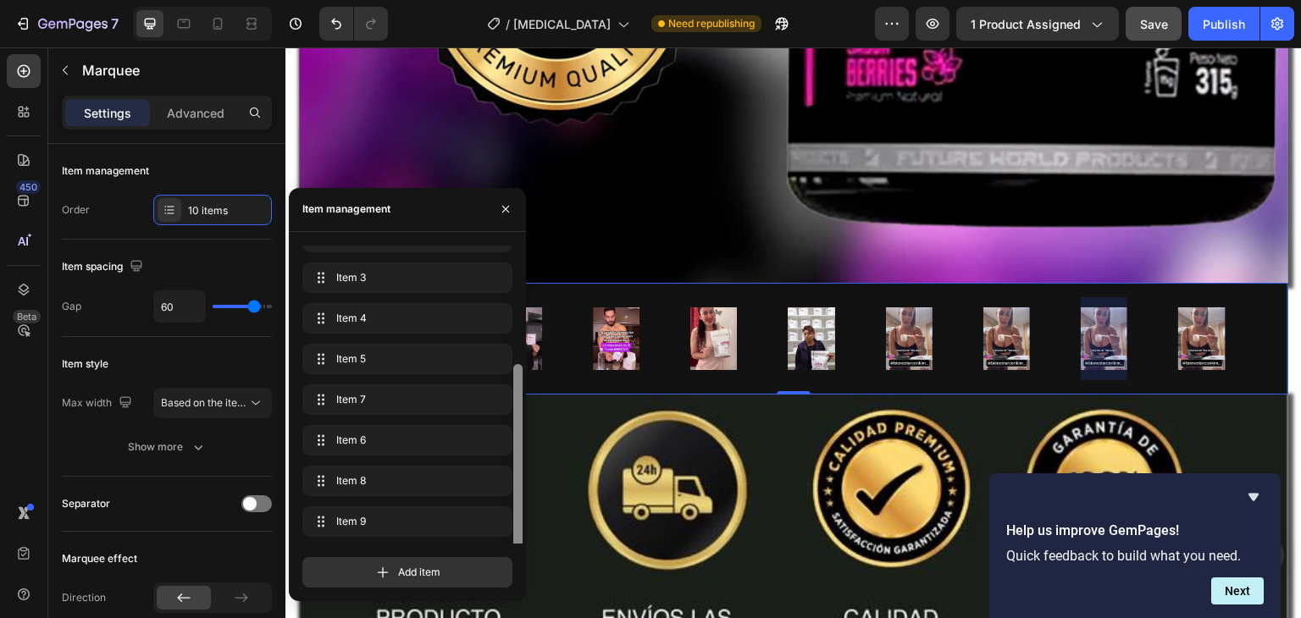
scroll to position [105, 0]
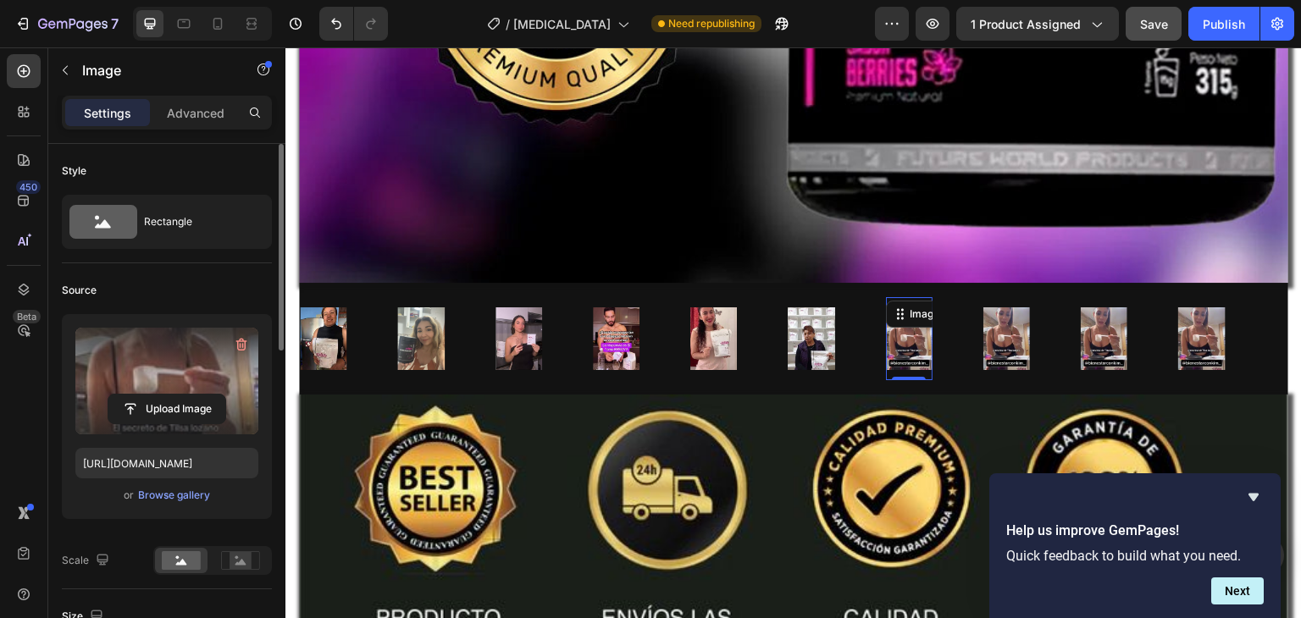
click at [149, 430] on label at bounding box center [166, 381] width 183 height 107
click at [149, 424] on input "file" at bounding box center [166, 409] width 117 height 29
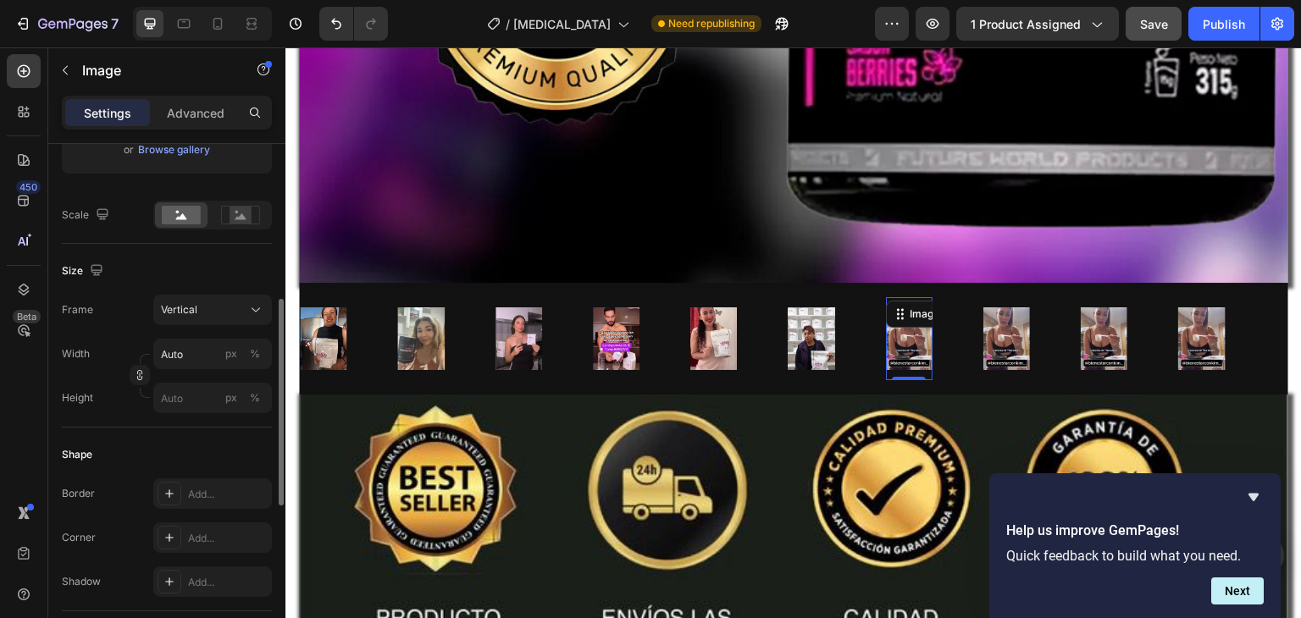
scroll to position [359, 0]
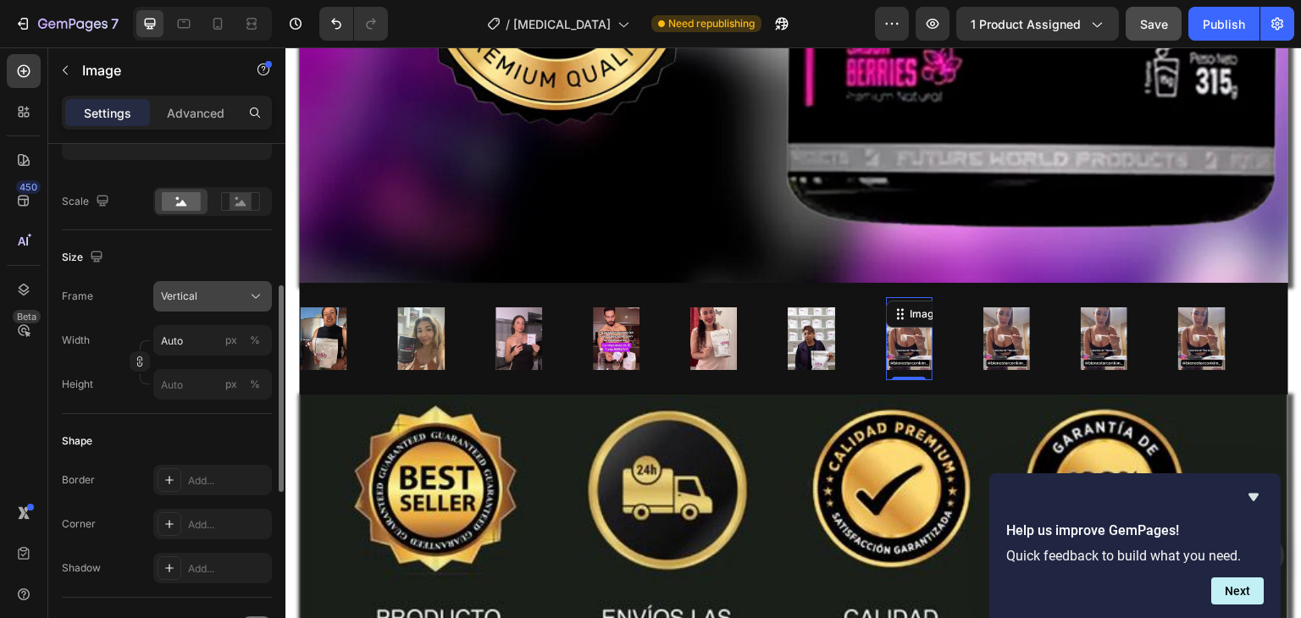
type input "https://cdn.shopify.com/s/files/1/0668/5199/5880/files/gempages_521221359460680…"
click at [197, 292] on div "Vertical" at bounding box center [202, 296] width 83 height 15
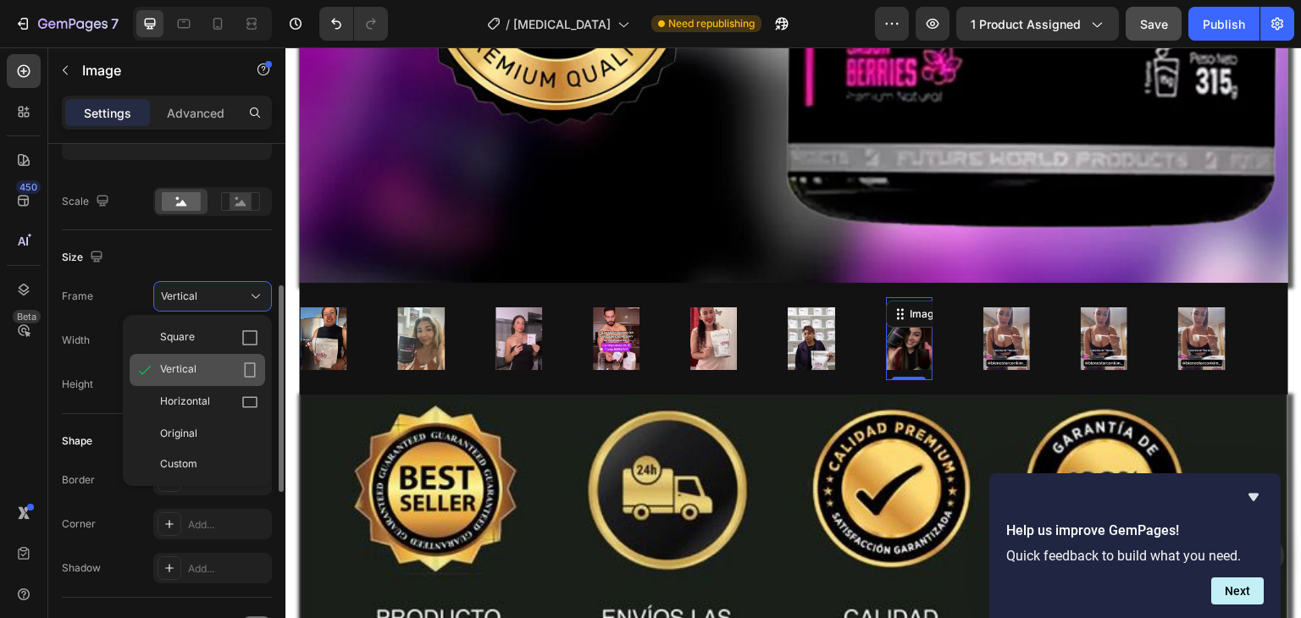
click at [212, 369] on div "Vertical" at bounding box center [209, 370] width 98 height 17
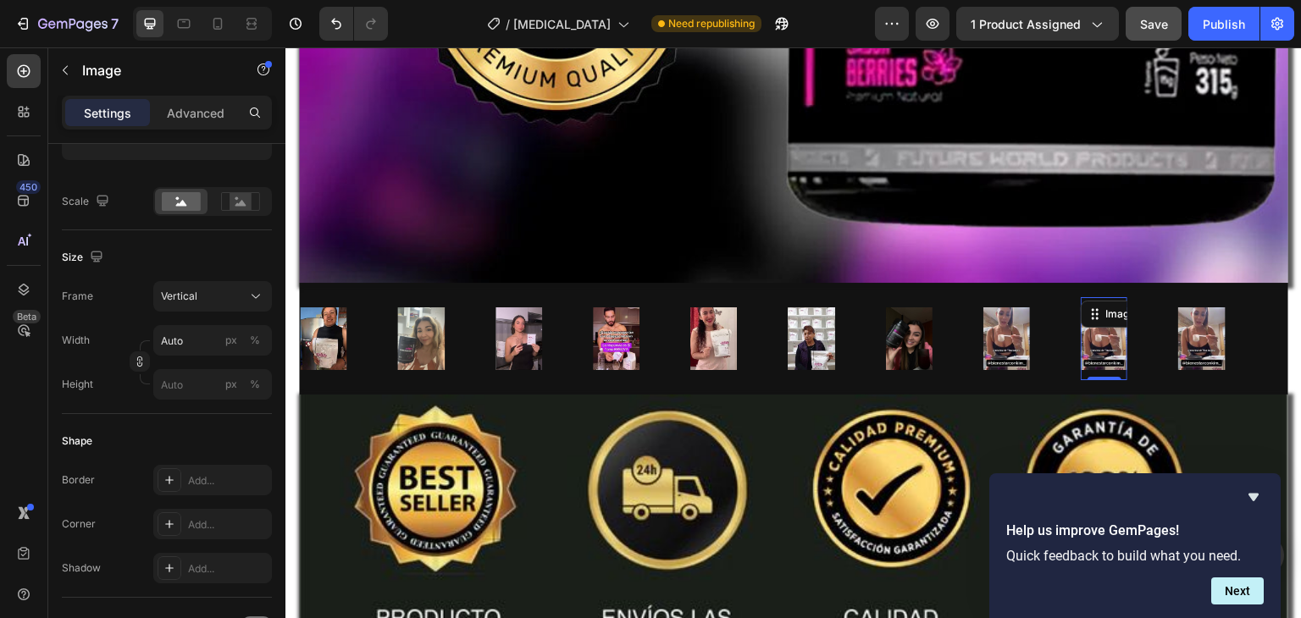
scroll to position [0, 0]
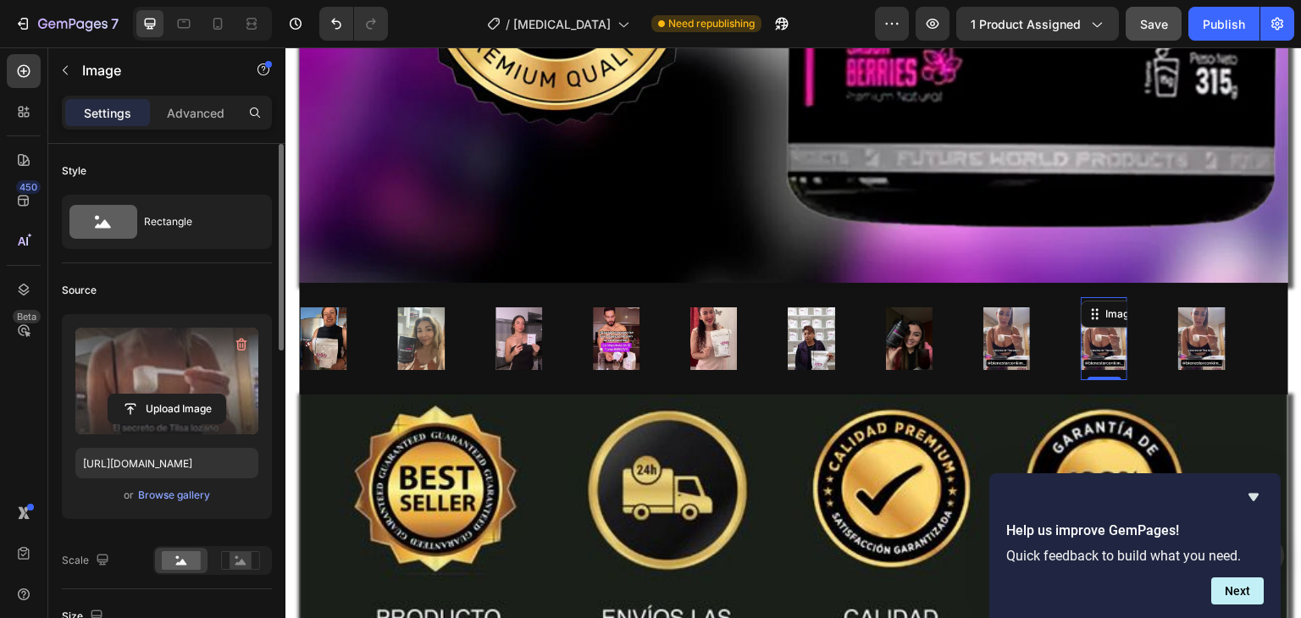
click at [171, 372] on label at bounding box center [166, 381] width 183 height 107
click at [171, 395] on input "file" at bounding box center [166, 409] width 117 height 29
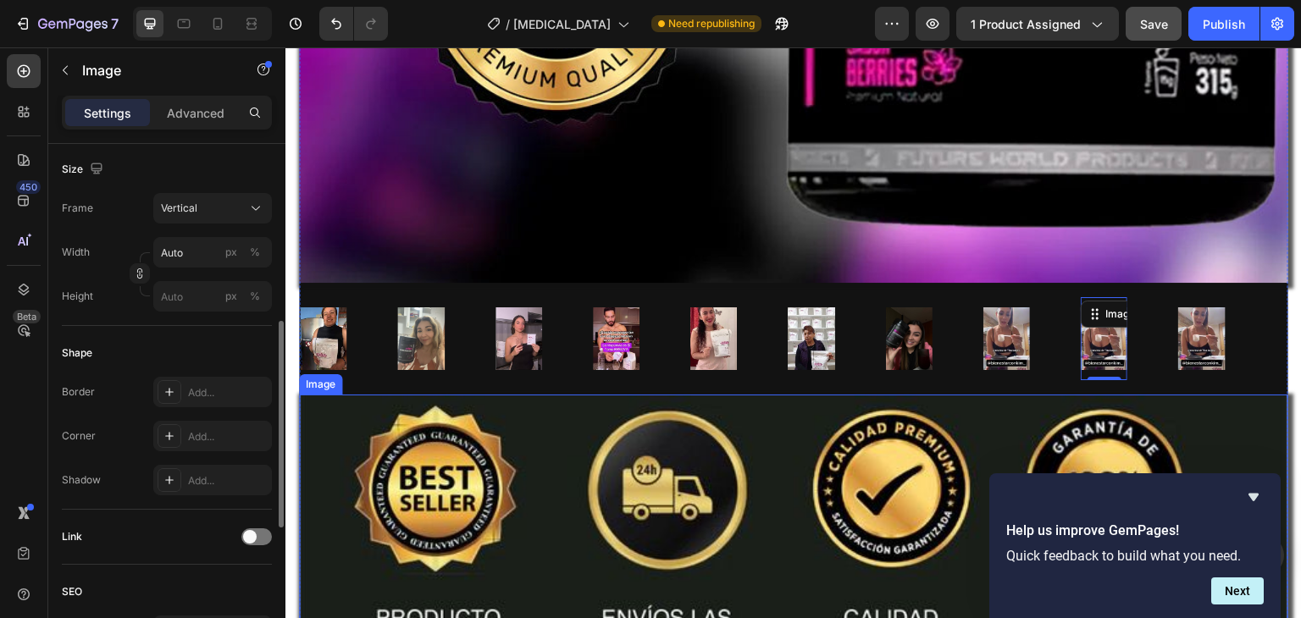
scroll to position [447, 0]
type input "https://cdn.shopify.com/s/files/1/0668/5199/5880/files/gempages_521221359460680…"
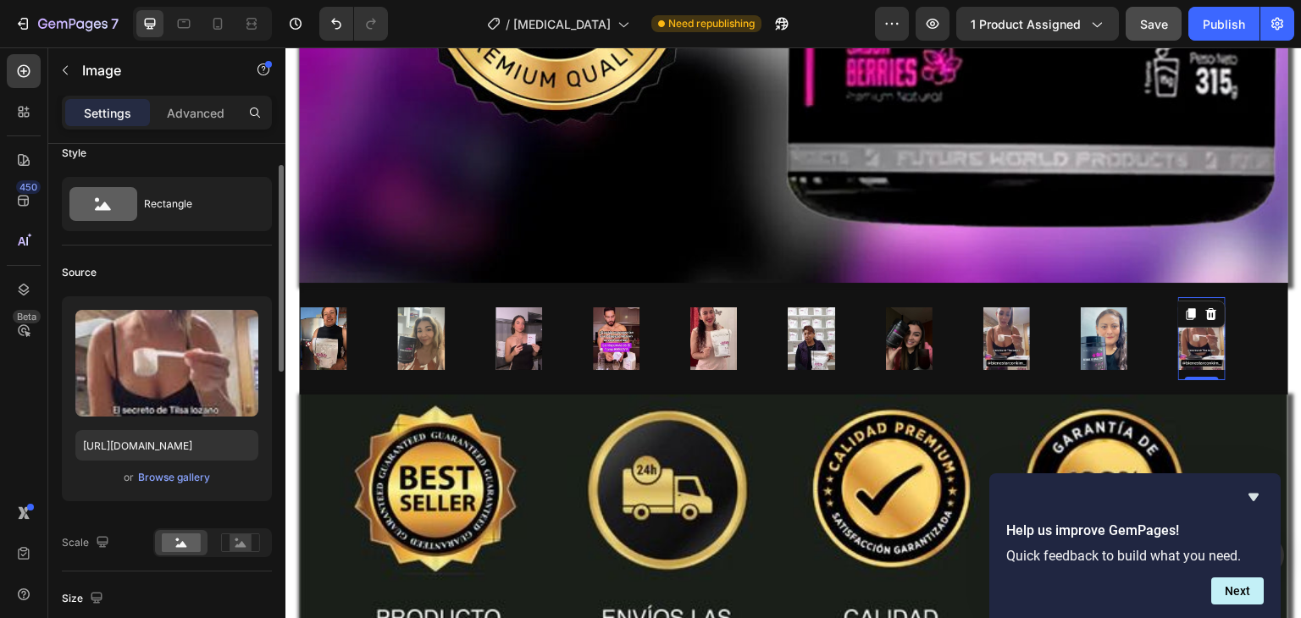
scroll to position [0, 0]
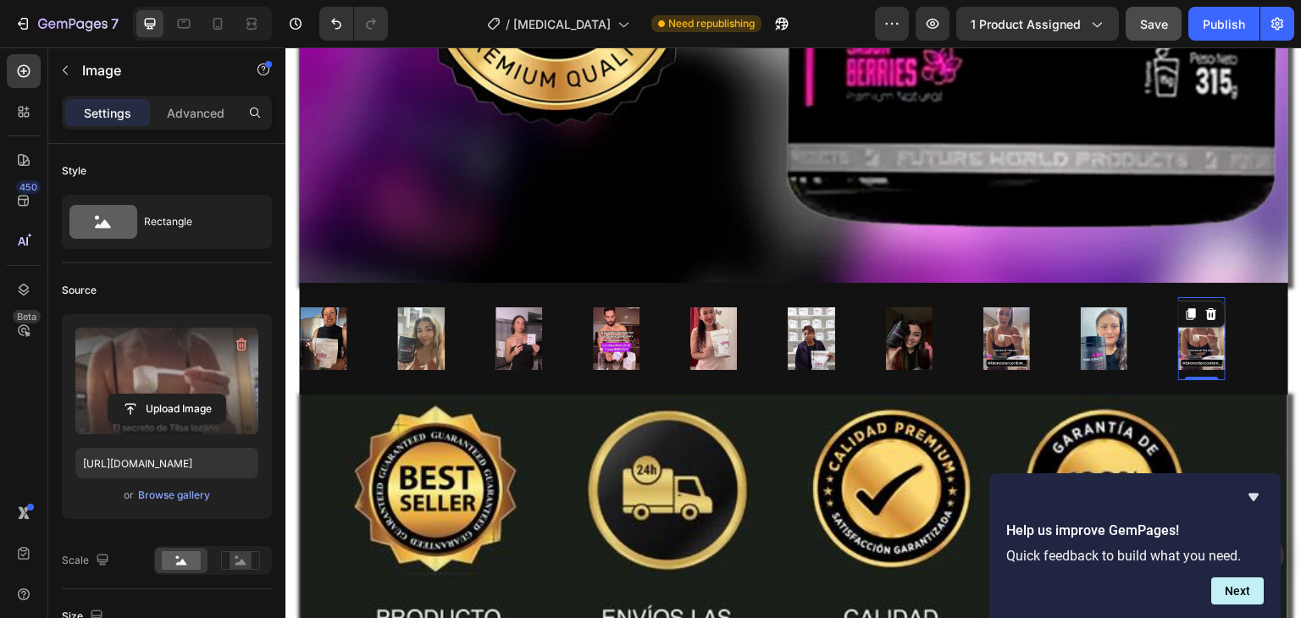
click at [197, 376] on label at bounding box center [166, 381] width 183 height 107
click at [197, 395] on input "file" at bounding box center [166, 409] width 117 height 29
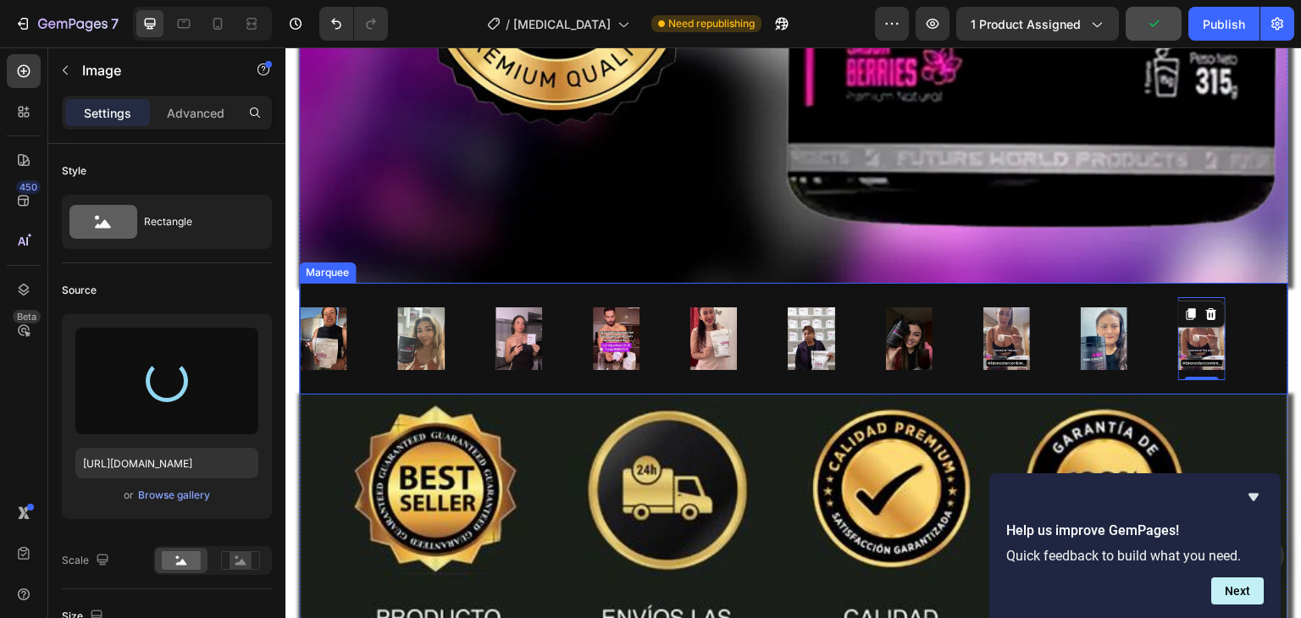
type input "https://cdn.shopify.com/s/files/1/0668/5199/5880/files/gempages_521221359460680…"
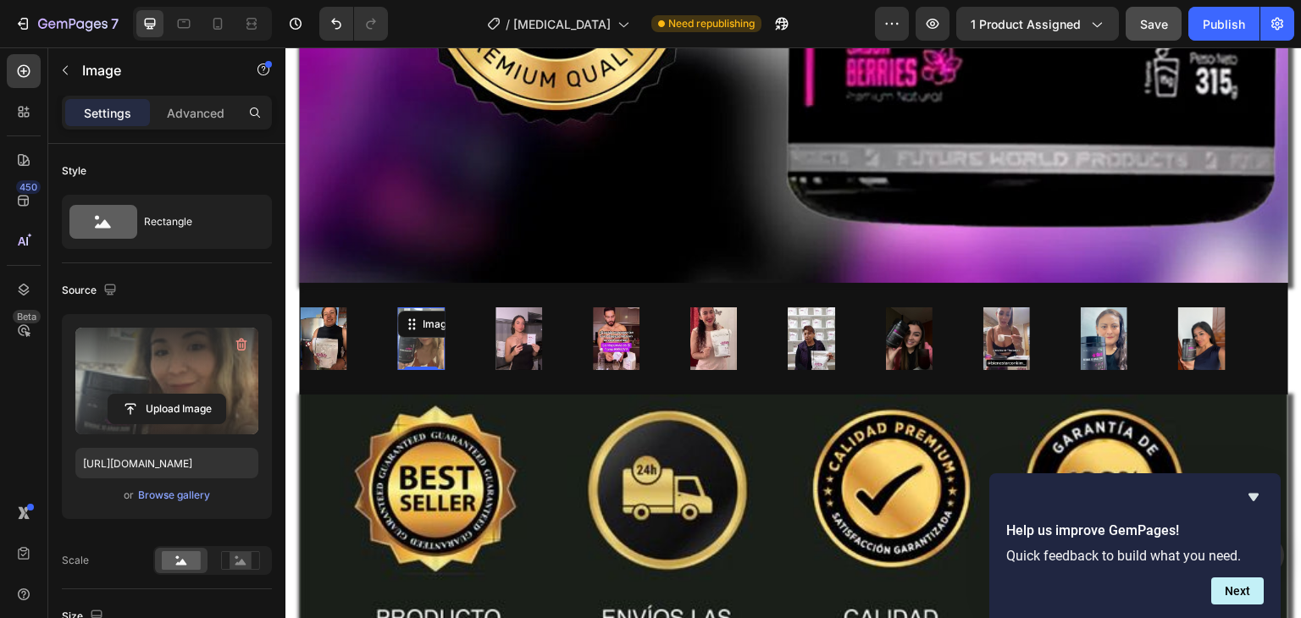
click at [190, 353] on label at bounding box center [166, 381] width 183 height 107
click at [190, 395] on input "file" at bounding box center [166, 409] width 117 height 29
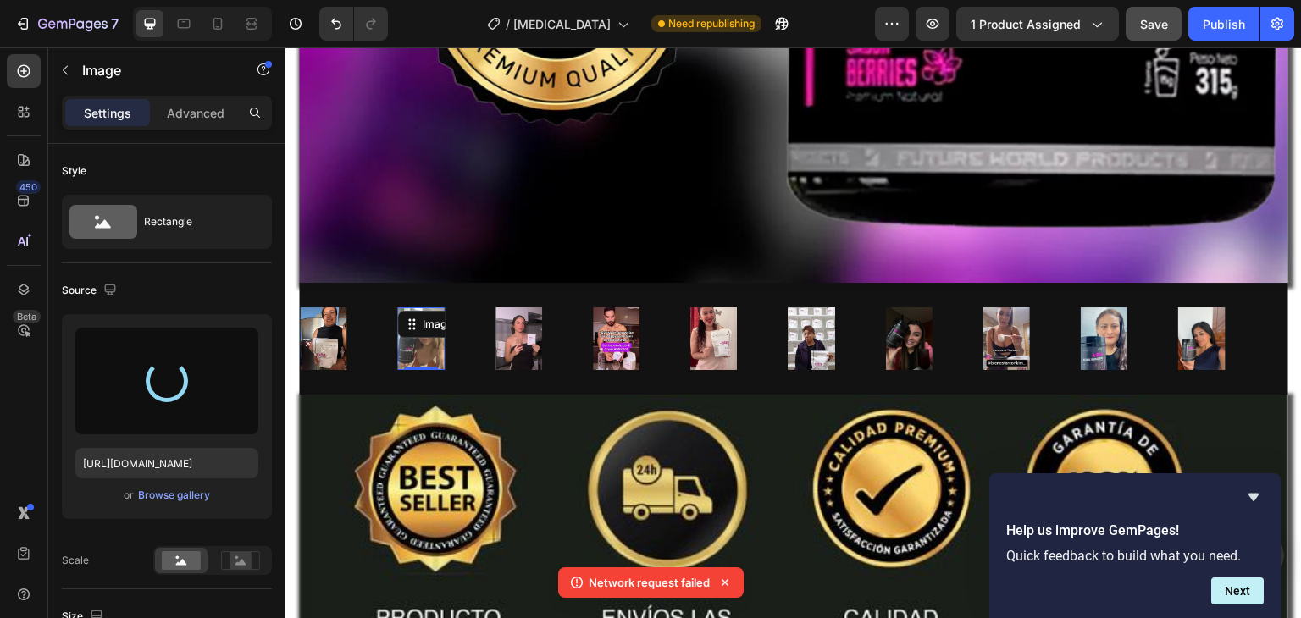
type input "https://cdn.shopify.com/s/files/1/0668/5199/5880/files/gempages_521221359460680…"
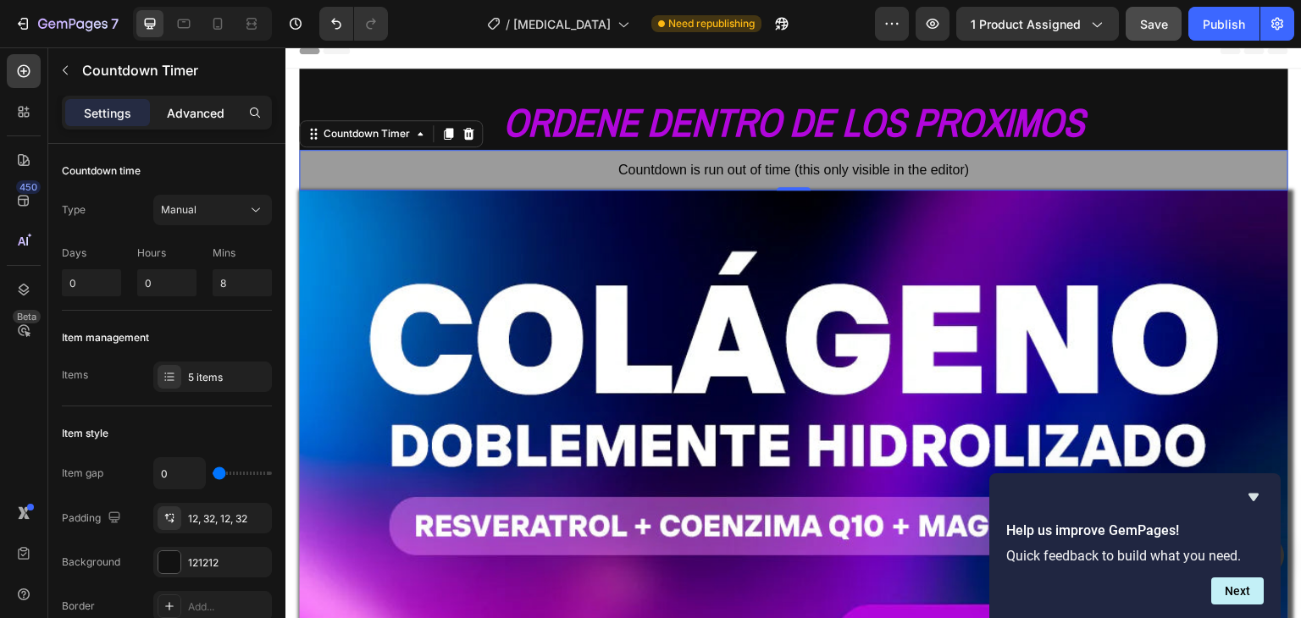
click at [190, 108] on p "Advanced" at bounding box center [196, 113] width 58 height 18
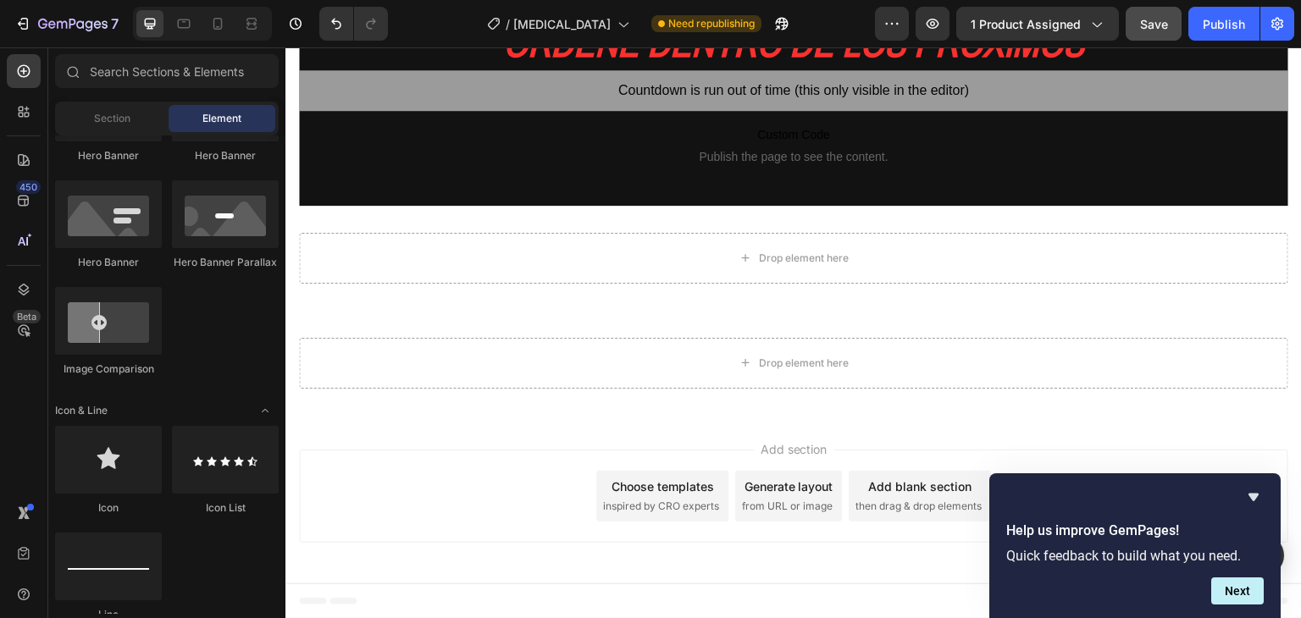
scroll to position [18243, 0]
drag, startPoint x: 1298, startPoint y: 76, endPoint x: 1550, endPoint y: 642, distance: 619.7
click at [1041, 111] on div "Countdown is run out of time (this only visible in the editor)" at bounding box center [794, 90] width 990 height 41
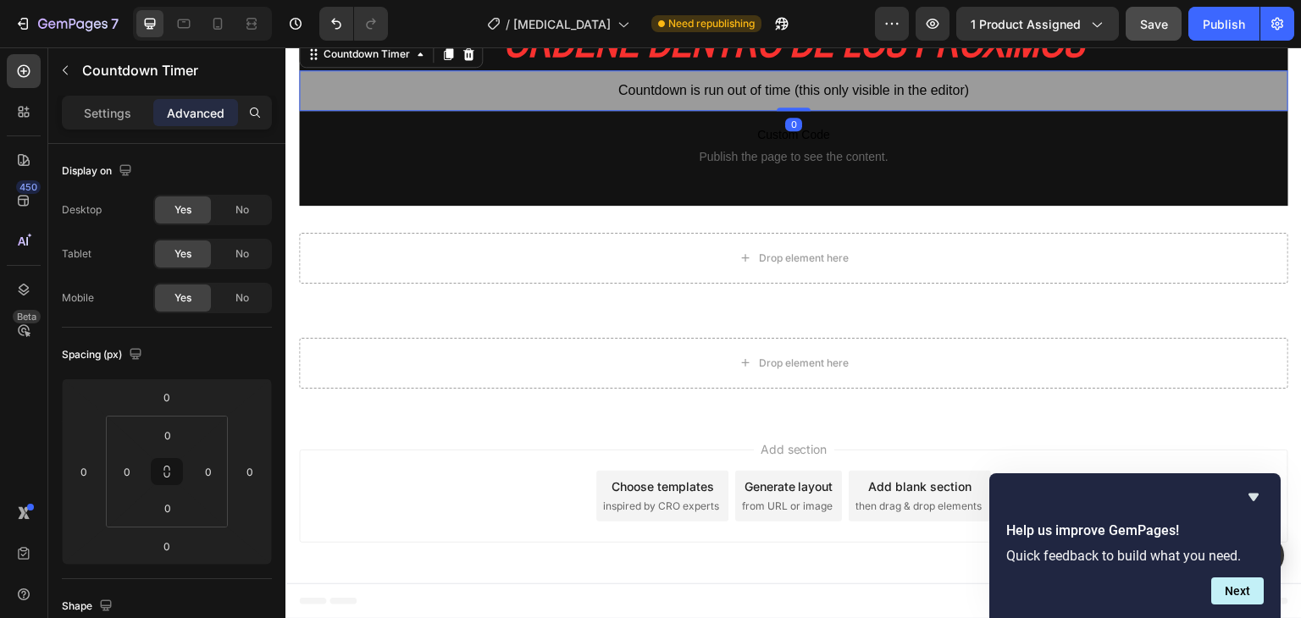
click at [760, 101] on span "Countdown is run out of time (this only visible in the editor)" at bounding box center [793, 90] width 351 height 20
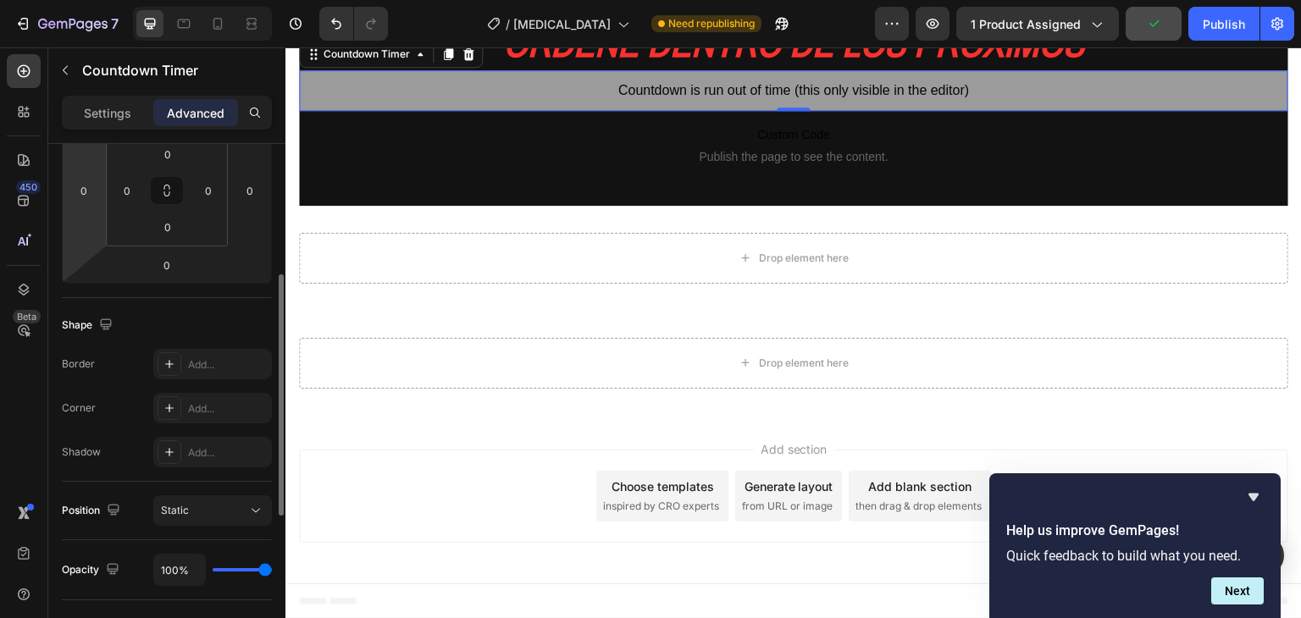
scroll to position [0, 0]
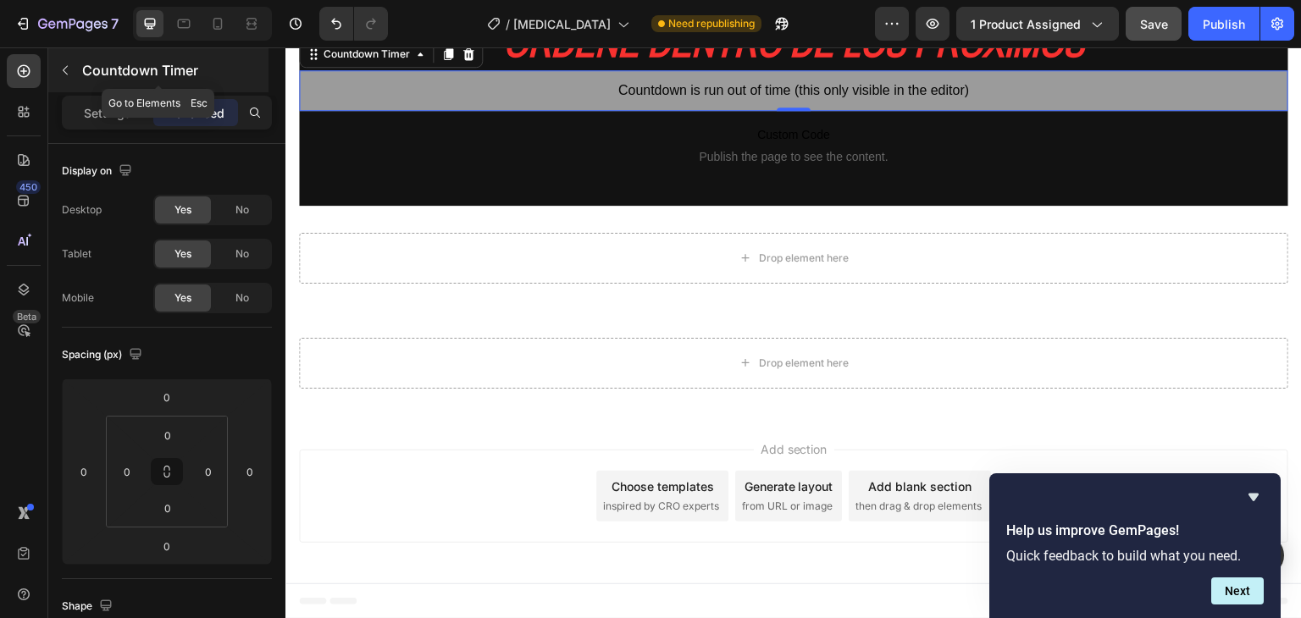
click at [68, 72] on icon "button" at bounding box center [65, 71] width 14 height 14
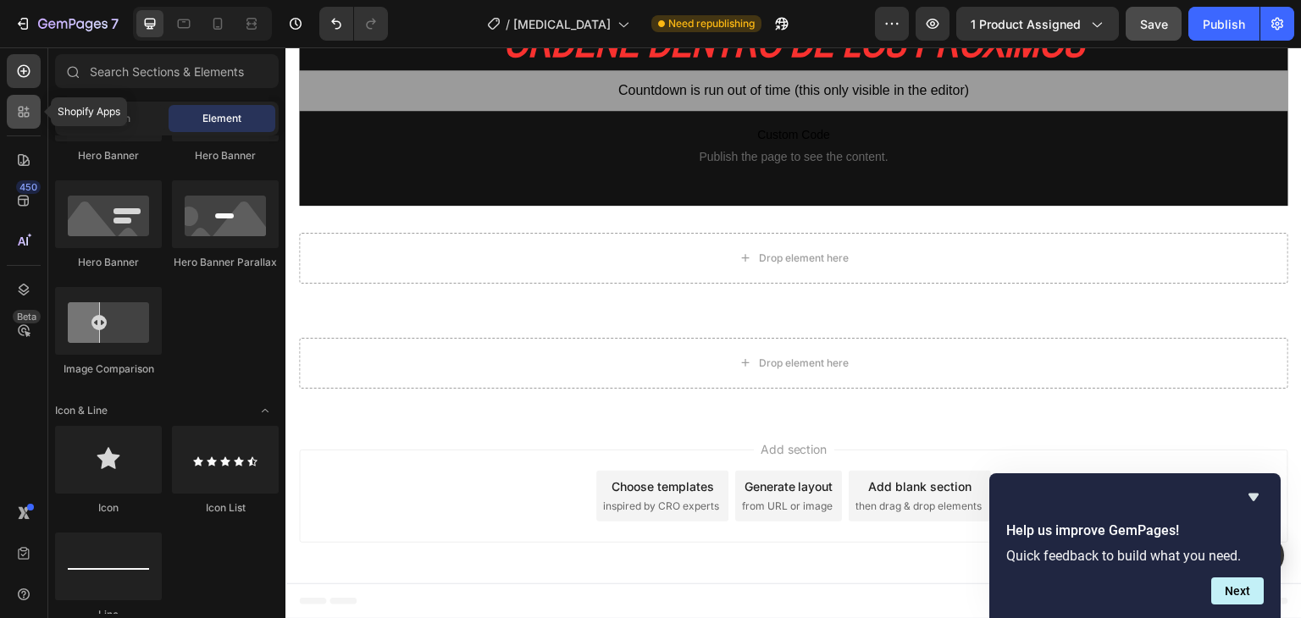
click at [22, 109] on icon at bounding box center [21, 109] width 5 height 5
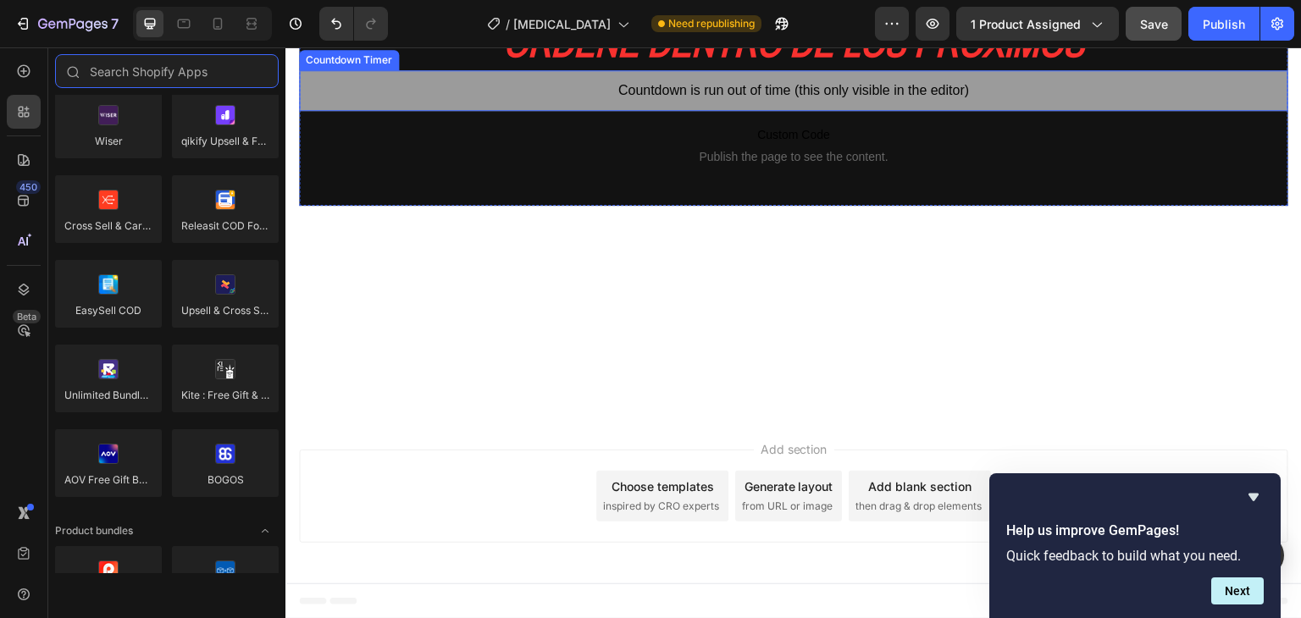
scroll to position [13649, 0]
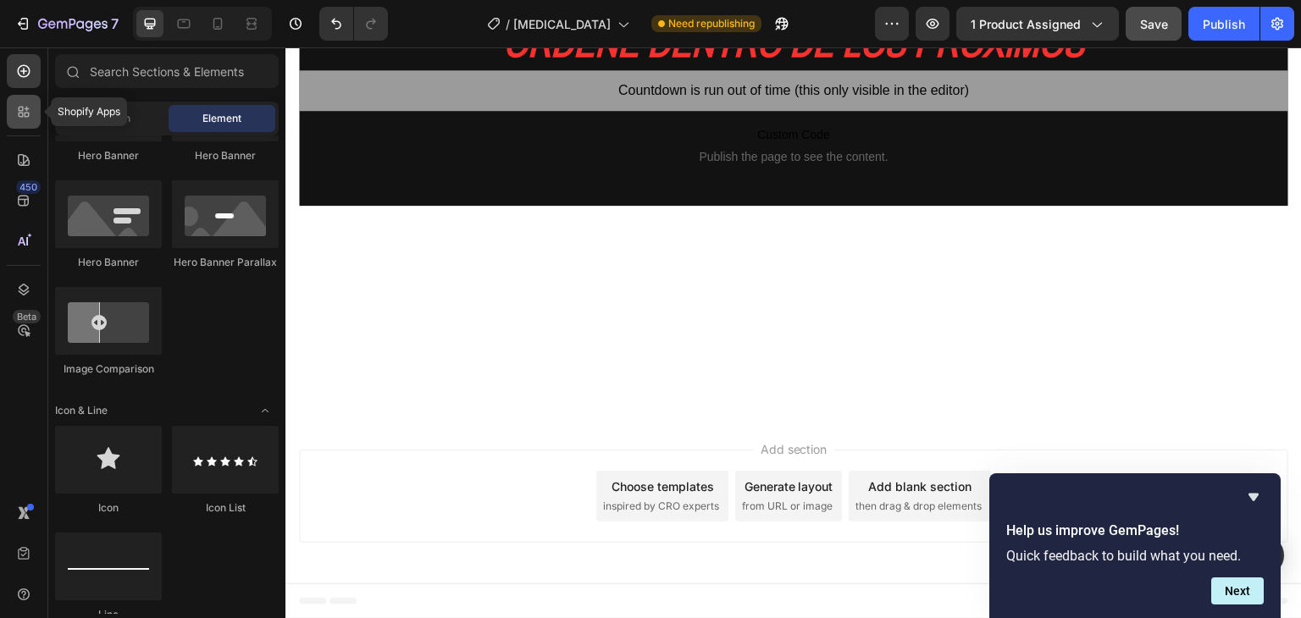
click at [14, 119] on div at bounding box center [24, 112] width 34 height 34
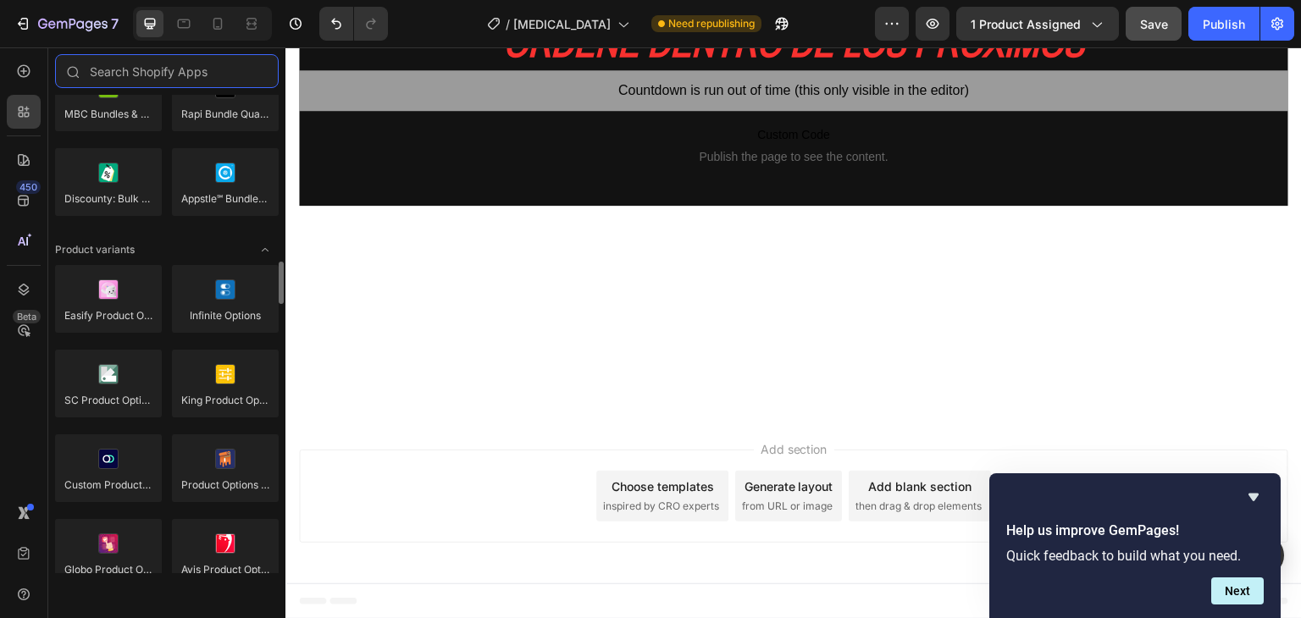
scroll to position [1755, 0]
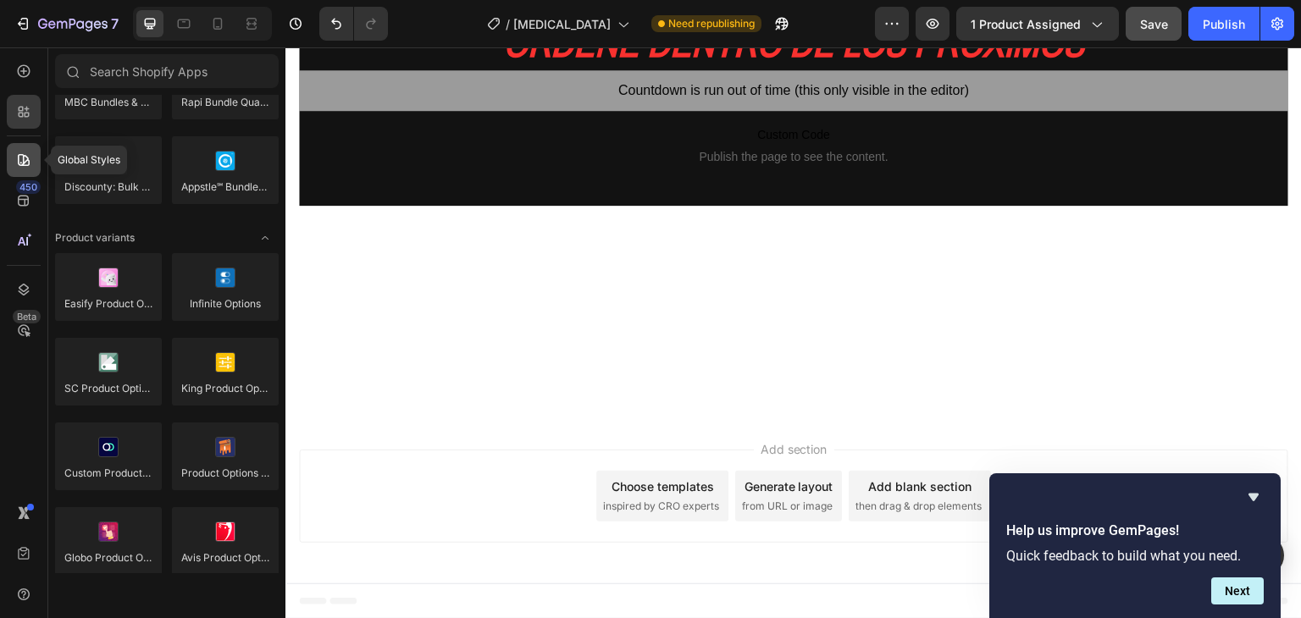
click at [27, 163] on icon at bounding box center [23, 160] width 17 height 17
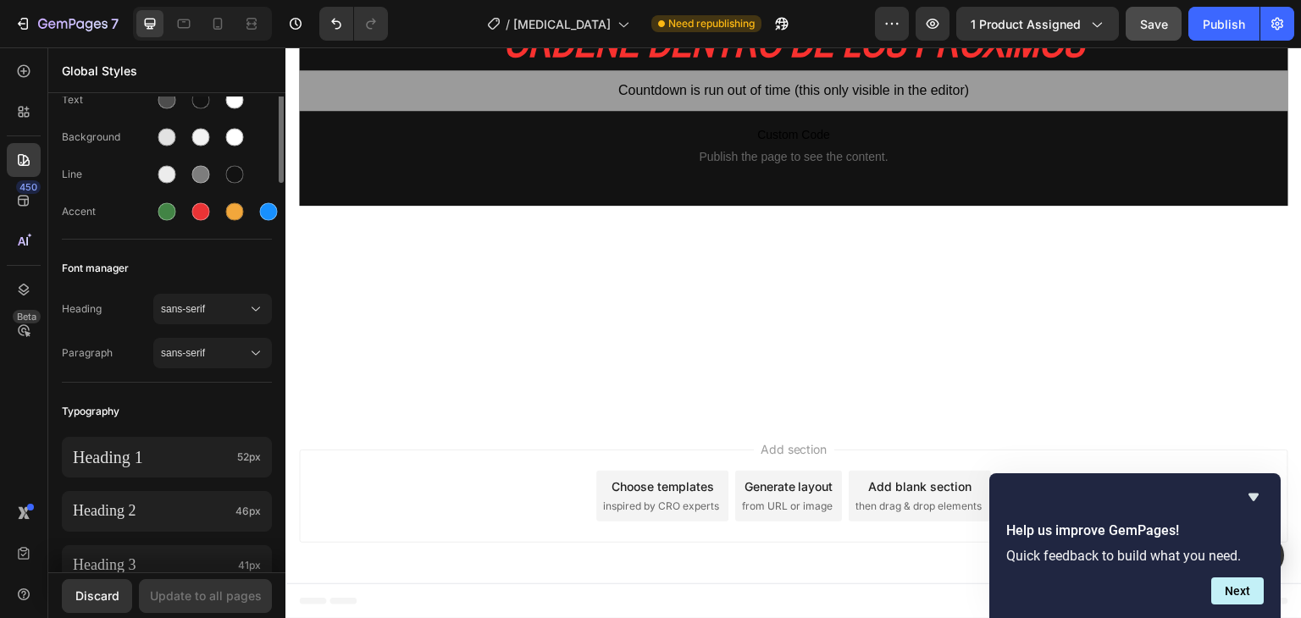
scroll to position [0, 0]
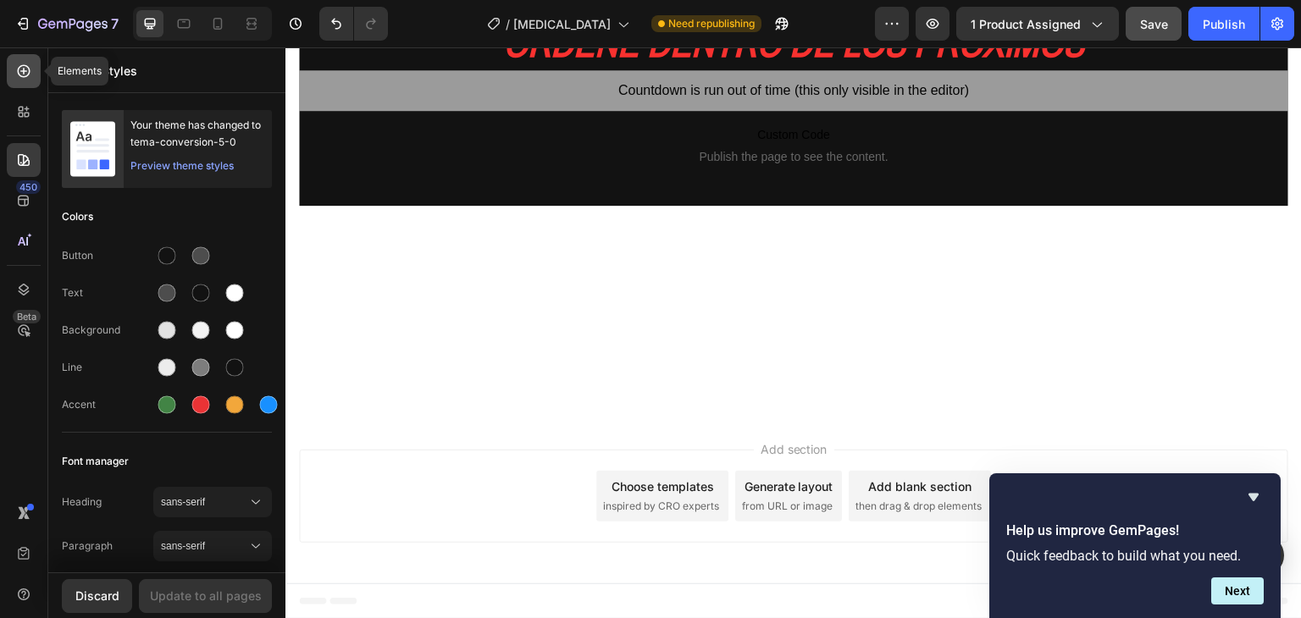
click at [21, 72] on icon at bounding box center [23, 71] width 17 height 17
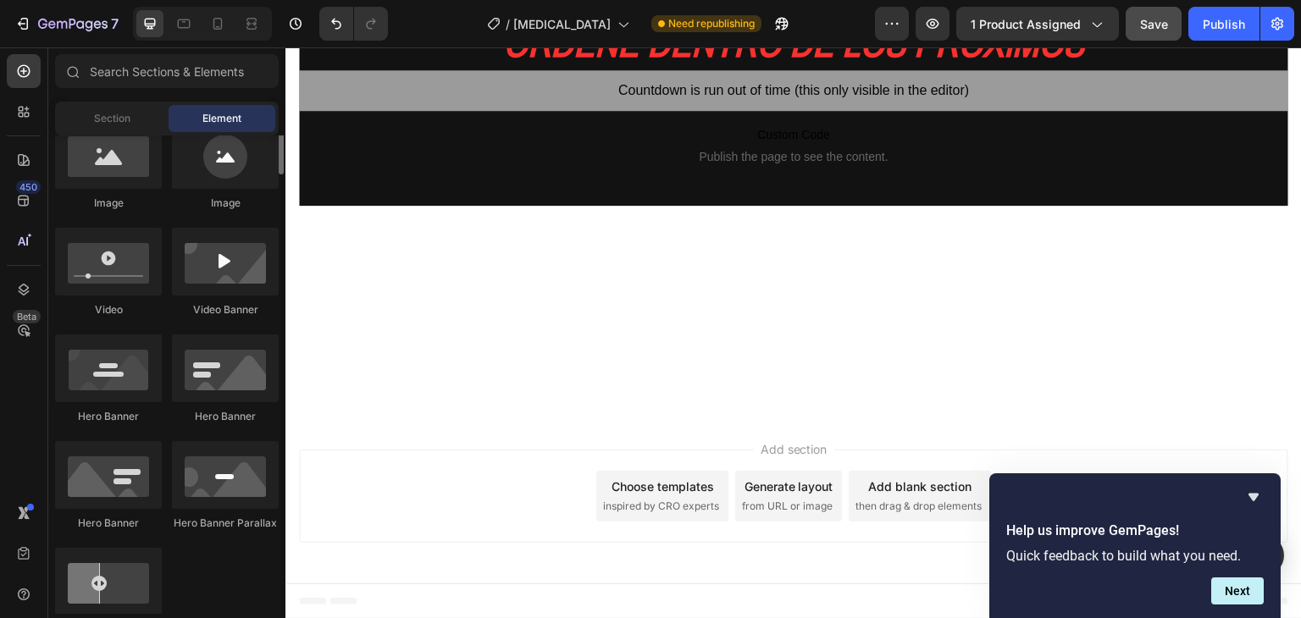
scroll to position [585, 0]
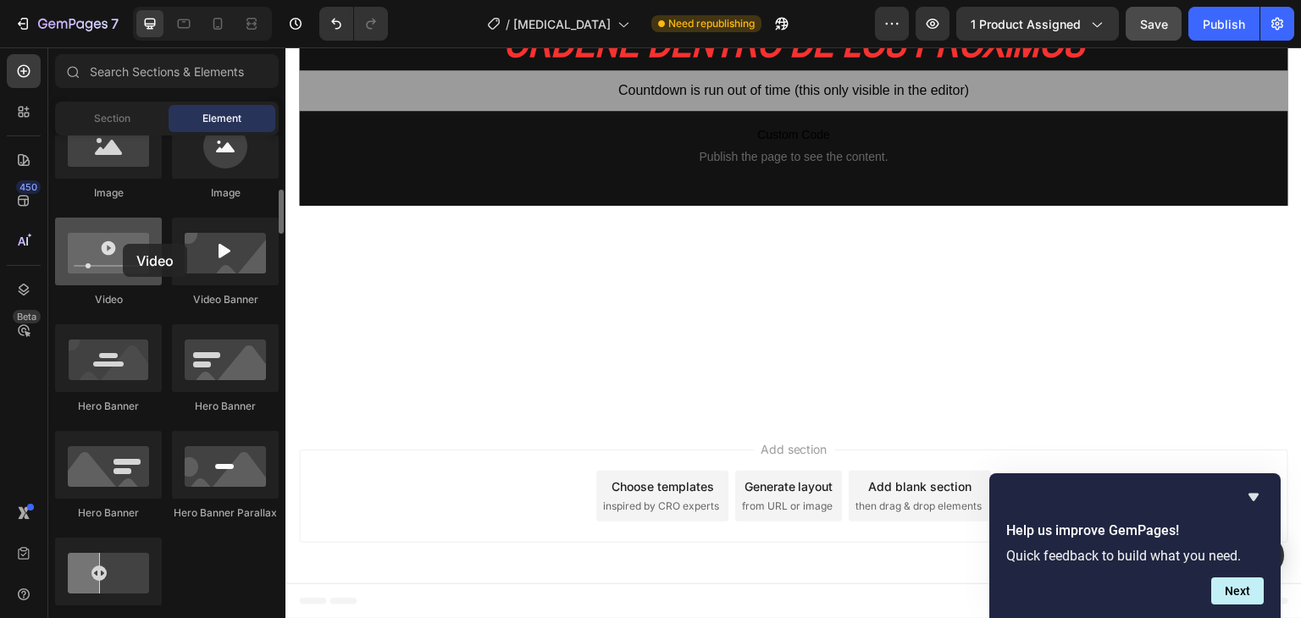
click at [123, 244] on div at bounding box center [108, 252] width 107 height 68
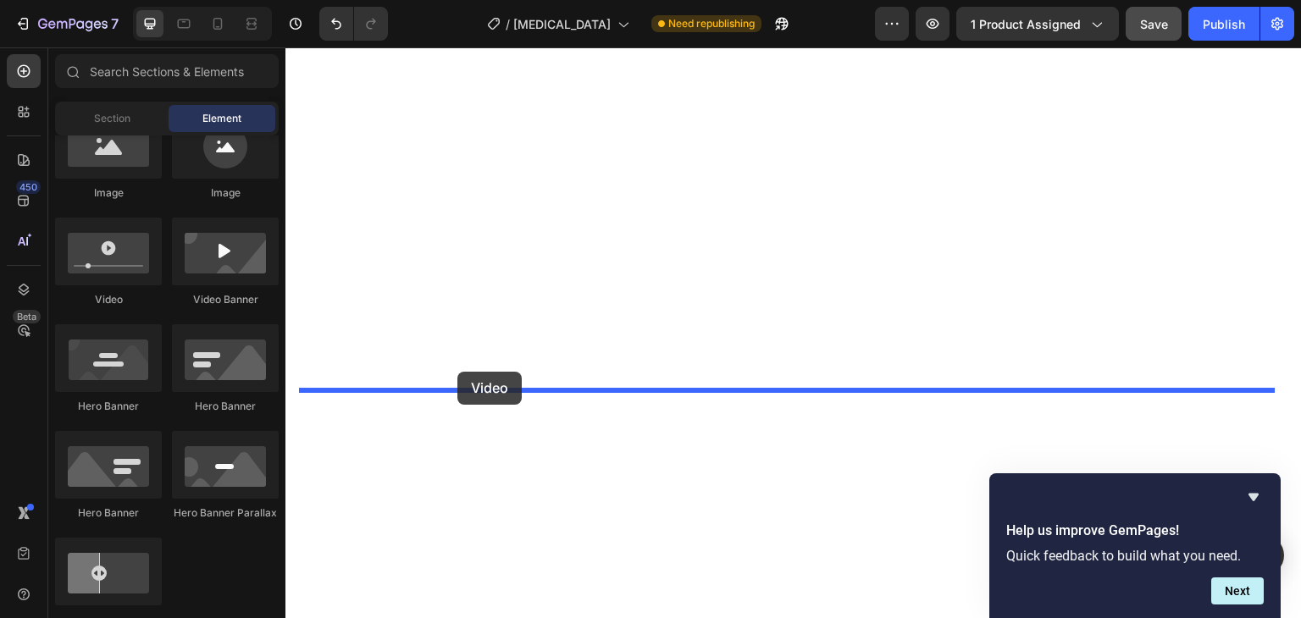
drag, startPoint x: 403, startPoint y: 308, endPoint x: 457, endPoint y: 372, distance: 83.5
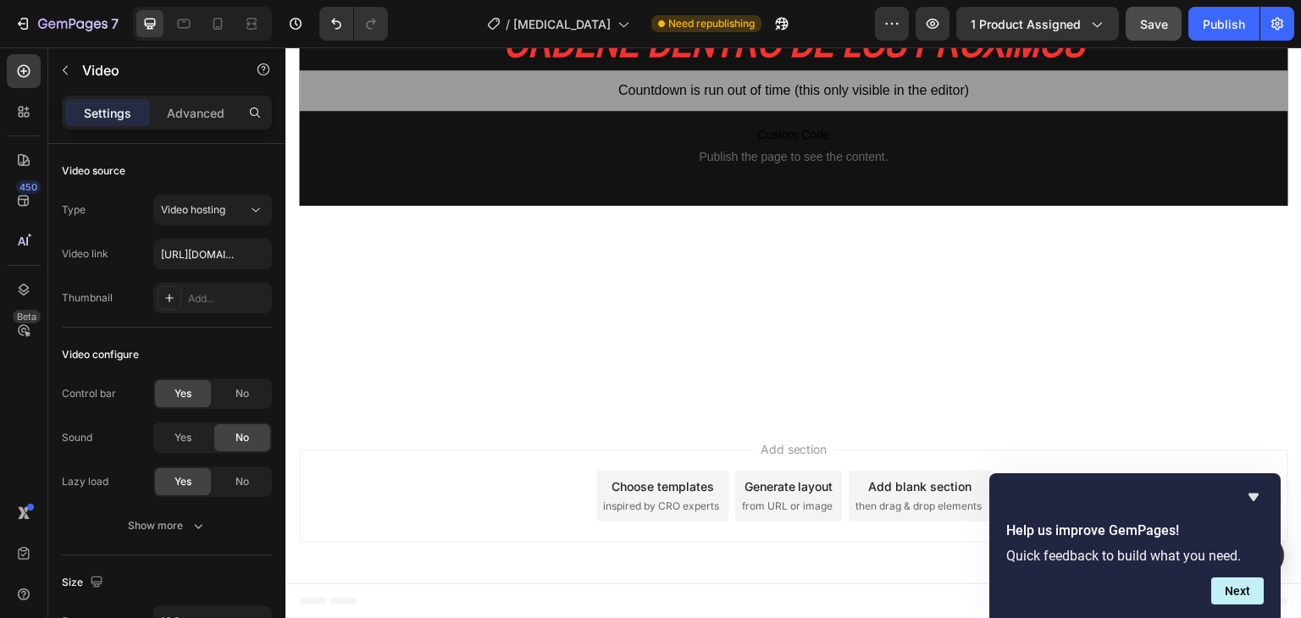
scroll to position [14280, 0]
click at [183, 249] on input "https://cdn.shopify.com/videos/c/o/v/2cd3deb506b54b009063f7270ab5cf2e.mp4" at bounding box center [212, 254] width 119 height 30
click at [200, 211] on span "Video hosting" at bounding box center [193, 209] width 64 height 13
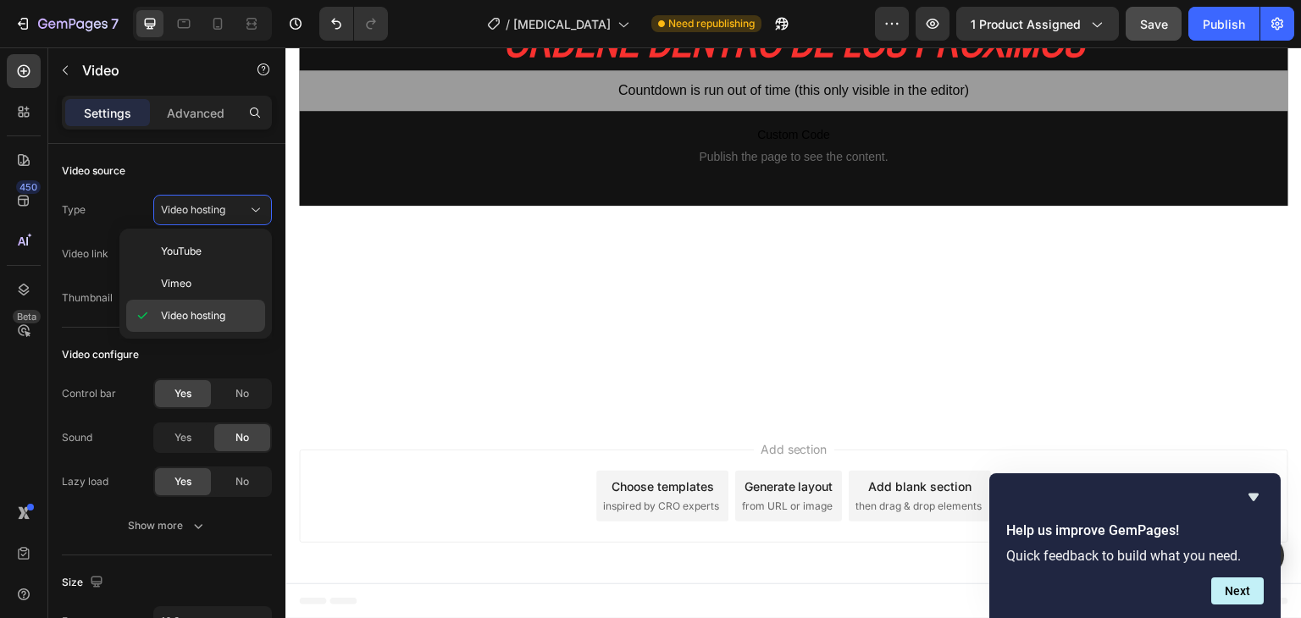
click at [201, 308] on span "Video hosting" at bounding box center [193, 315] width 64 height 15
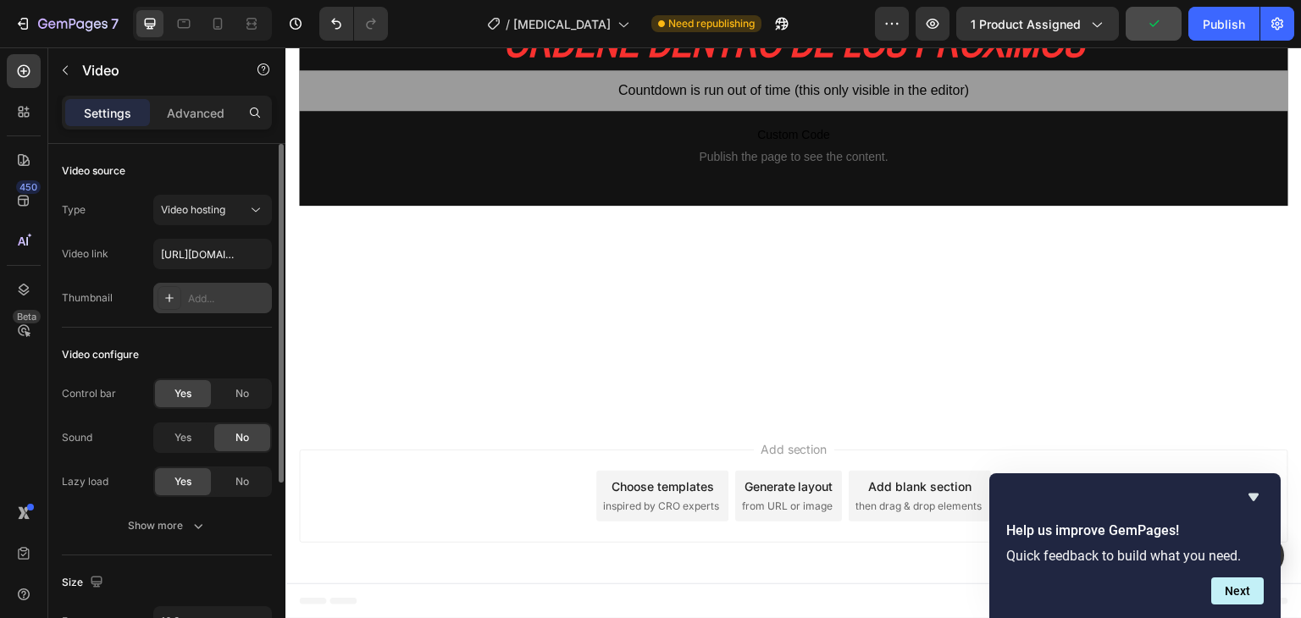
click at [217, 295] on div "Add..." at bounding box center [228, 298] width 80 height 15
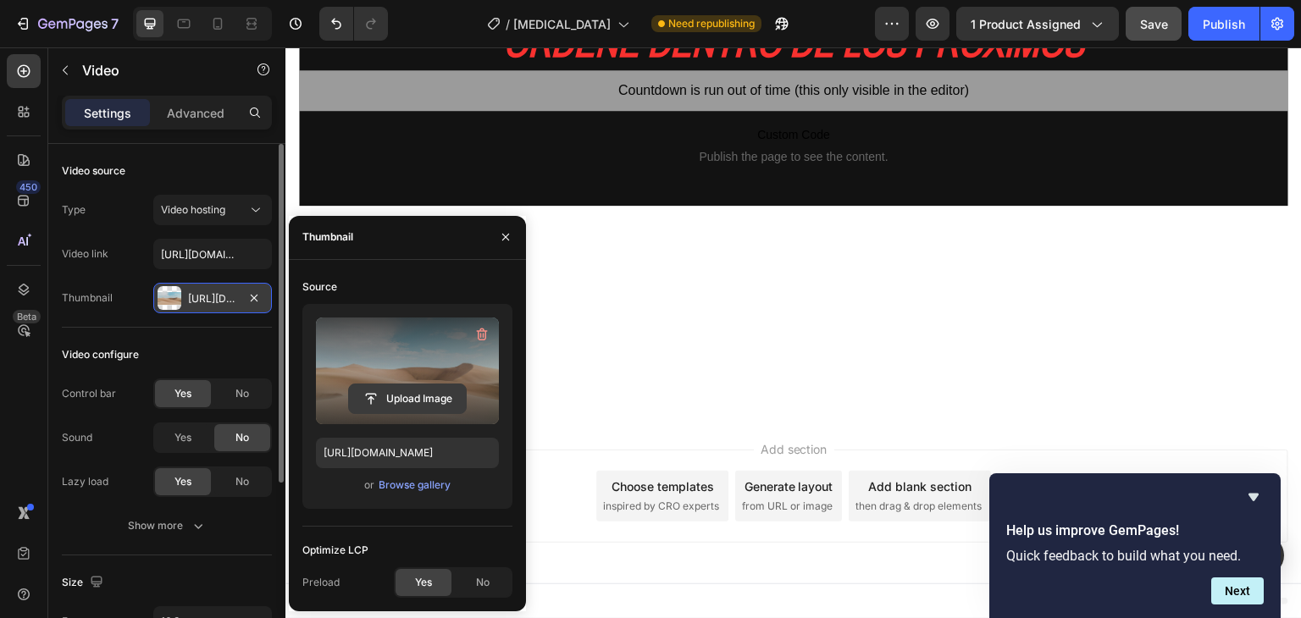
click at [424, 399] on input "file" at bounding box center [407, 399] width 117 height 29
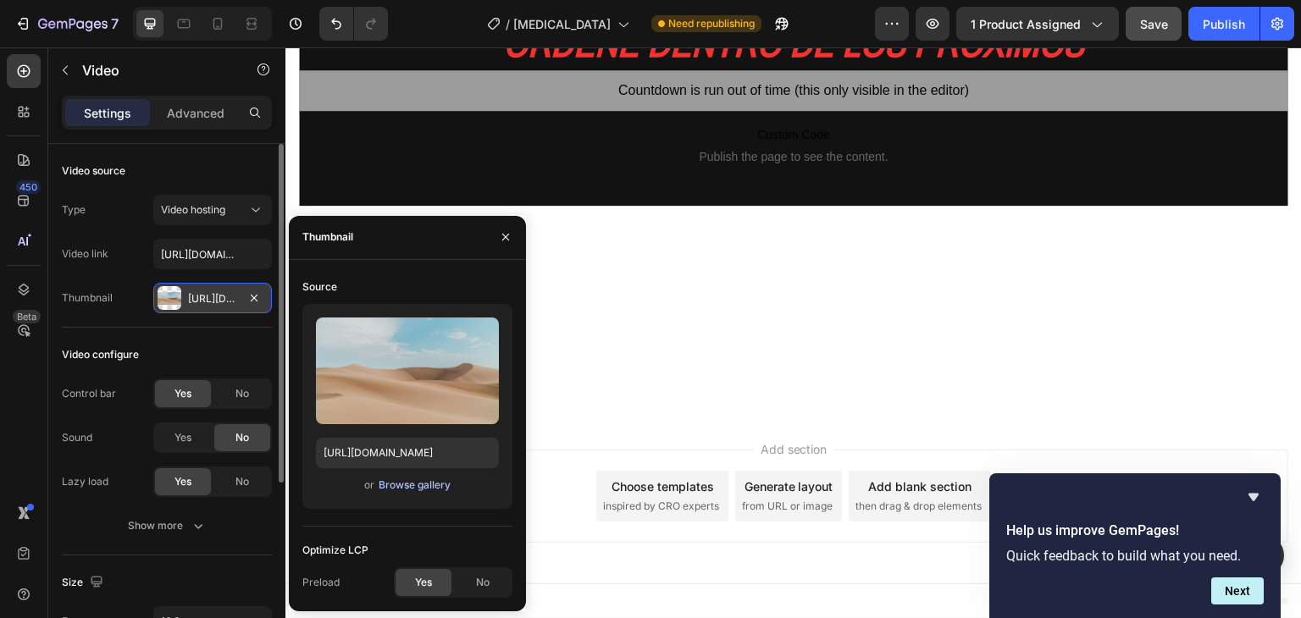
click at [424, 480] on div "Browse gallery" at bounding box center [415, 485] width 72 height 15
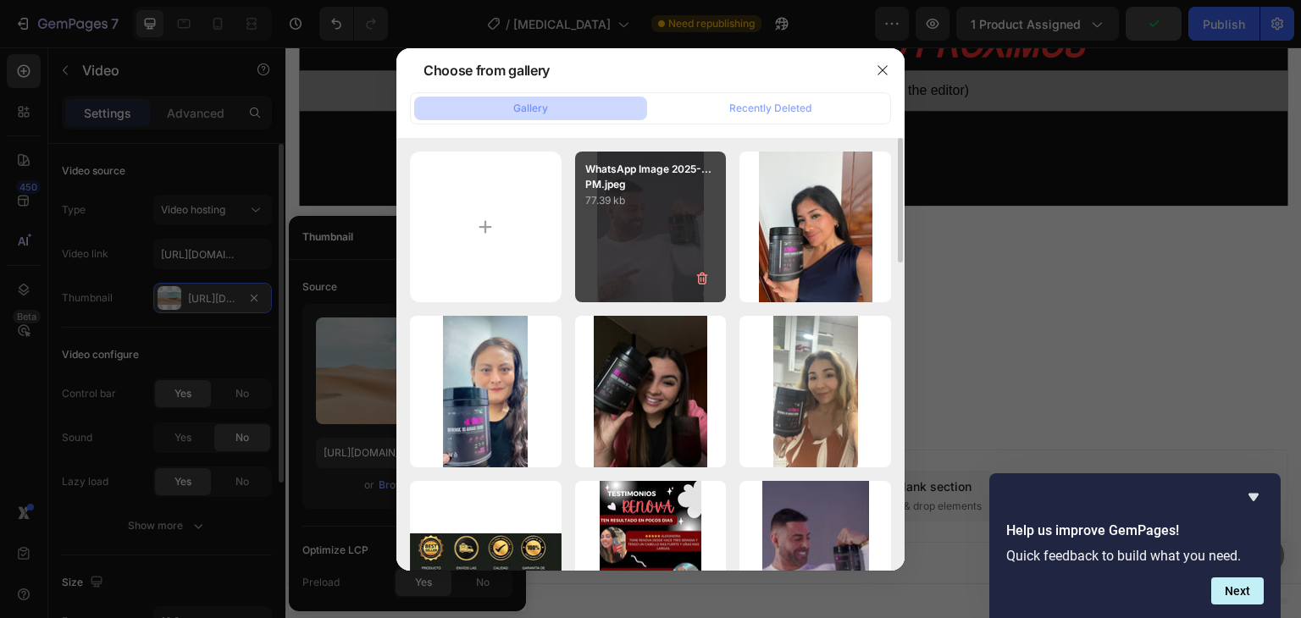
click at [656, 214] on div "WhatsApp Image 2025-...PM.jpeg 77.39 kb" at bounding box center [651, 228] width 152 height 152
type input "https://cdn.shopify.com/s/files/1/0668/5199/5880/files/gempages_521221359460680…"
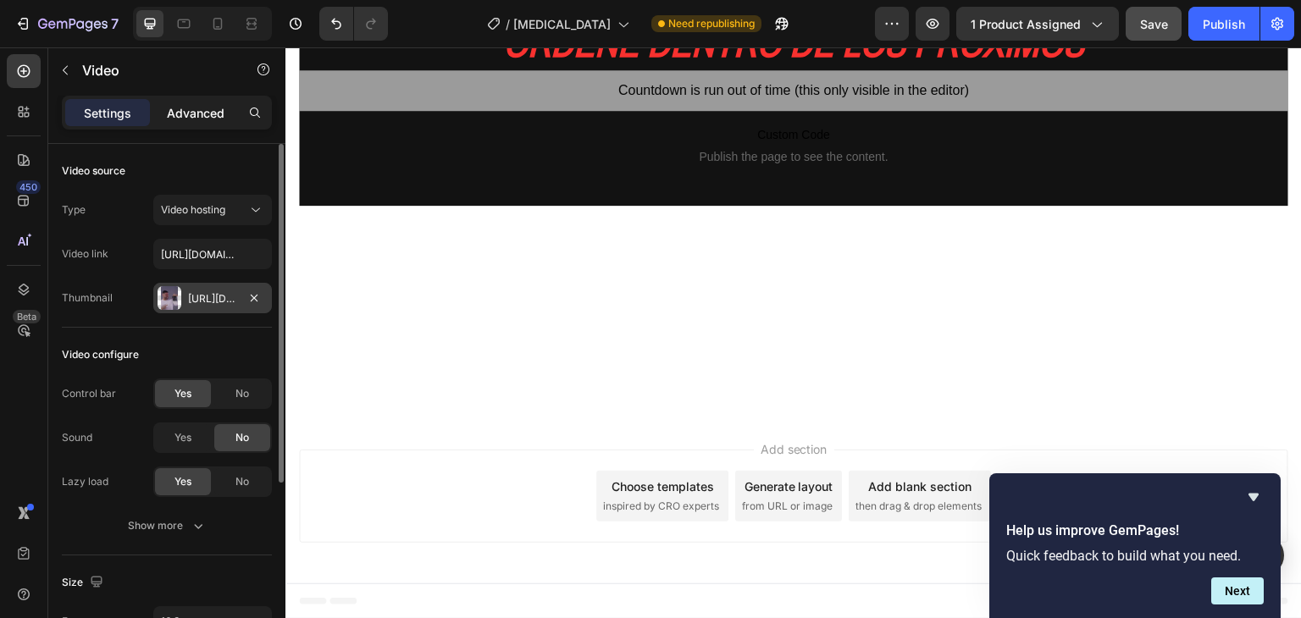
click at [189, 107] on p "Advanced" at bounding box center [196, 113] width 58 height 18
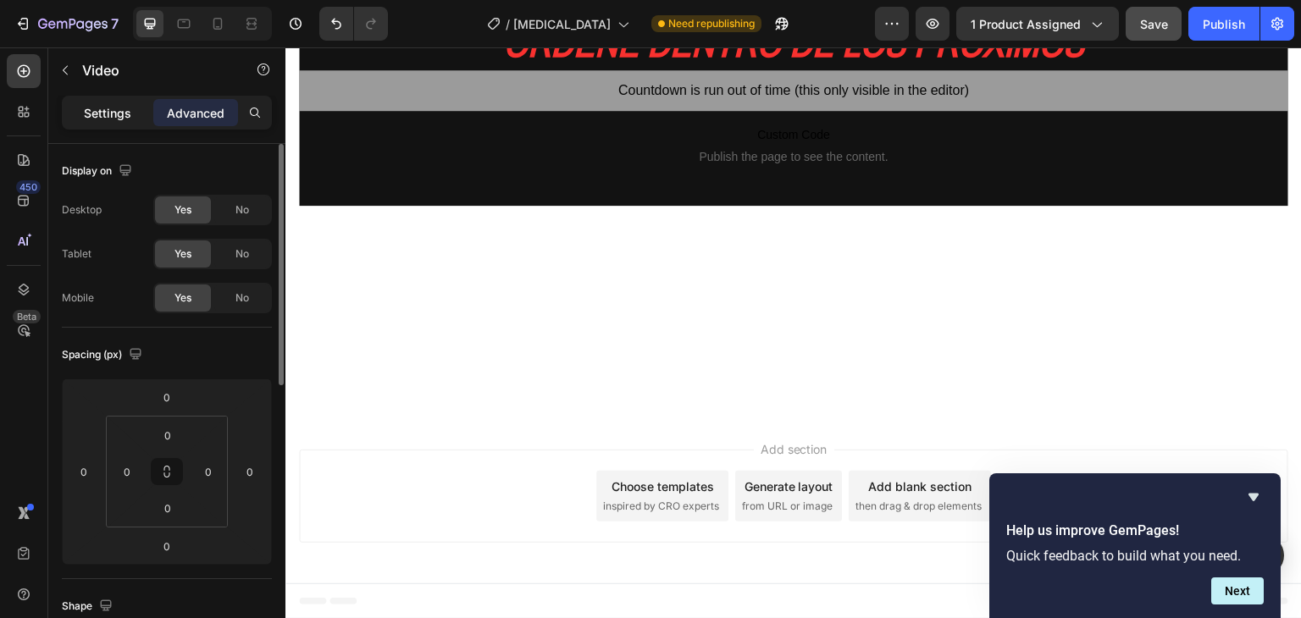
click at [108, 109] on p "Settings" at bounding box center [107, 113] width 47 height 18
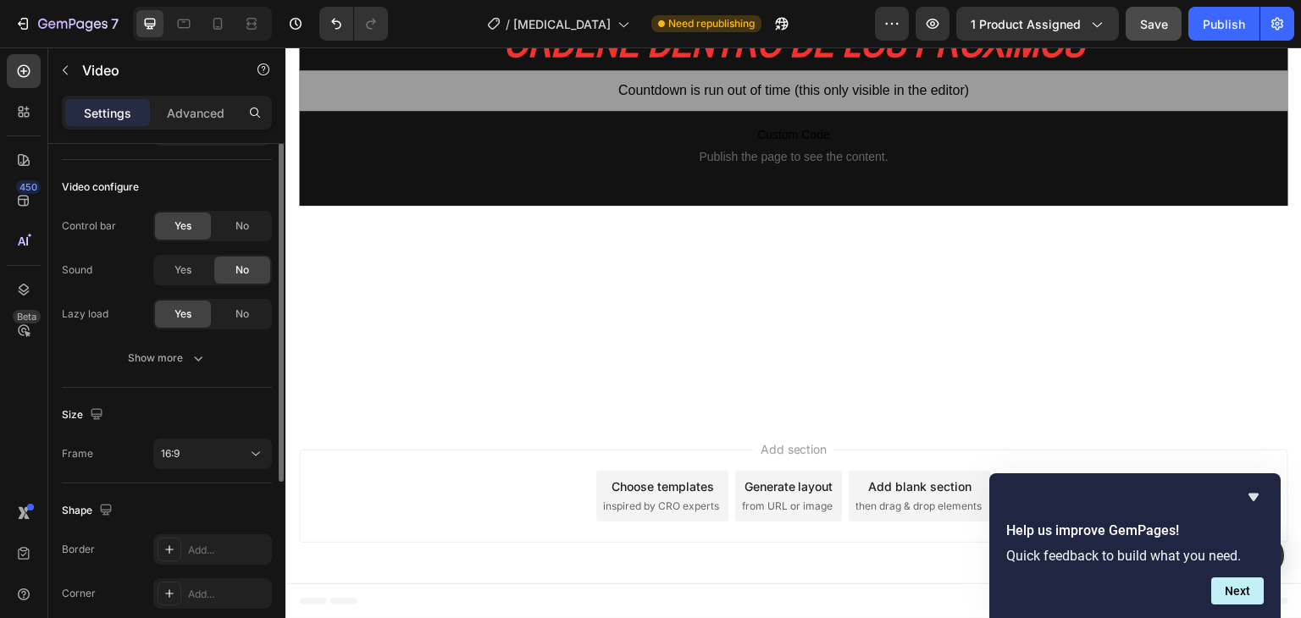
scroll to position [0, 0]
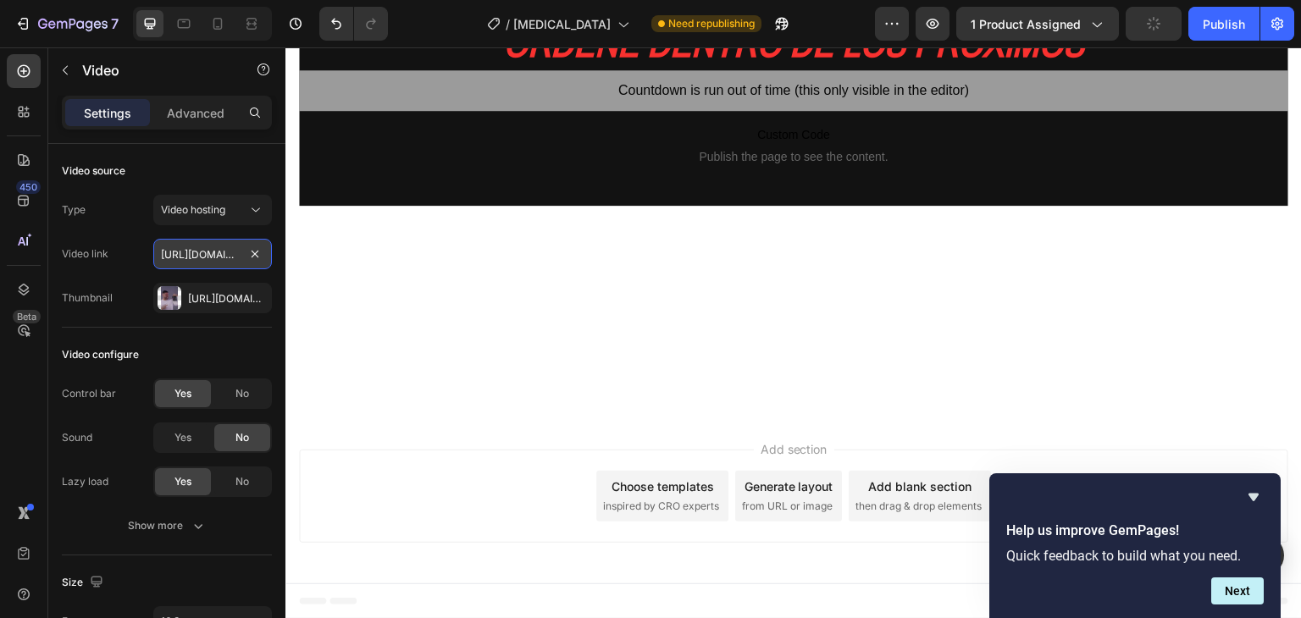
click at [195, 255] on input "https://cdn.shopify.com/videos/c/o/v/2cd3deb506b54b009063f7270ab5cf2e.mp4" at bounding box center [212, 254] width 119 height 30
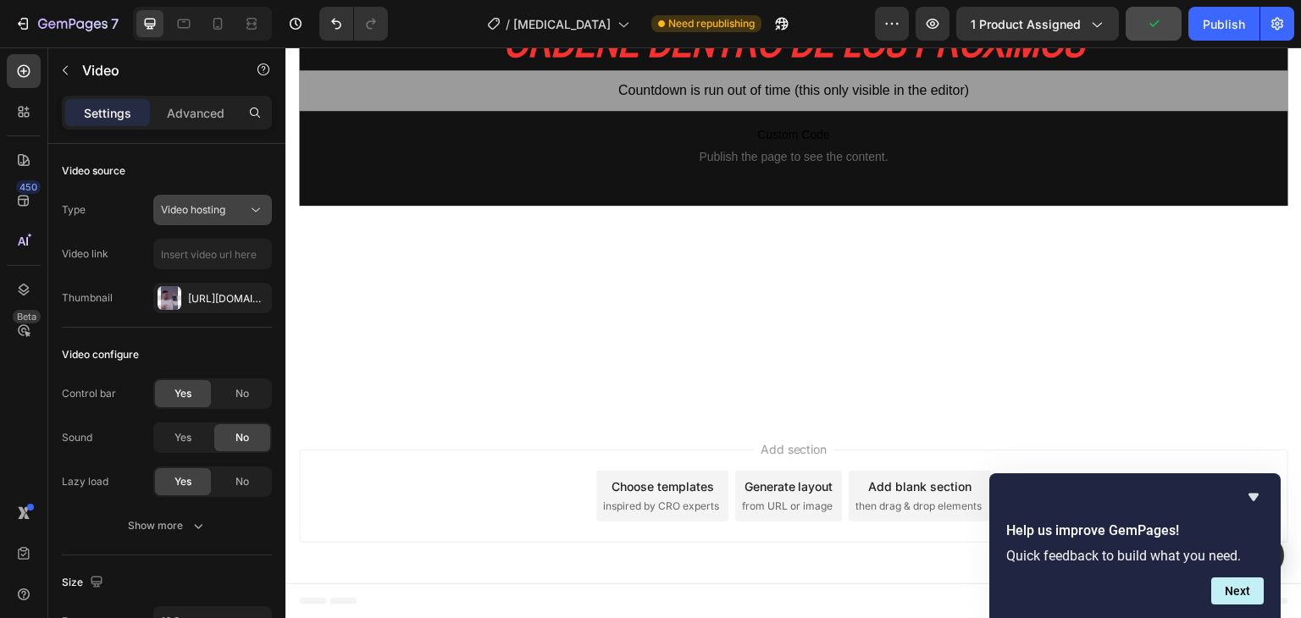
click at [217, 203] on span "Video hosting" at bounding box center [193, 209] width 64 height 13
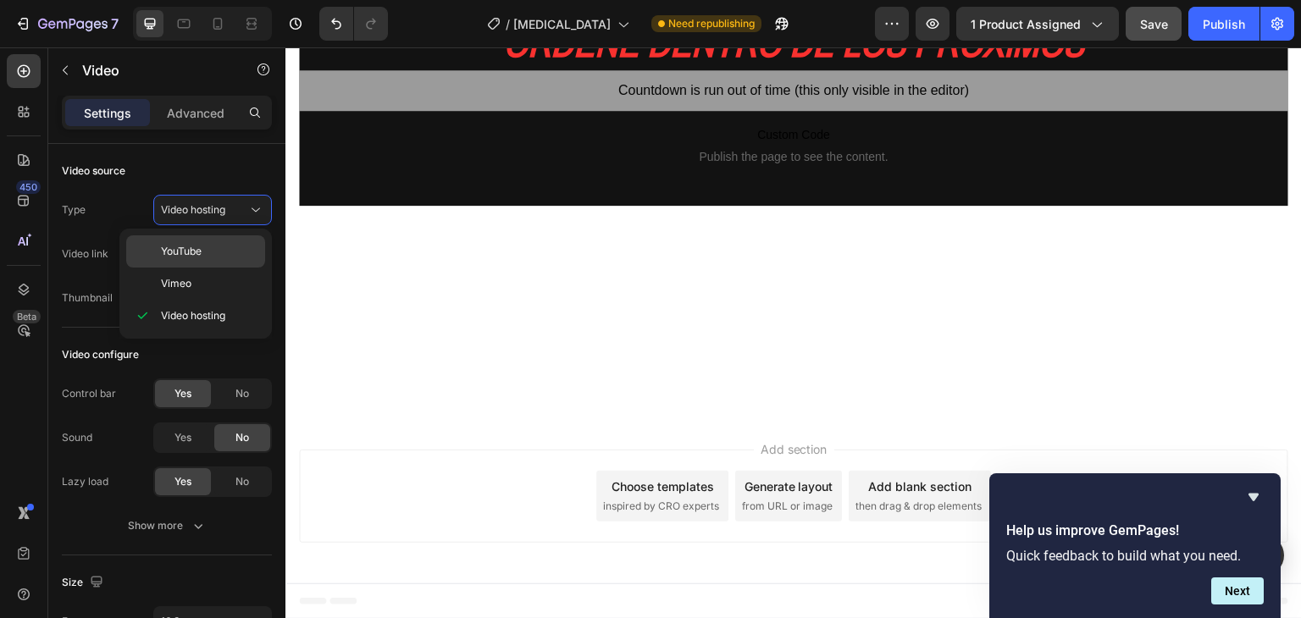
click at [171, 258] on span "YouTube" at bounding box center [181, 251] width 41 height 15
type input "https://www.youtube.com/watch?v=drIt4RH_kyQ"
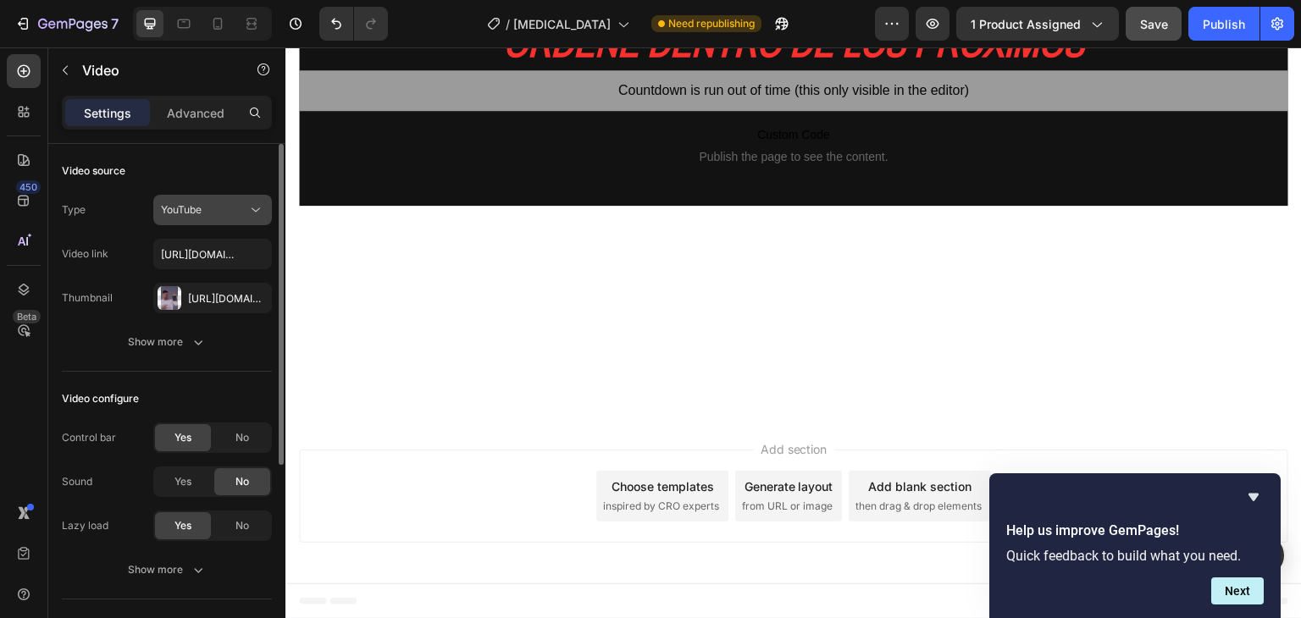
click at [208, 204] on div "YouTube" at bounding box center [204, 209] width 86 height 15
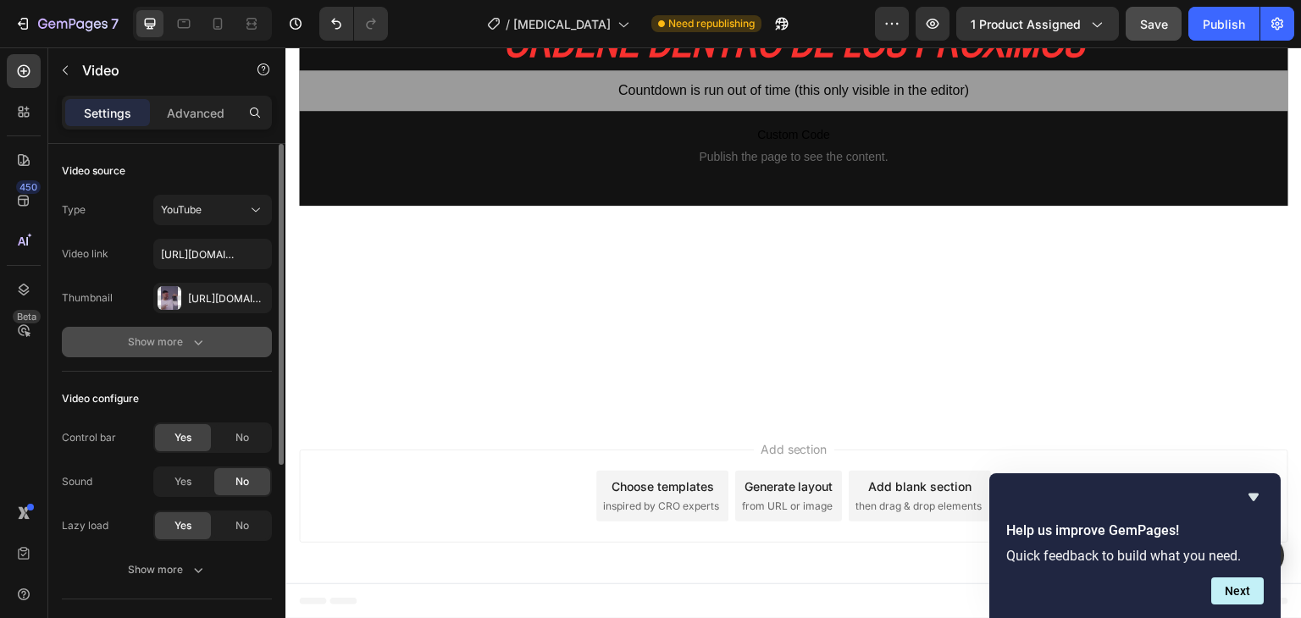
click at [203, 341] on icon "button" at bounding box center [198, 342] width 17 height 17
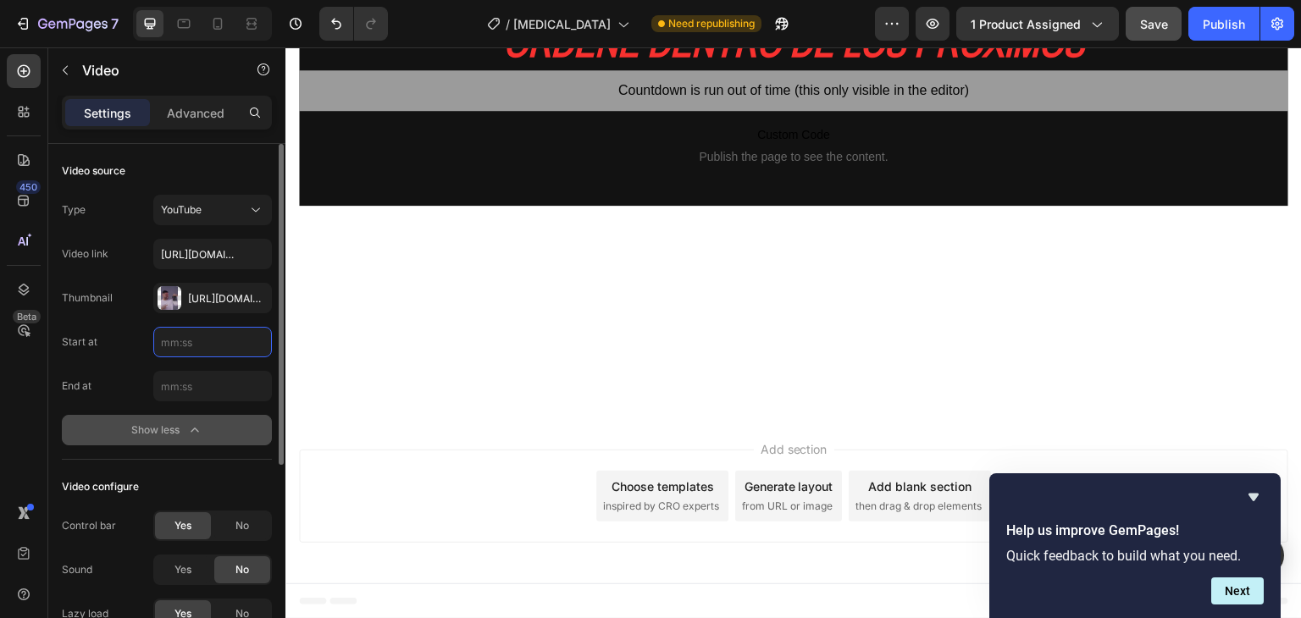
click at [203, 341] on input "text" at bounding box center [212, 342] width 119 height 30
click at [199, 252] on input "https://www.youtube.com/watch?v=drIt4RH_kyQ" at bounding box center [212, 254] width 119 height 30
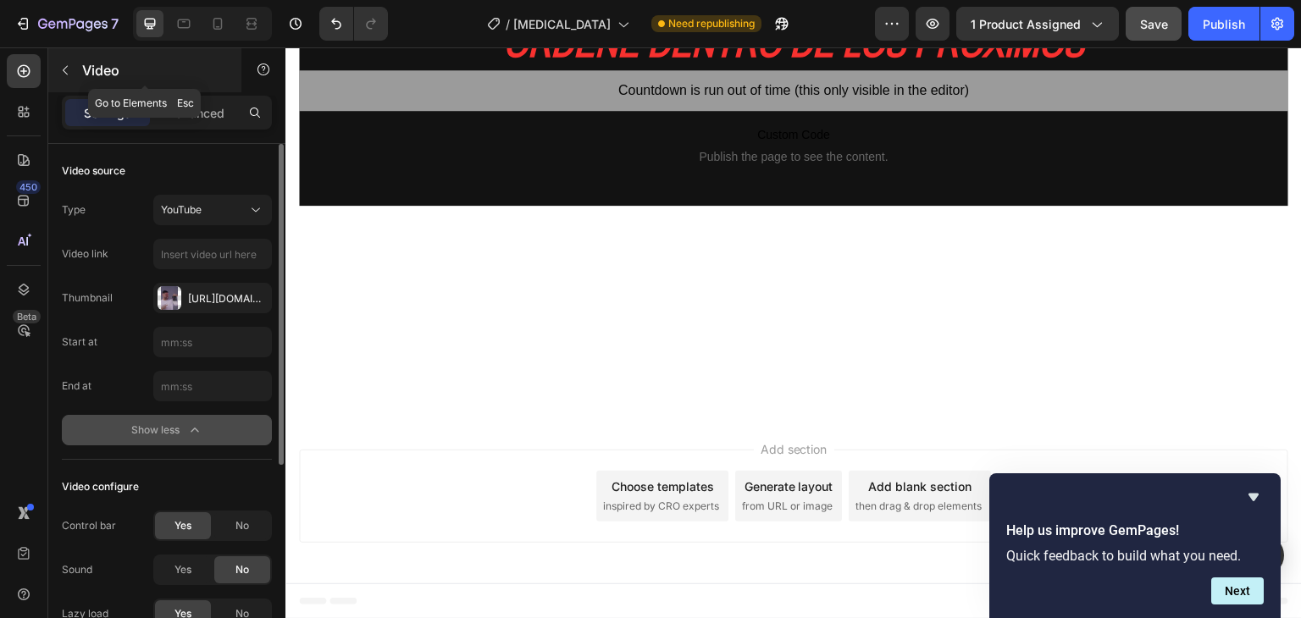
click at [75, 77] on button "button" at bounding box center [65, 70] width 27 height 27
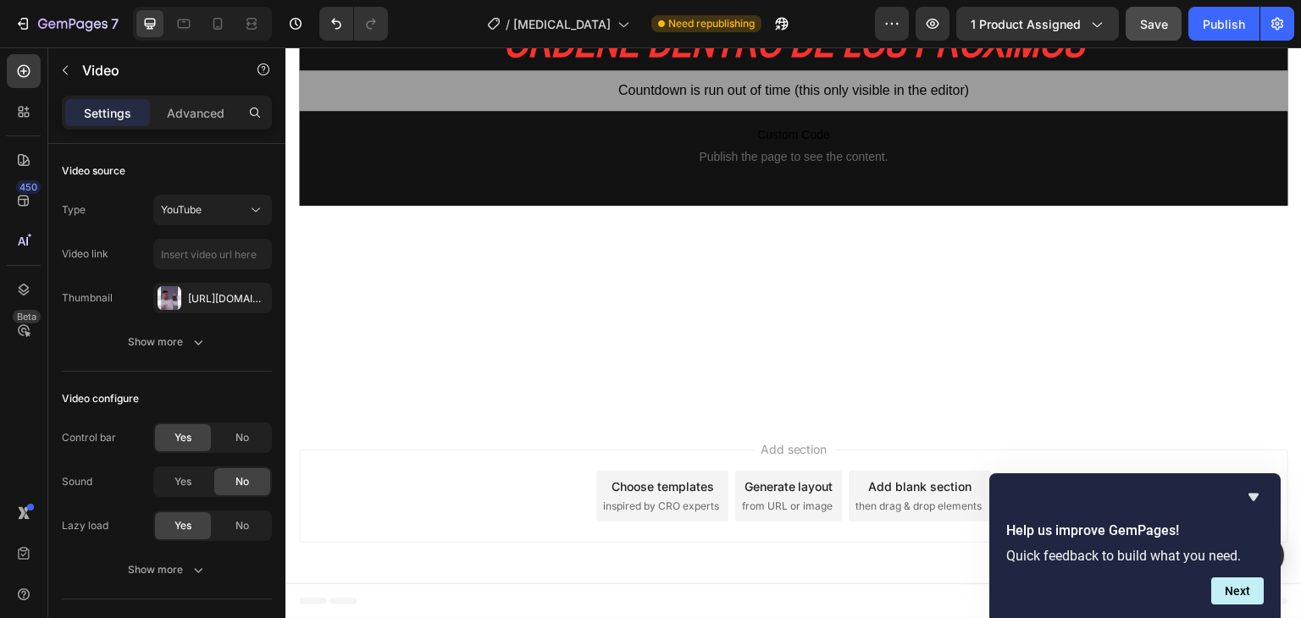
scroll to position [13986, 0]
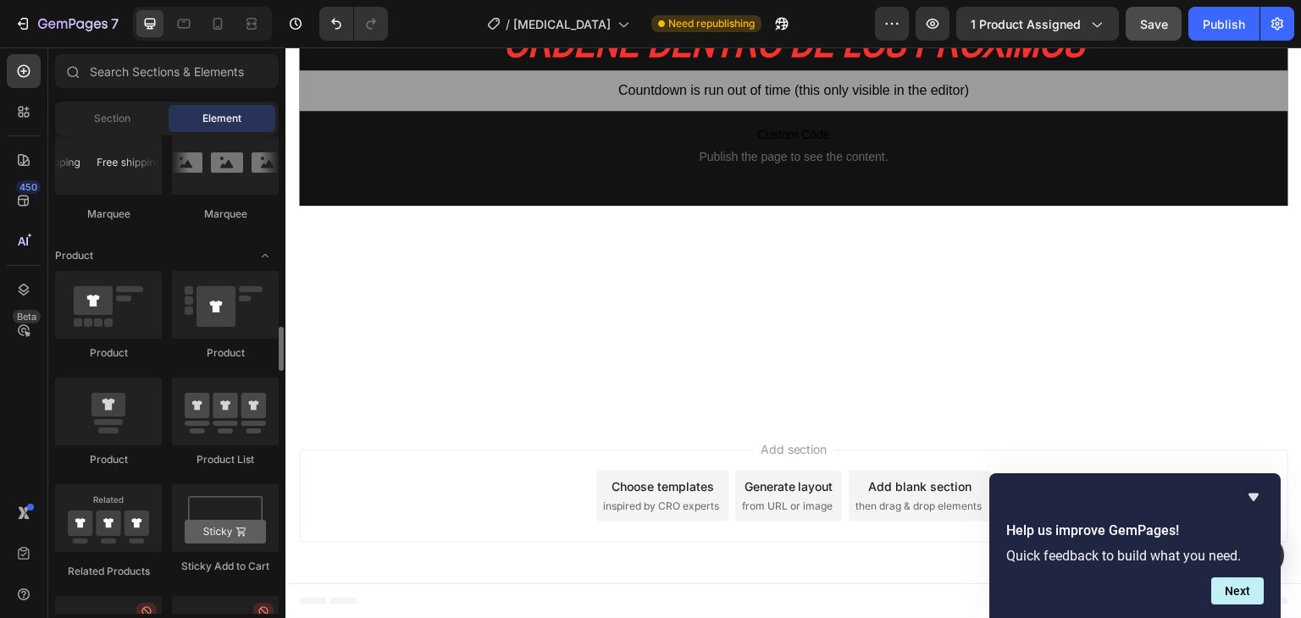
scroll to position [2063, 0]
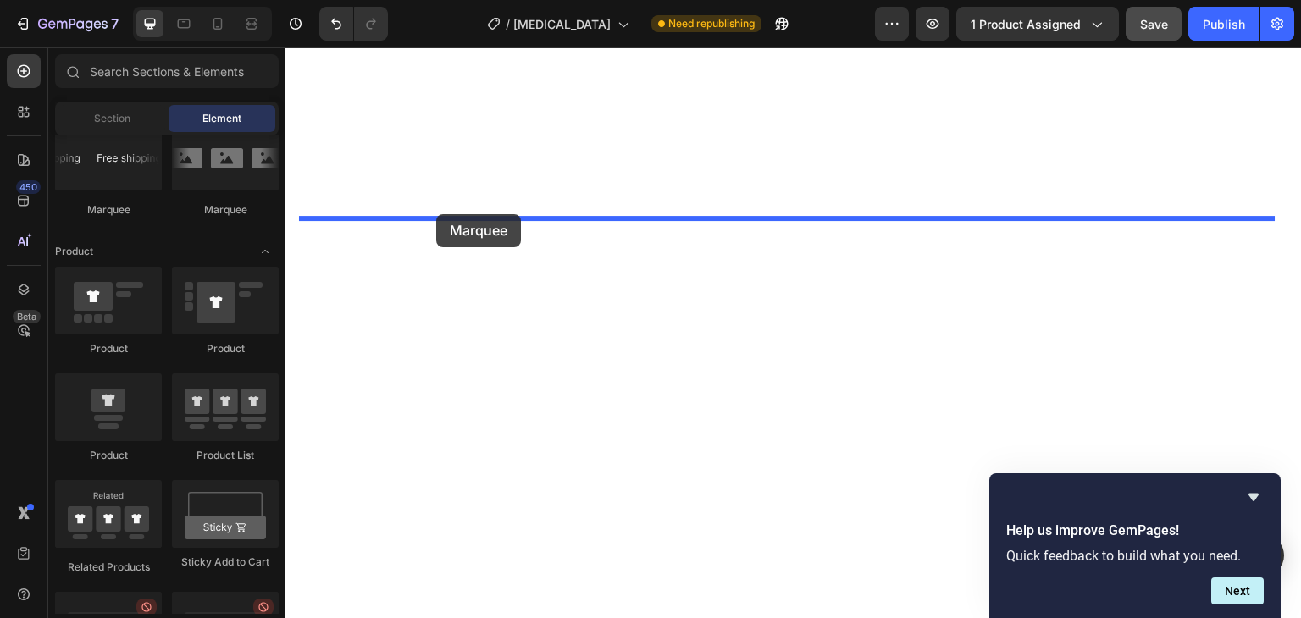
drag, startPoint x: 391, startPoint y: 201, endPoint x: 436, endPoint y: 214, distance: 47.7
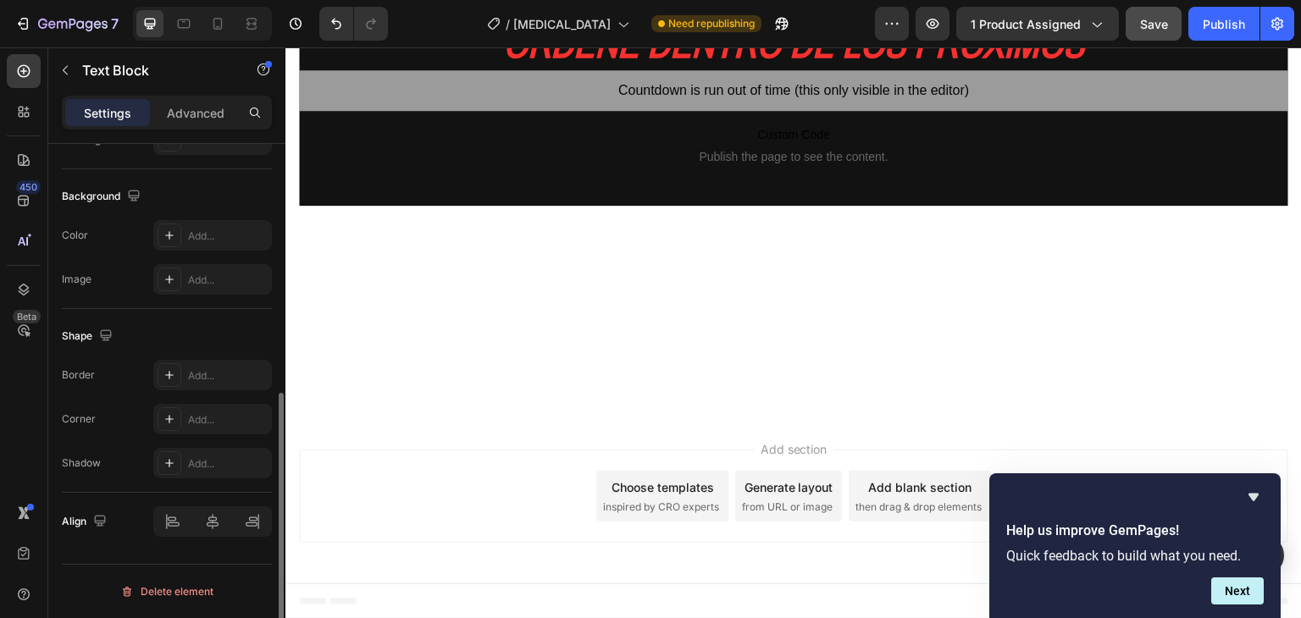
scroll to position [0, 0]
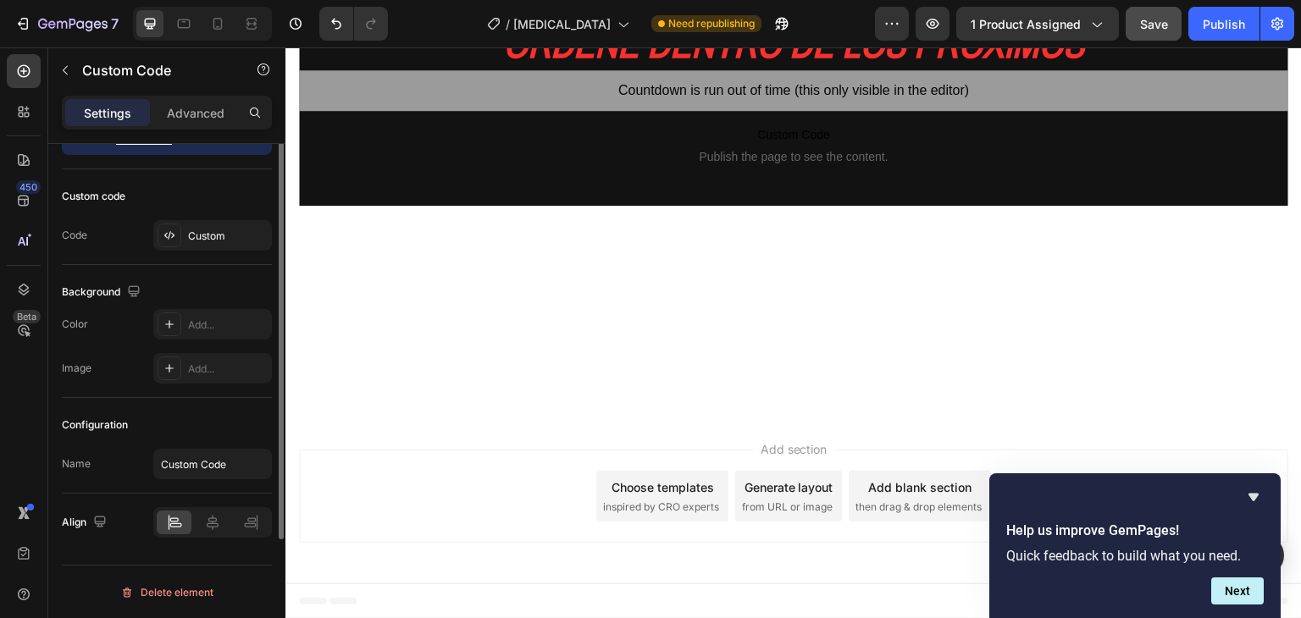
scroll to position [0, 0]
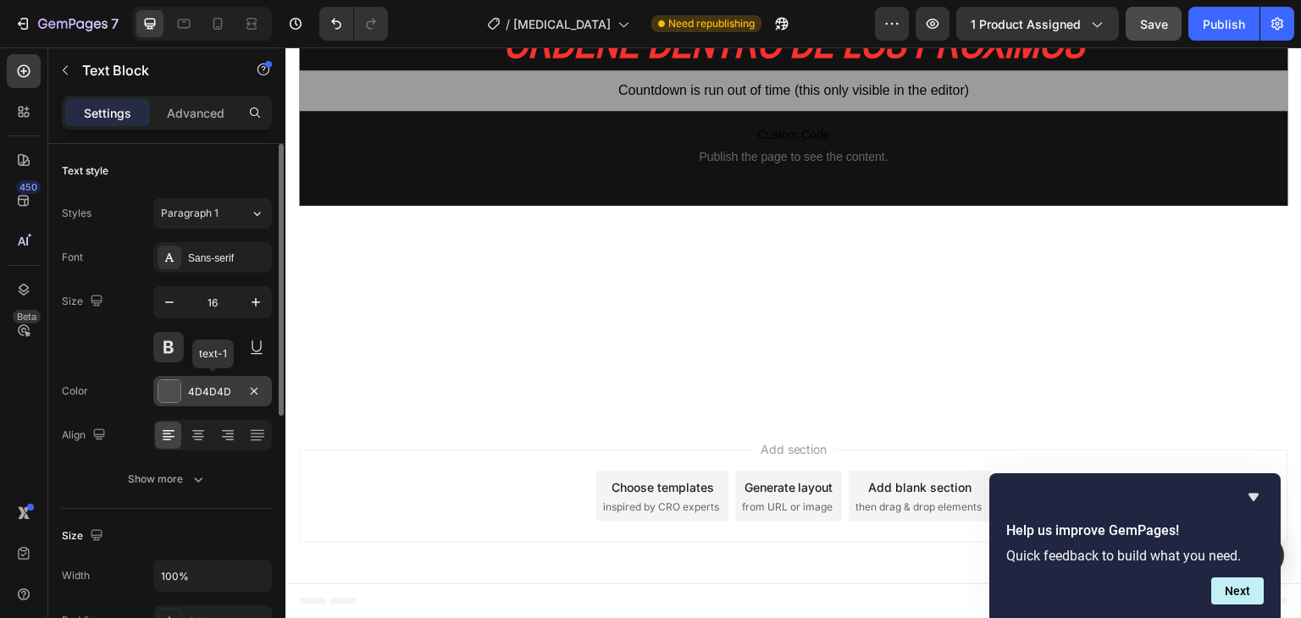
click at [163, 397] on div at bounding box center [169, 391] width 22 height 22
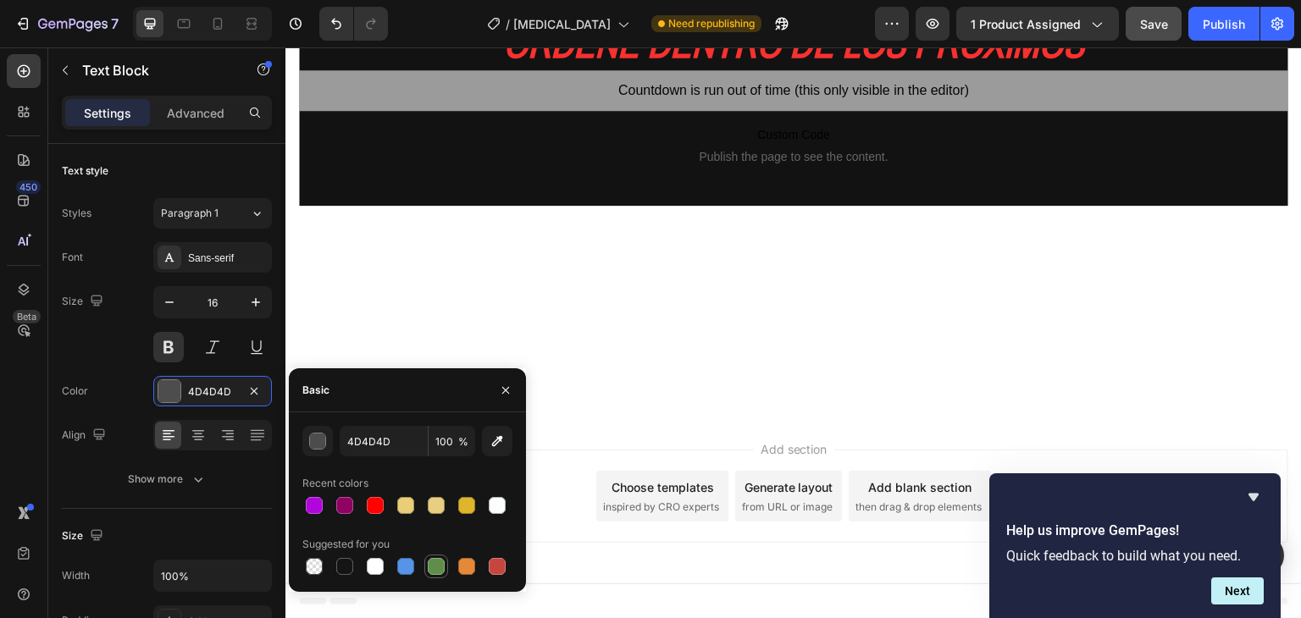
scroll to position [14105, 0]
click at [377, 507] on div at bounding box center [375, 505] width 17 height 17
click at [313, 504] on div at bounding box center [314, 505] width 17 height 17
click at [365, 513] on div at bounding box center [375, 506] width 20 height 20
click at [337, 502] on div at bounding box center [344, 505] width 17 height 17
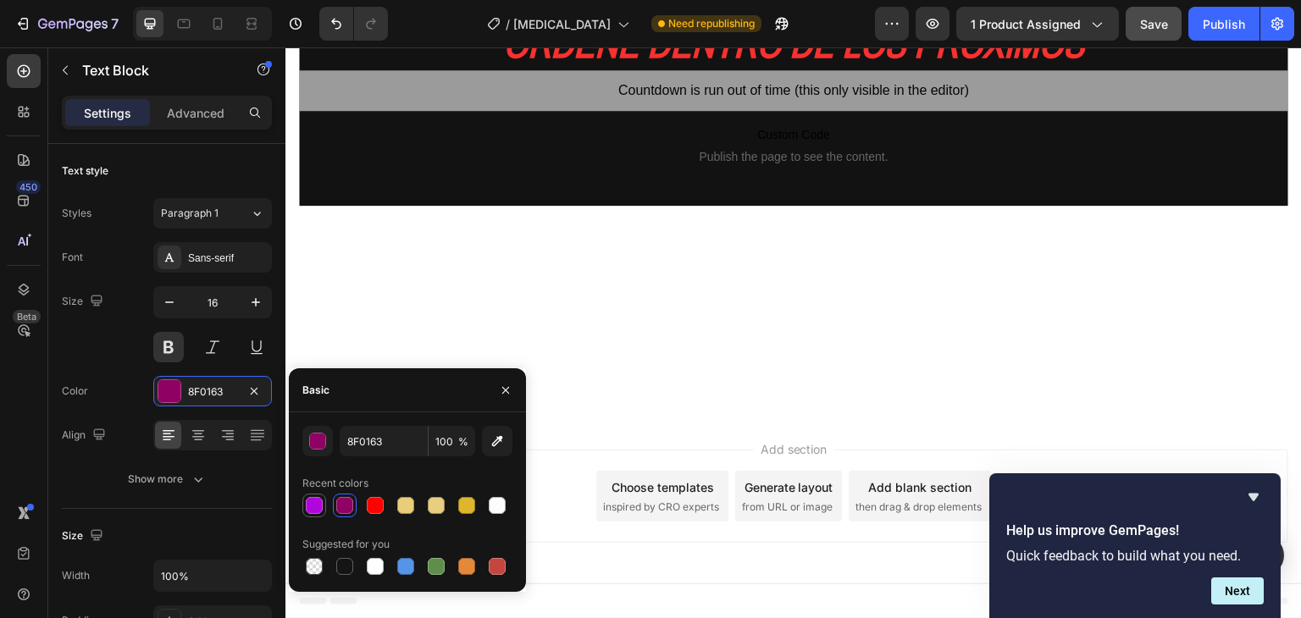
click at [317, 509] on div at bounding box center [314, 505] width 17 height 17
click at [502, 443] on icon "button" at bounding box center [497, 441] width 17 height 17
click at [349, 513] on div at bounding box center [344, 505] width 17 height 17
click at [362, 441] on input "B106DB" at bounding box center [384, 441] width 88 height 30
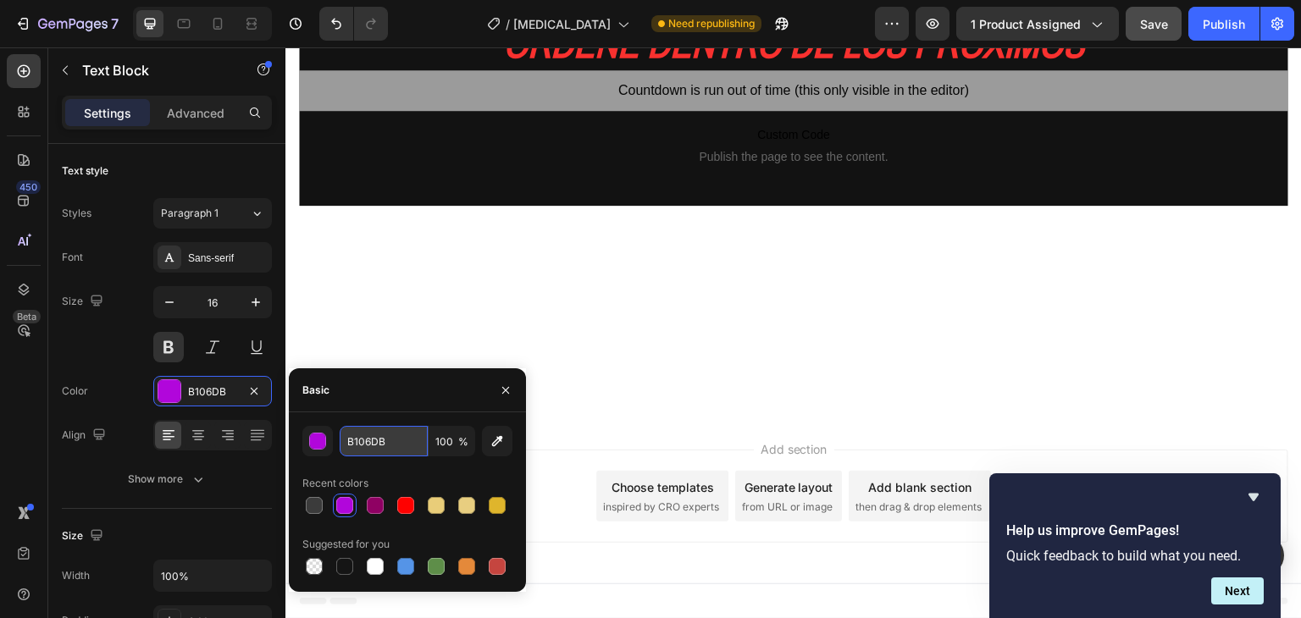
click at [362, 441] on input "B106DB" at bounding box center [384, 441] width 88 height 30
click at [353, 505] on div at bounding box center [407, 506] width 210 height 24
click at [398, 502] on div at bounding box center [405, 505] width 17 height 17
click at [446, 496] on div at bounding box center [436, 506] width 24 height 24
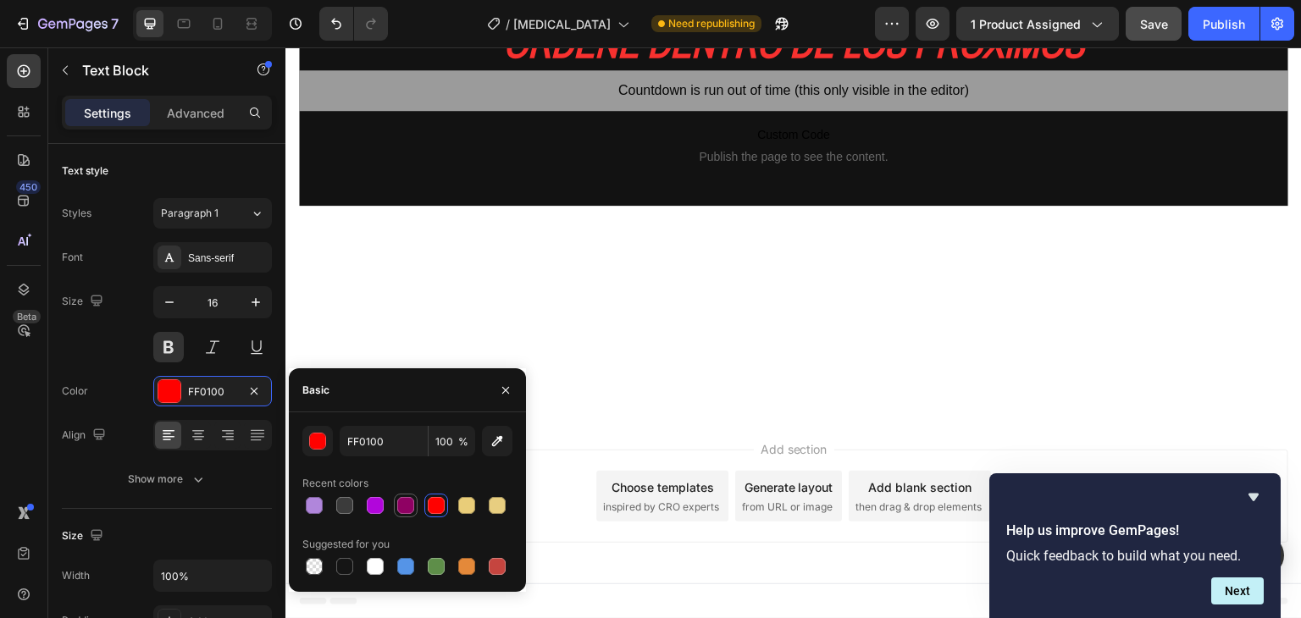
click at [401, 497] on div at bounding box center [405, 505] width 17 height 17
click at [502, 437] on icon "button" at bounding box center [497, 441] width 11 height 11
type input "CE06FF"
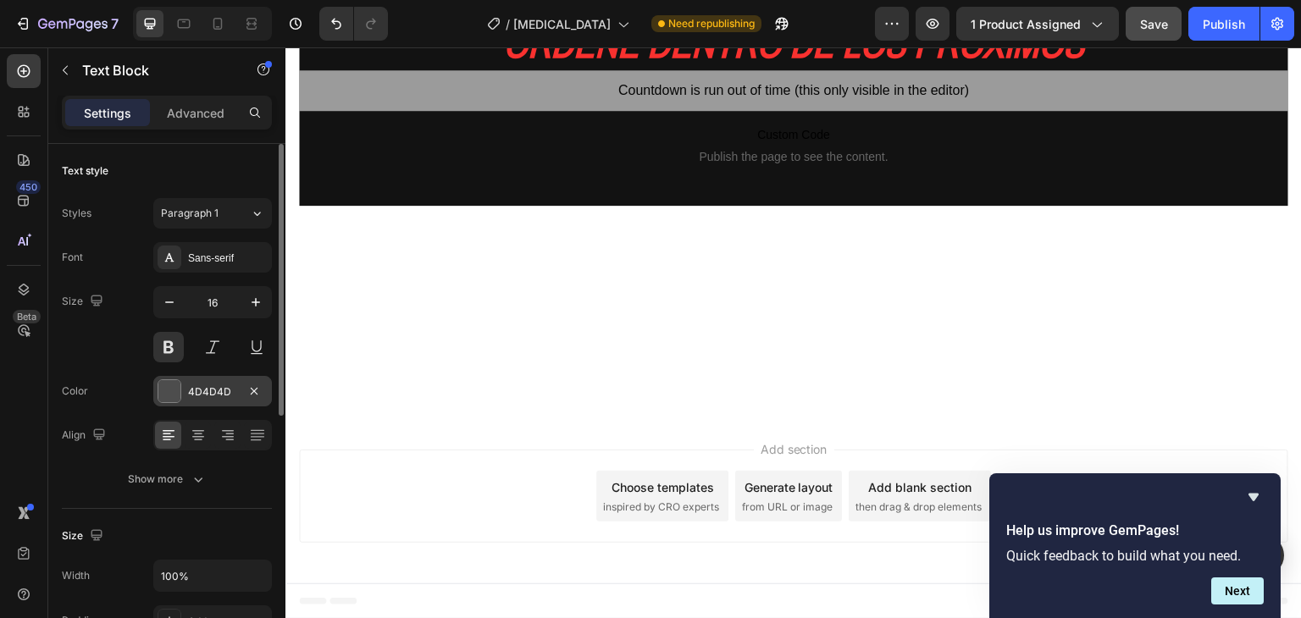
click at [166, 390] on div at bounding box center [169, 391] width 22 height 22
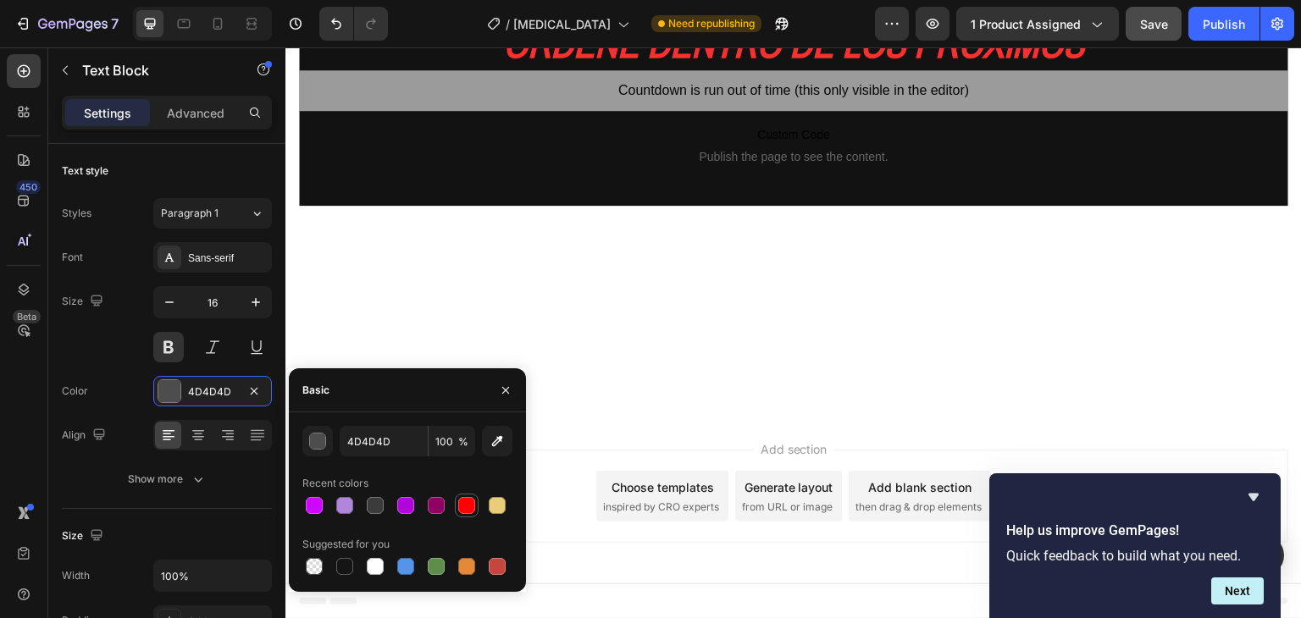
click at [469, 511] on div at bounding box center [466, 505] width 17 height 17
type input "FF0100"
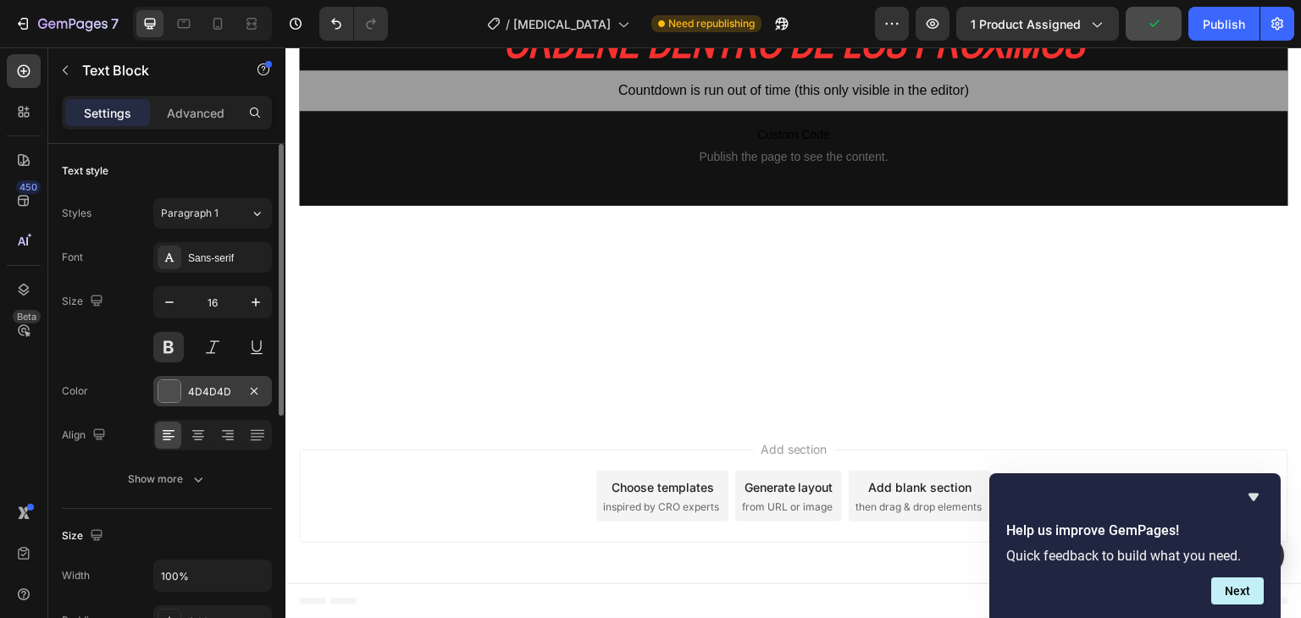
click at [158, 385] on div at bounding box center [169, 391] width 22 height 22
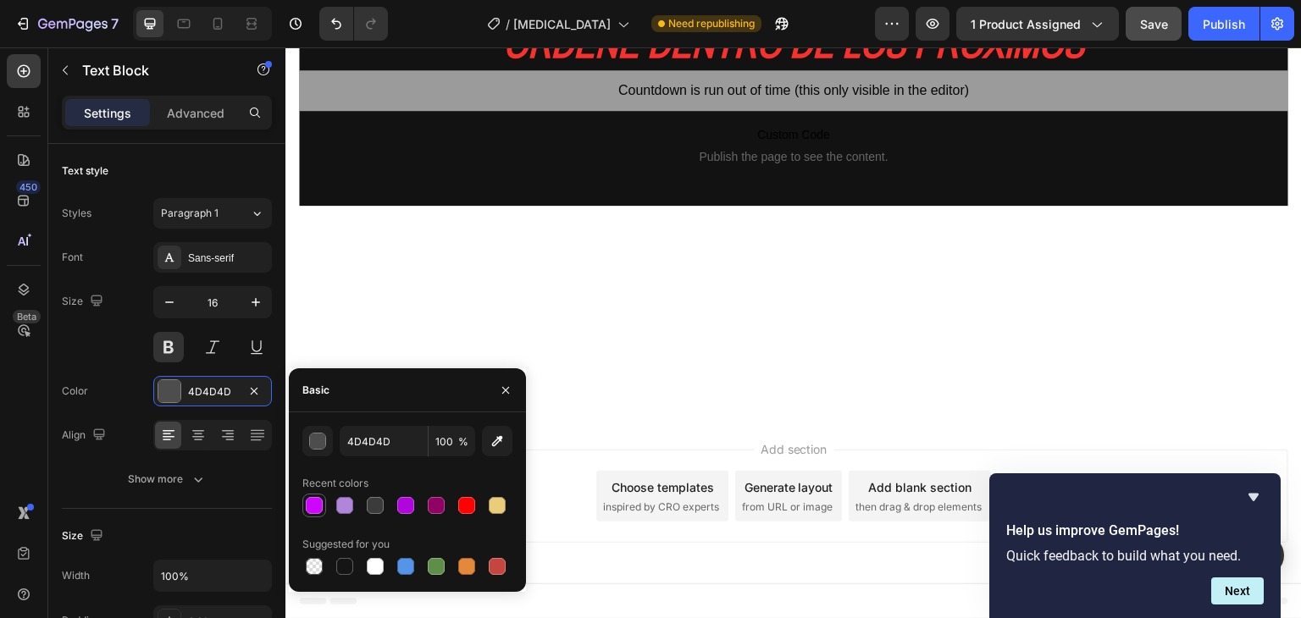
click at [312, 502] on div at bounding box center [314, 505] width 17 height 17
type input "CE06FF"
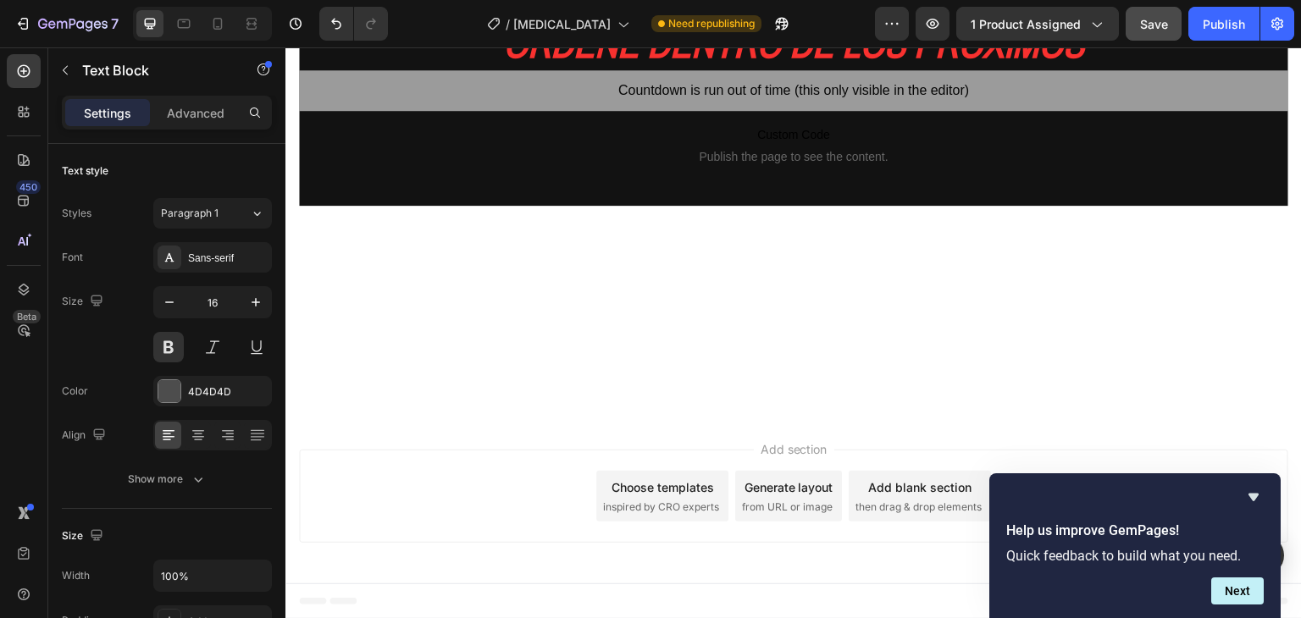
click at [169, 387] on div at bounding box center [169, 391] width 22 height 22
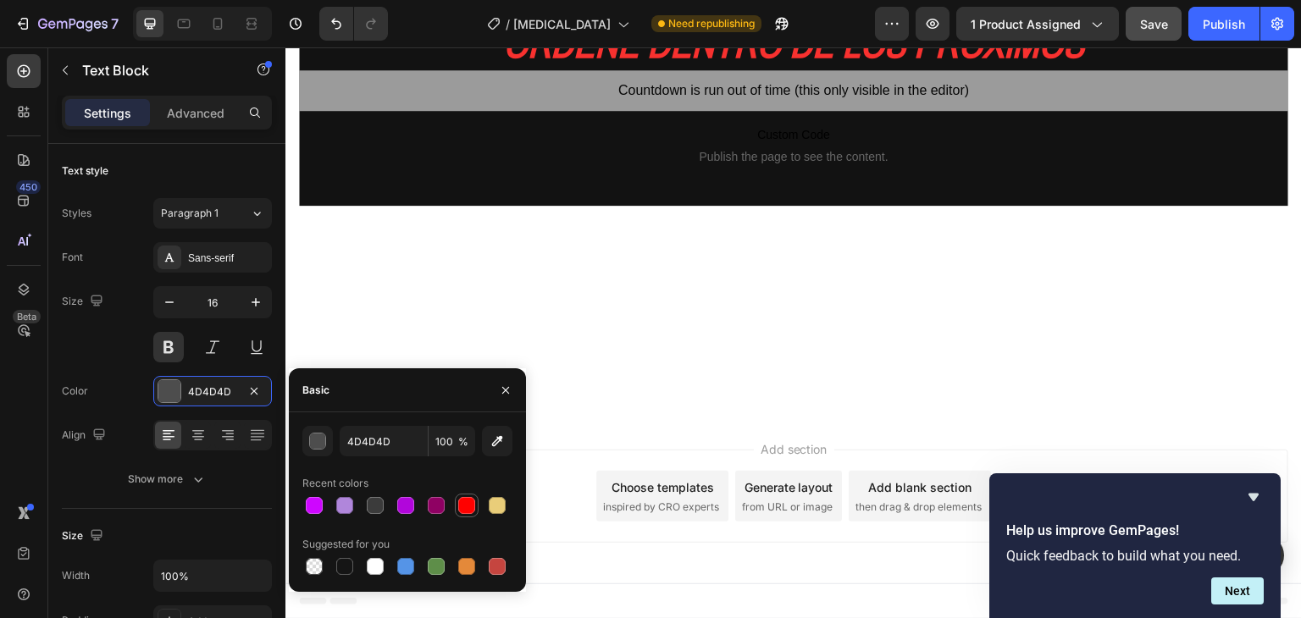
click at [464, 506] on div at bounding box center [466, 505] width 17 height 17
type input "FF0100"
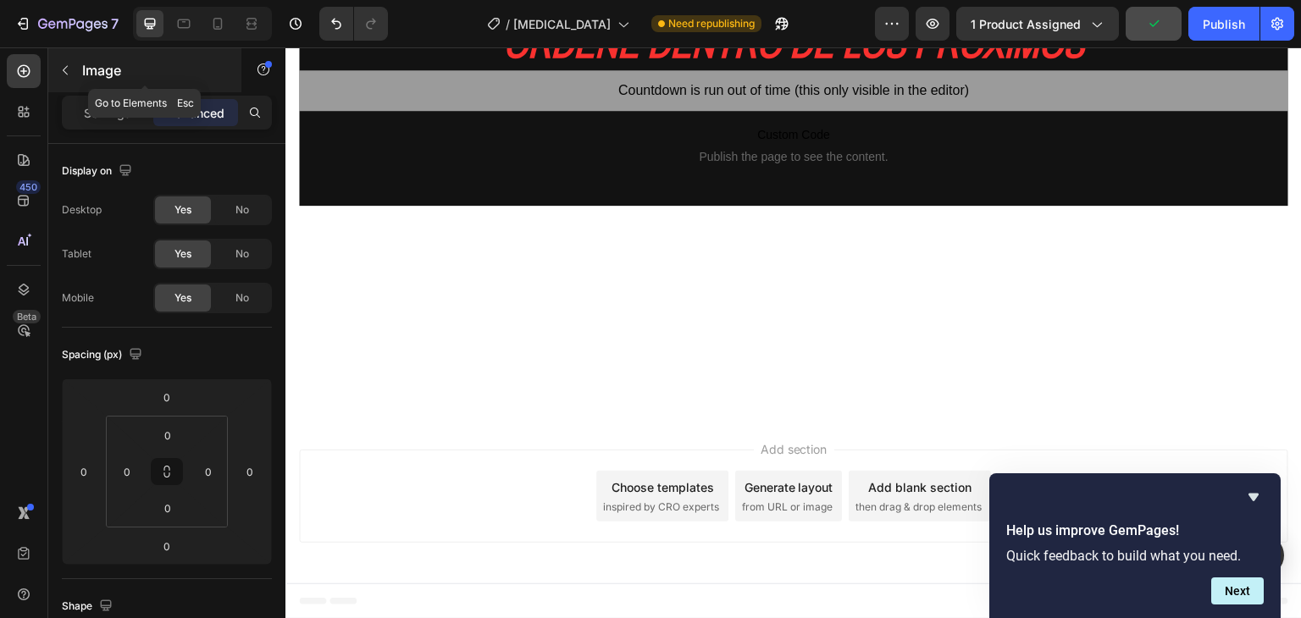
click at [61, 72] on icon "button" at bounding box center [65, 71] width 14 height 14
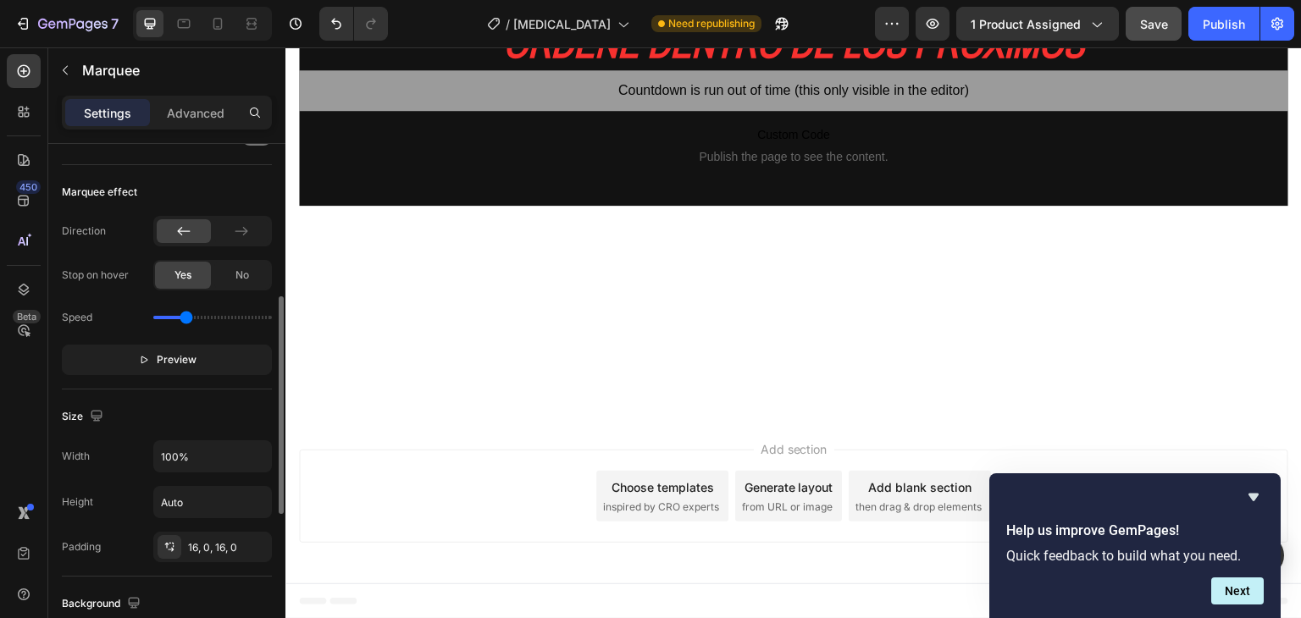
scroll to position [366, 0]
click at [154, 367] on button "Preview" at bounding box center [167, 361] width 210 height 30
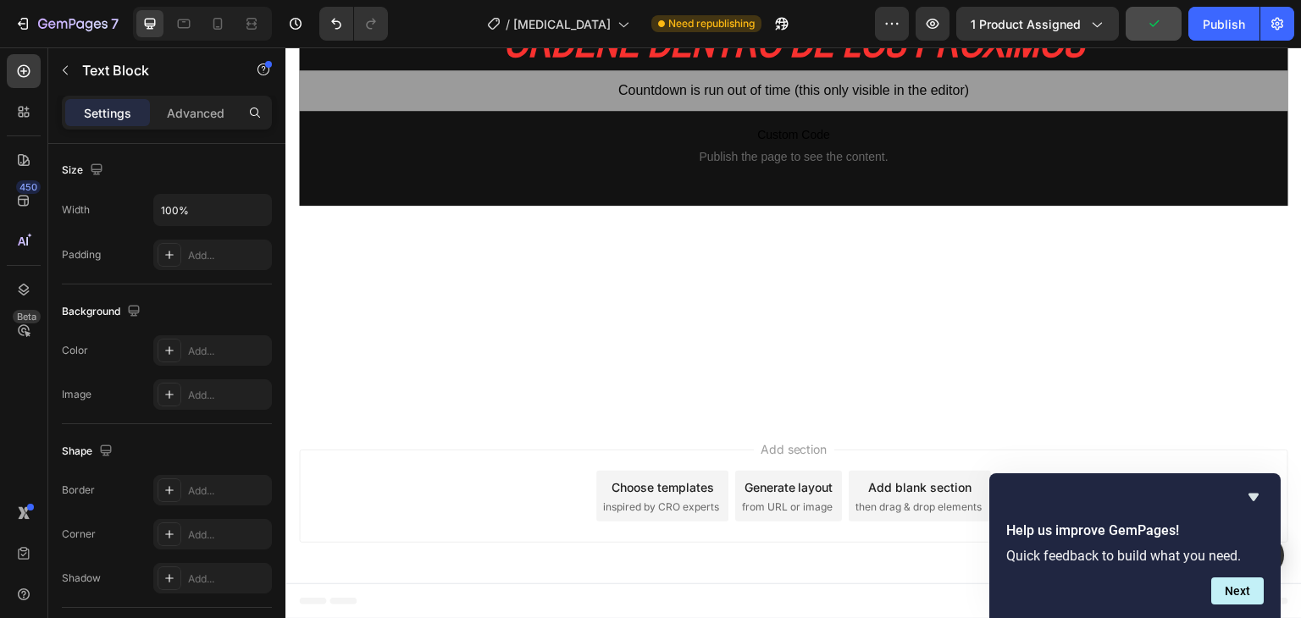
scroll to position [0, 0]
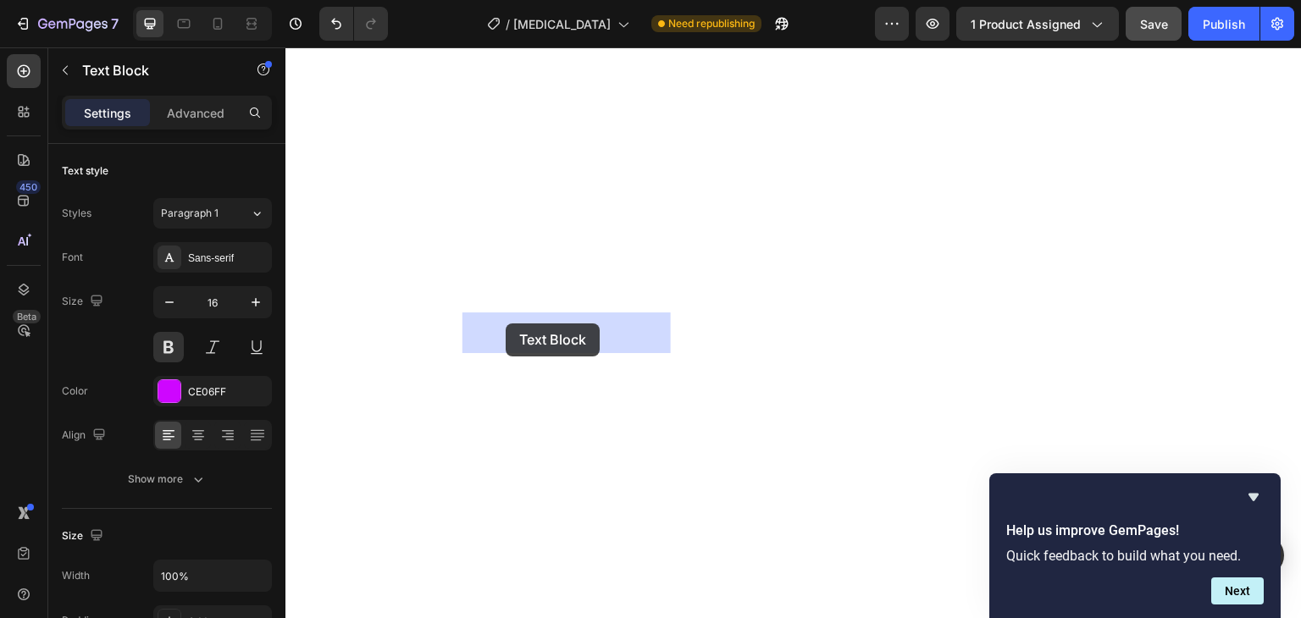
drag, startPoint x: 525, startPoint y: 338, endPoint x: 506, endPoint y: 323, distance: 24.7
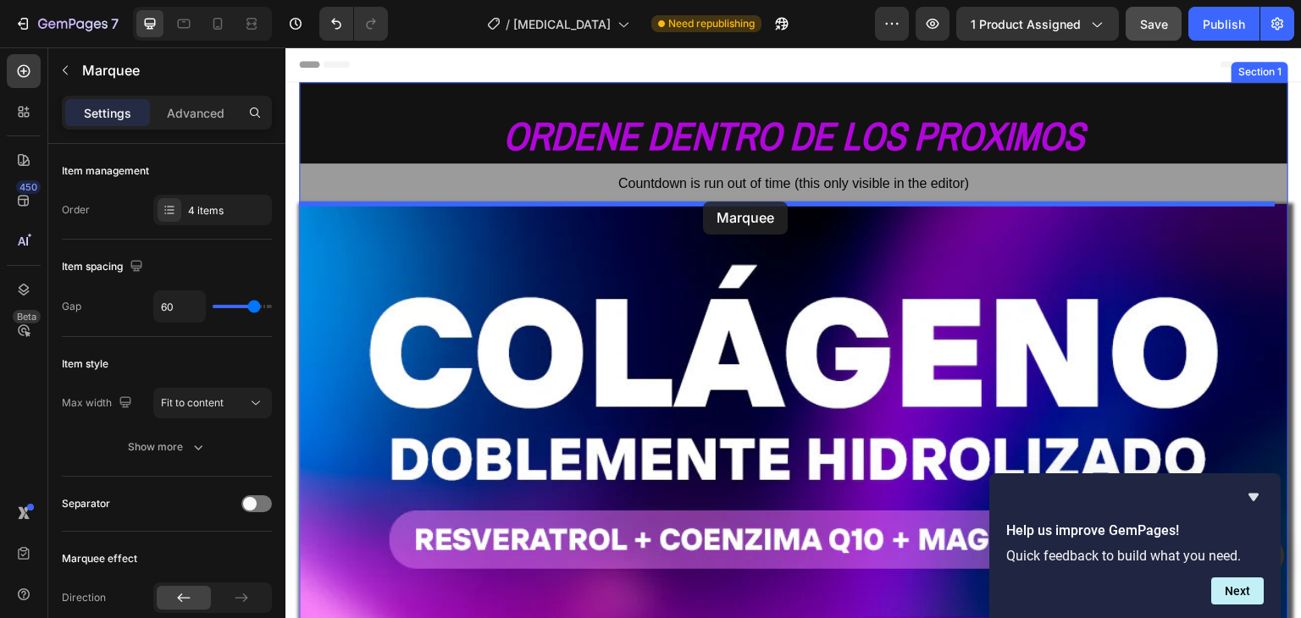
drag, startPoint x: 764, startPoint y: 317, endPoint x: 703, endPoint y: 202, distance: 130.4
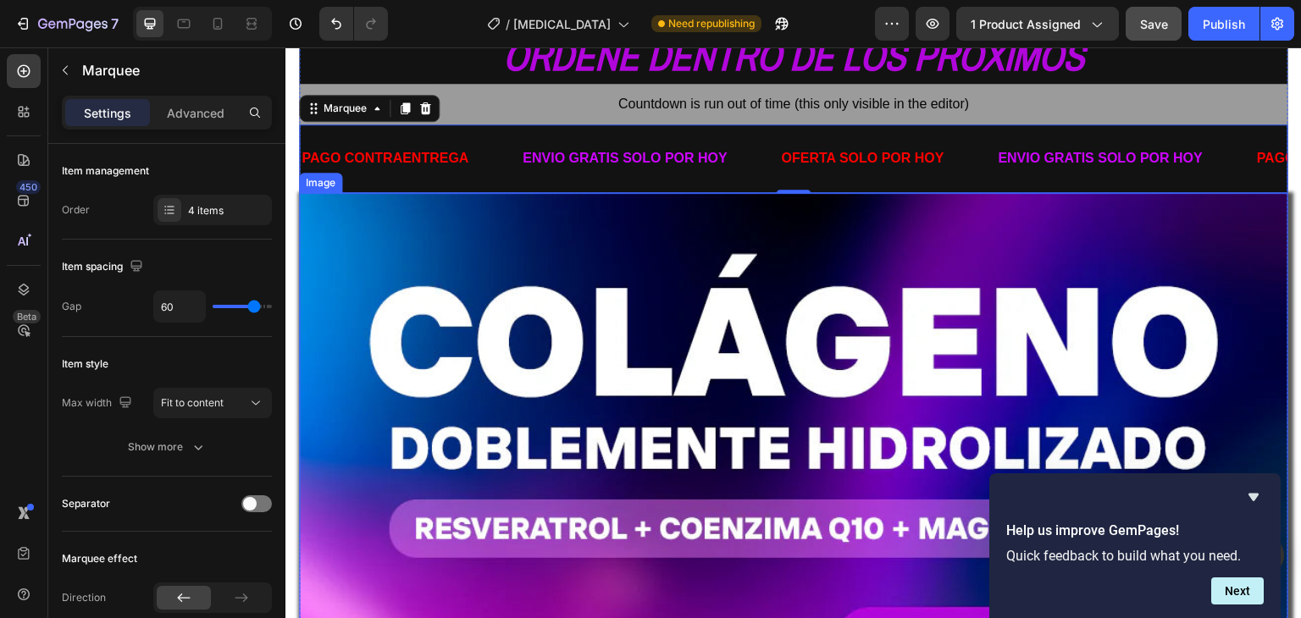
scroll to position [80, 0]
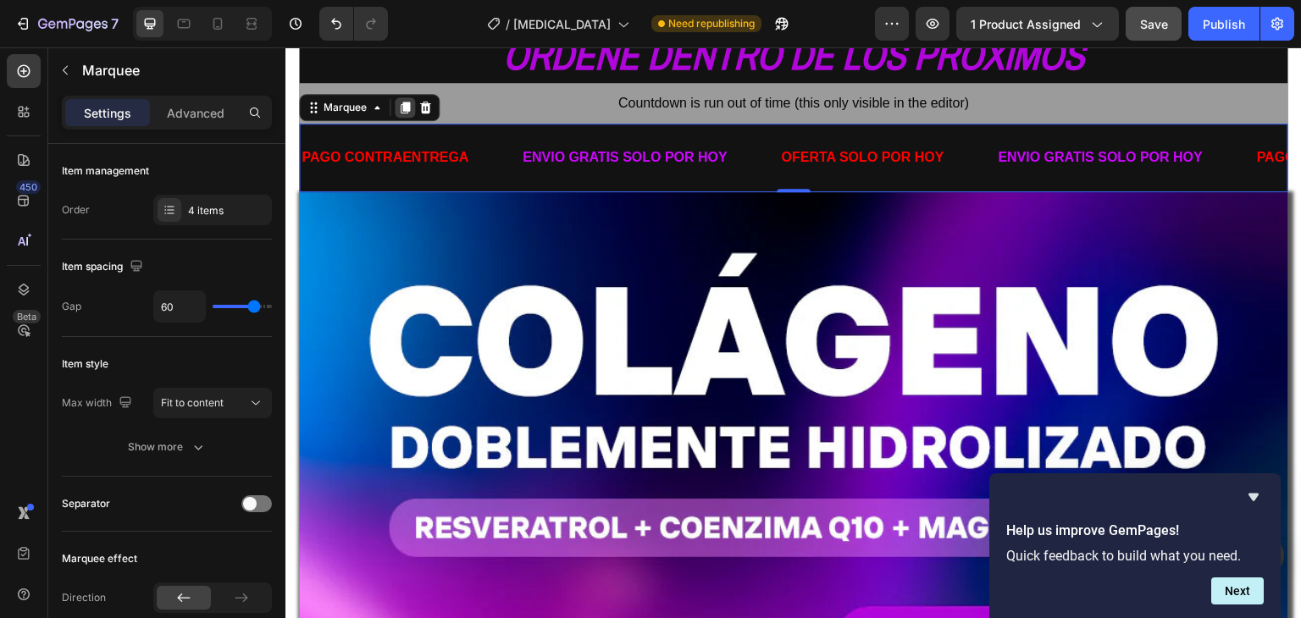
click at [410, 101] on icon at bounding box center [405, 108] width 14 height 14
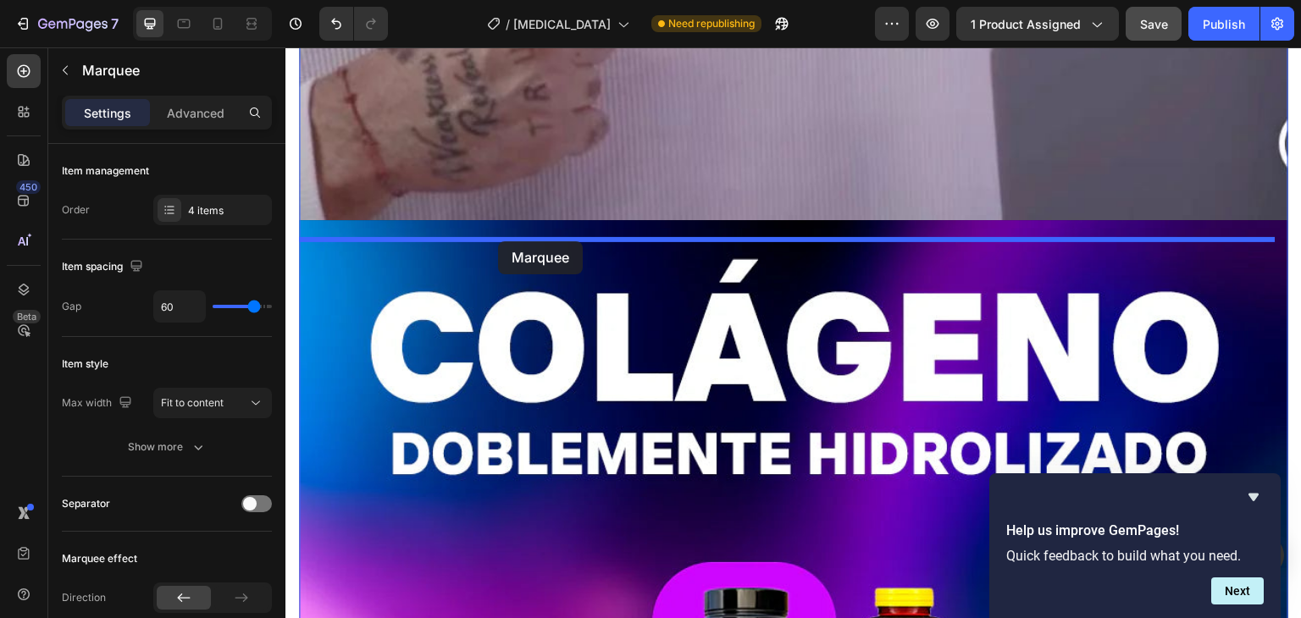
drag, startPoint x: 491, startPoint y: 213, endPoint x: 498, endPoint y: 241, distance: 28.8
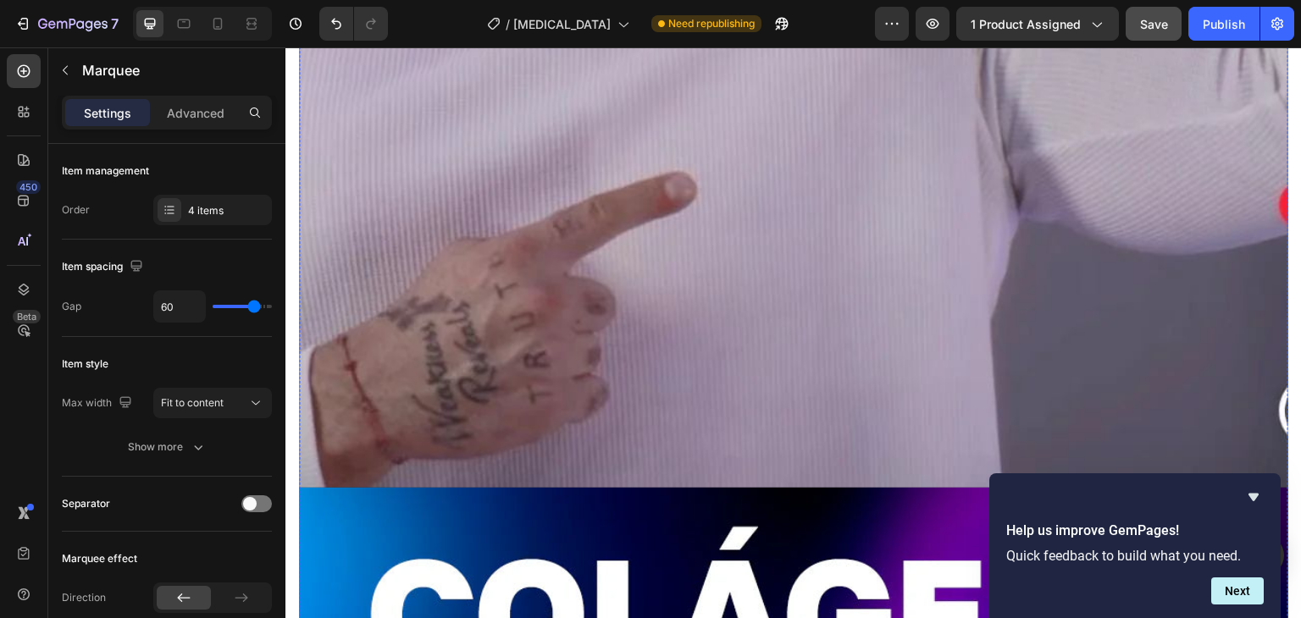
scroll to position [4724, 0]
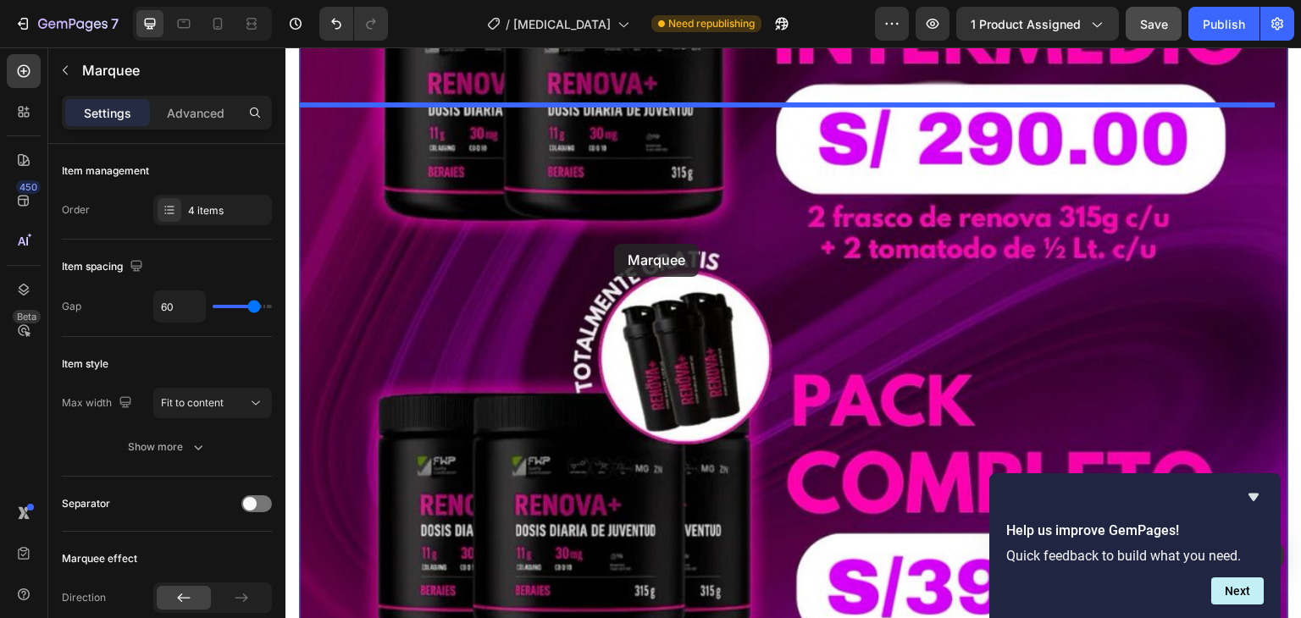
drag, startPoint x: 493, startPoint y: 518, endPoint x: 624, endPoint y: 240, distance: 308.1
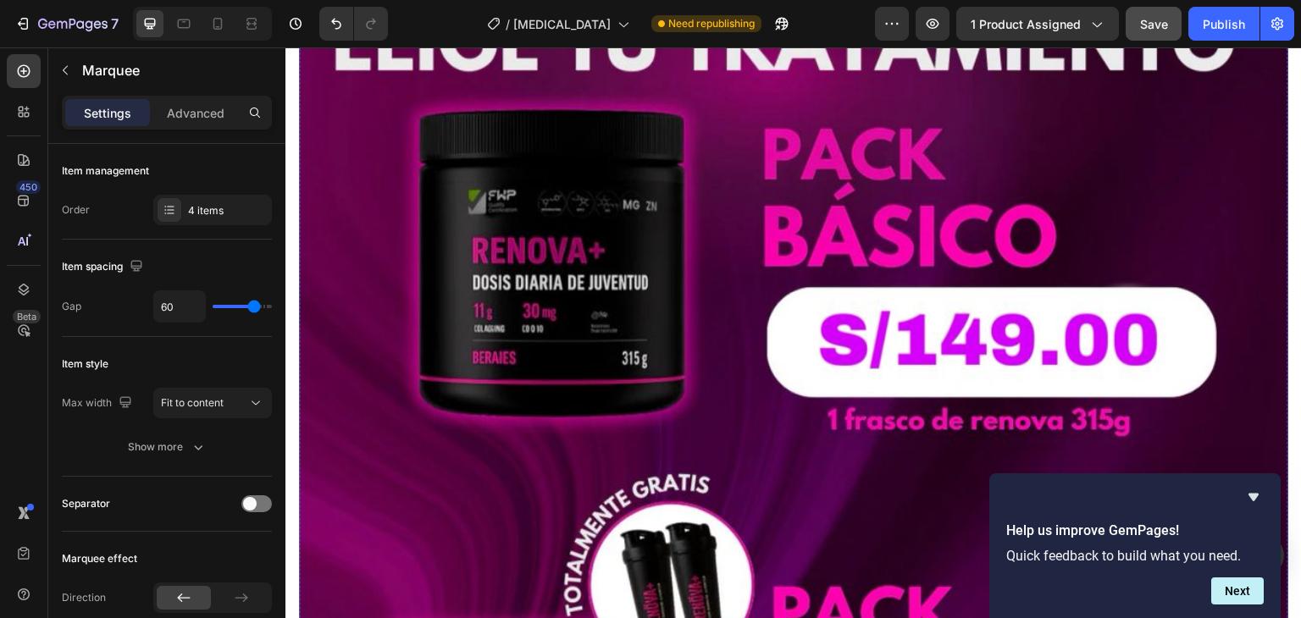
scroll to position [8463, 0]
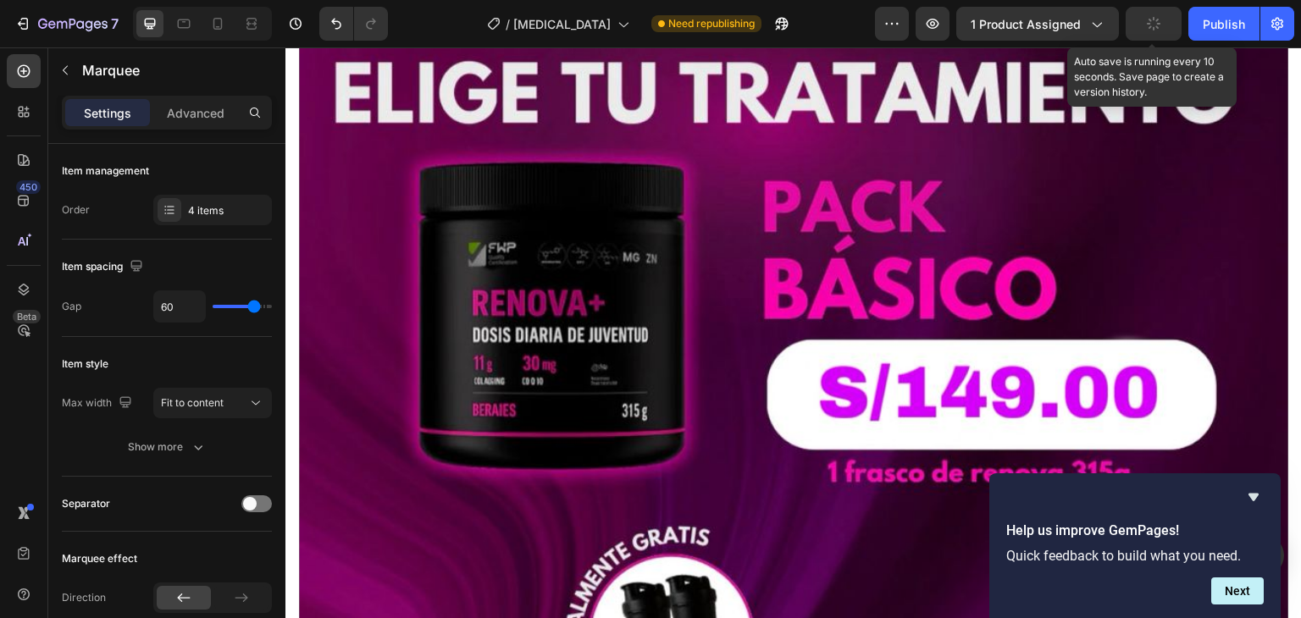
click at [1157, 32] on button "button" at bounding box center [1154, 24] width 56 height 34
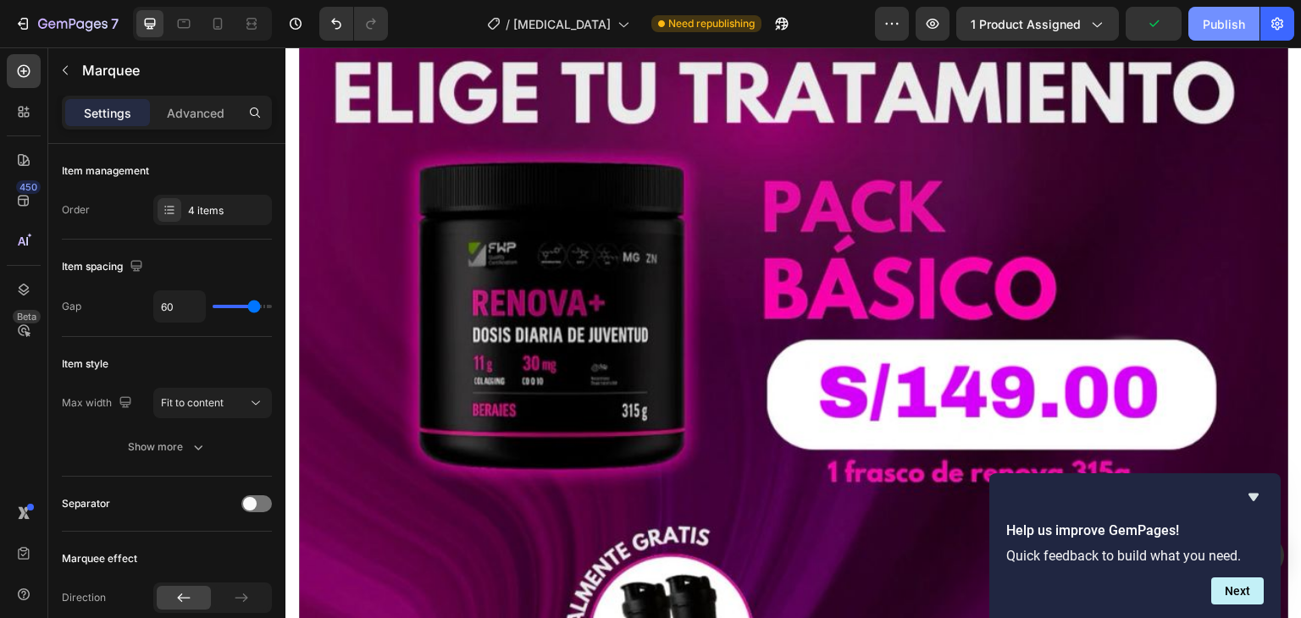
click at [1214, 11] on button "Publish" at bounding box center [1224, 24] width 71 height 34
